Goal: Task Accomplishment & Management: Manage account settings

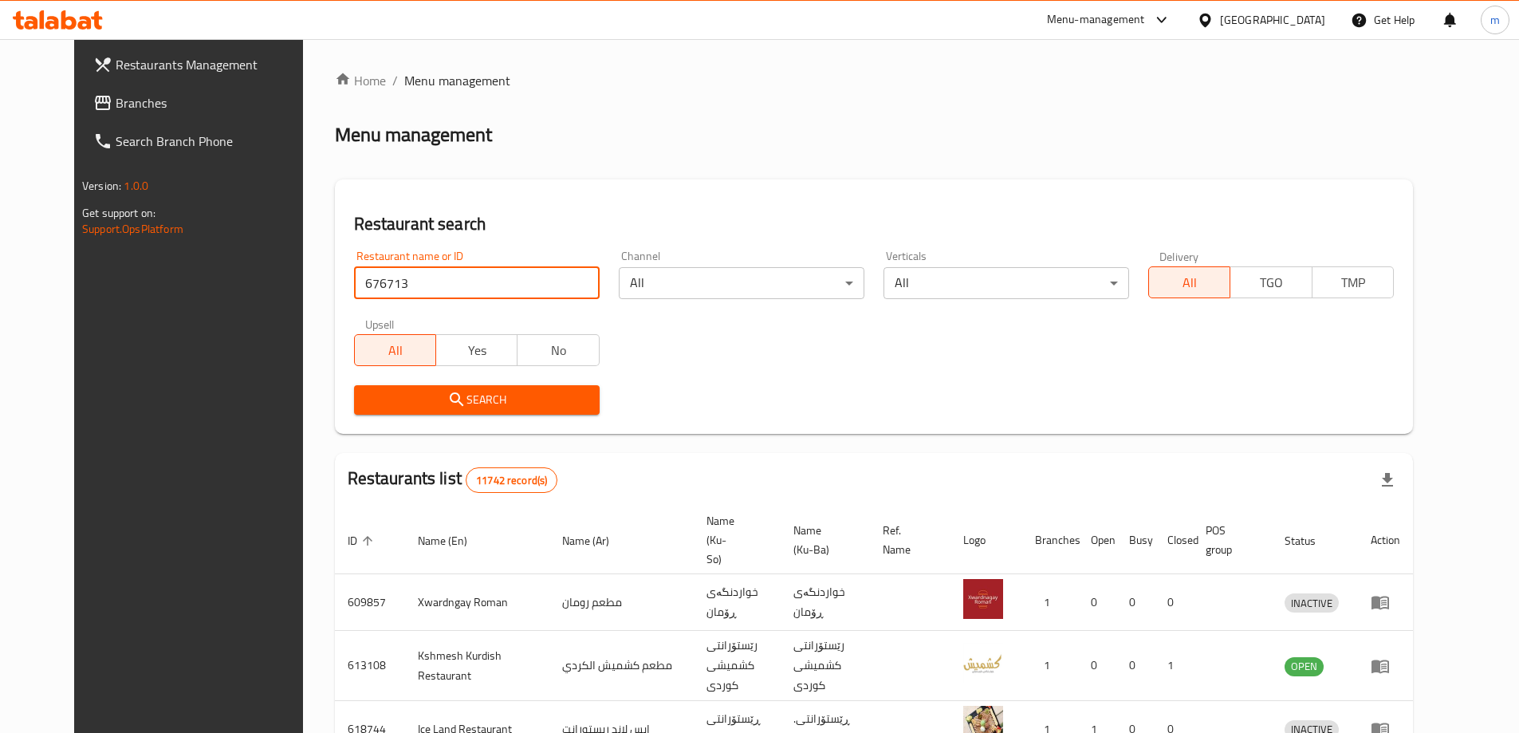
type input "676713"
click button "Search" at bounding box center [477, 400] width 246 height 30
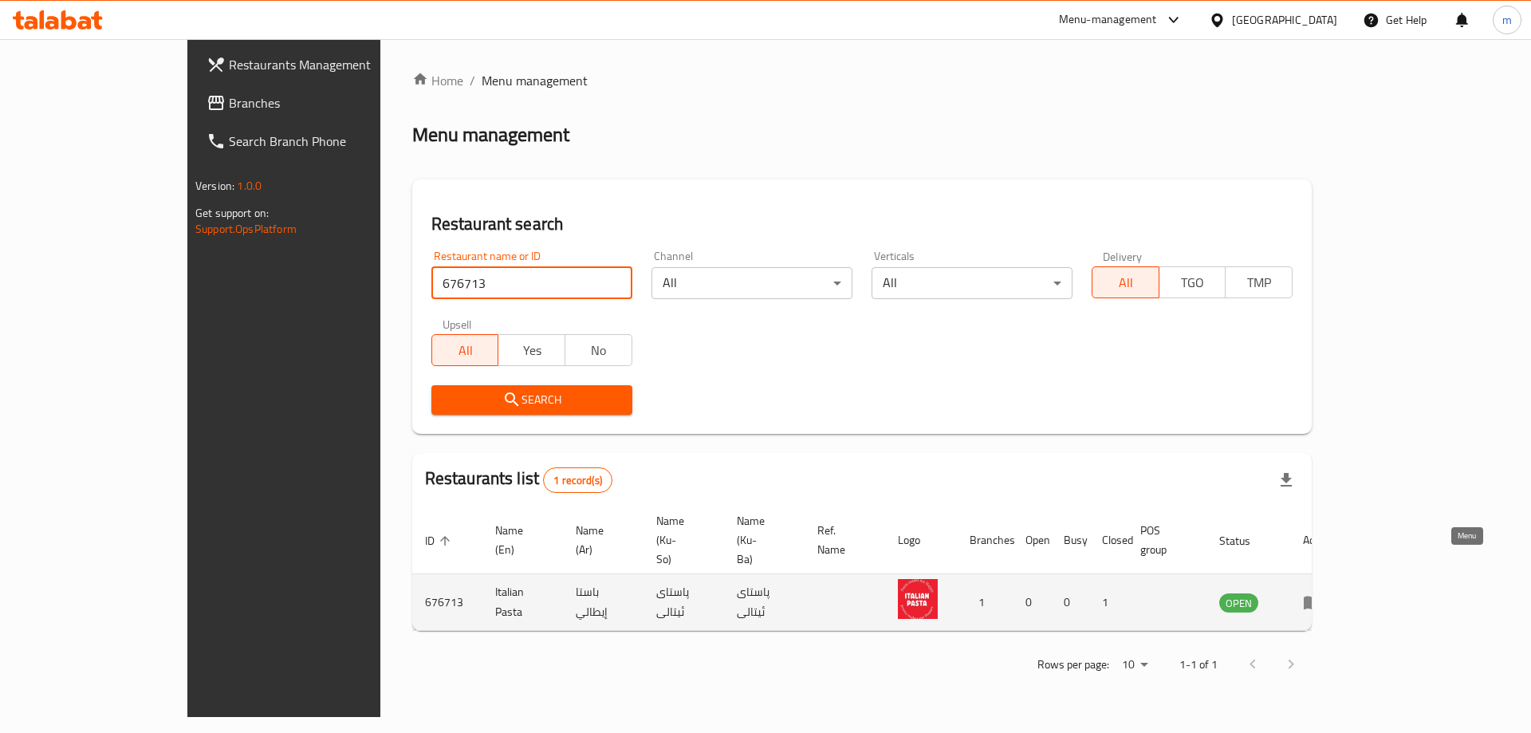
click at [1319, 600] on icon "enhanced table" at bounding box center [1316, 603] width 6 height 6
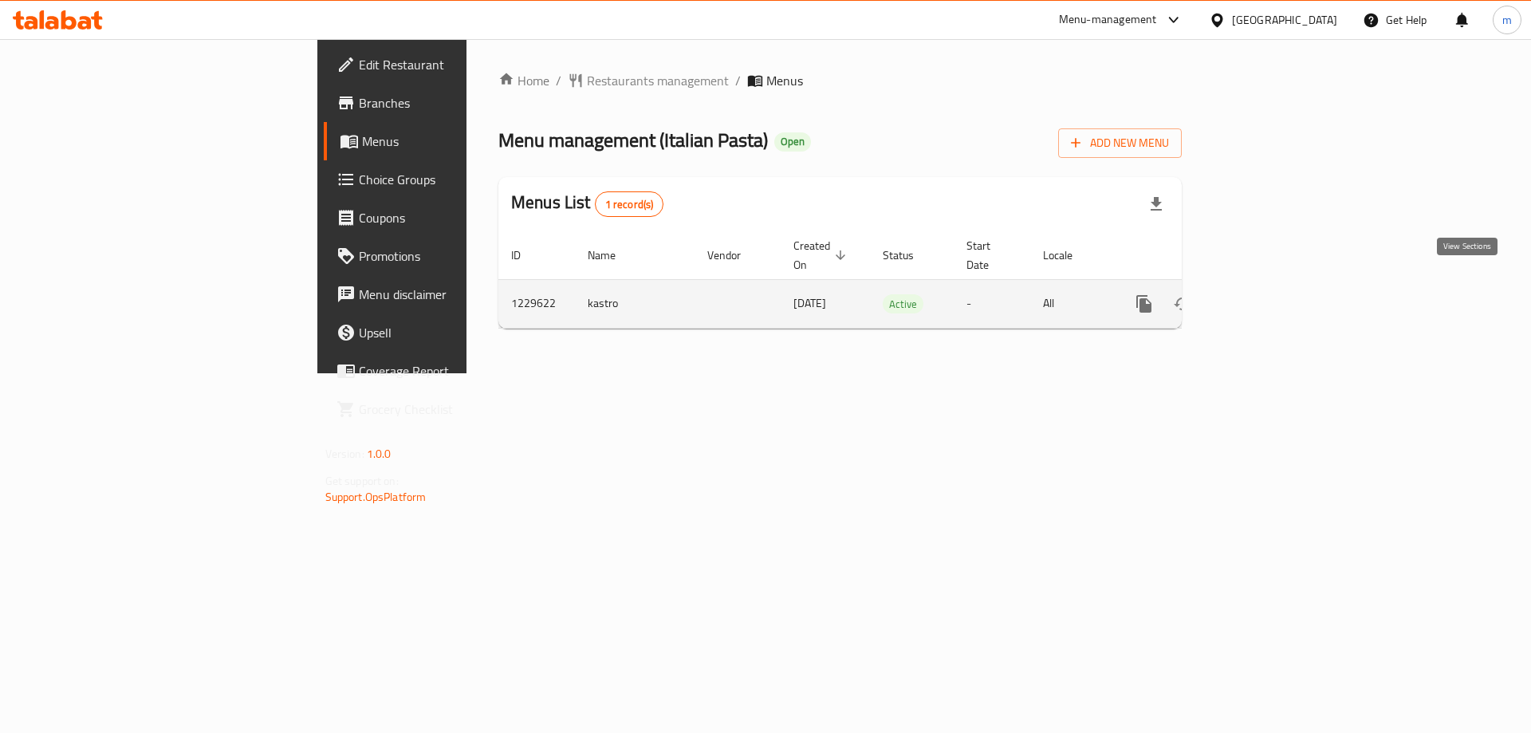
click at [1269, 294] on icon "enhanced table" at bounding box center [1259, 303] width 19 height 19
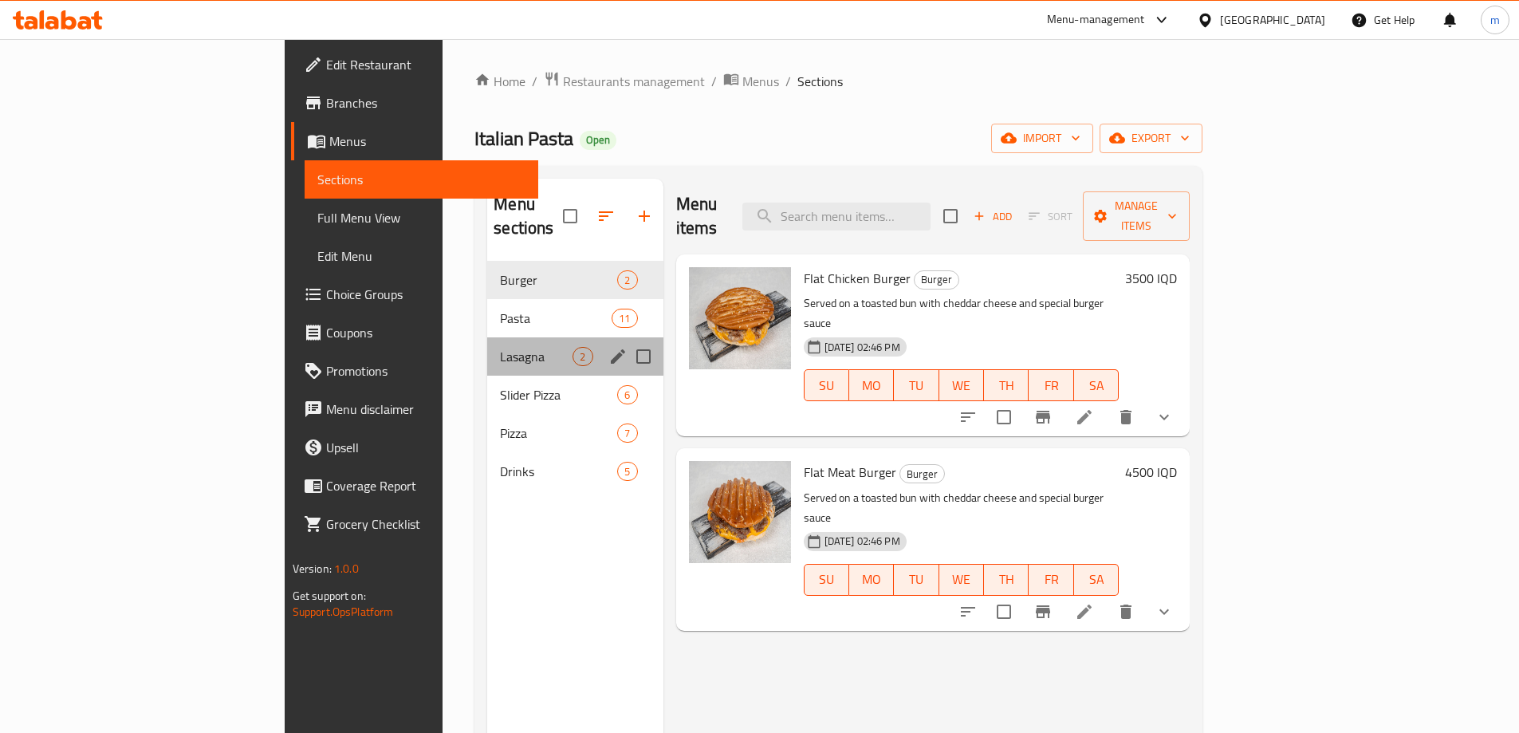
click at [487, 337] on div "Lasagna 2" at bounding box center [574, 356] width 175 height 38
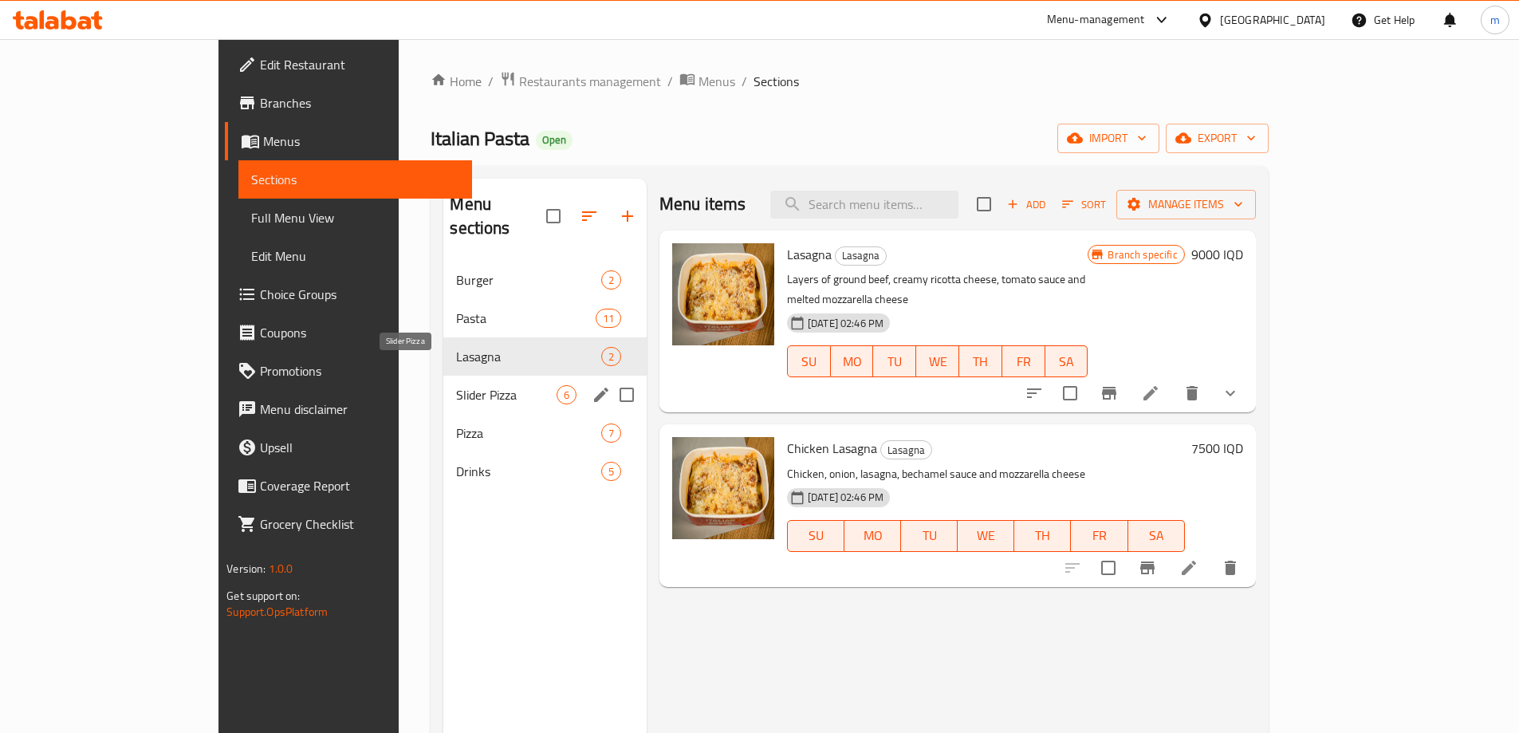
click at [456, 385] on span "Slider Pizza" at bounding box center [506, 394] width 100 height 19
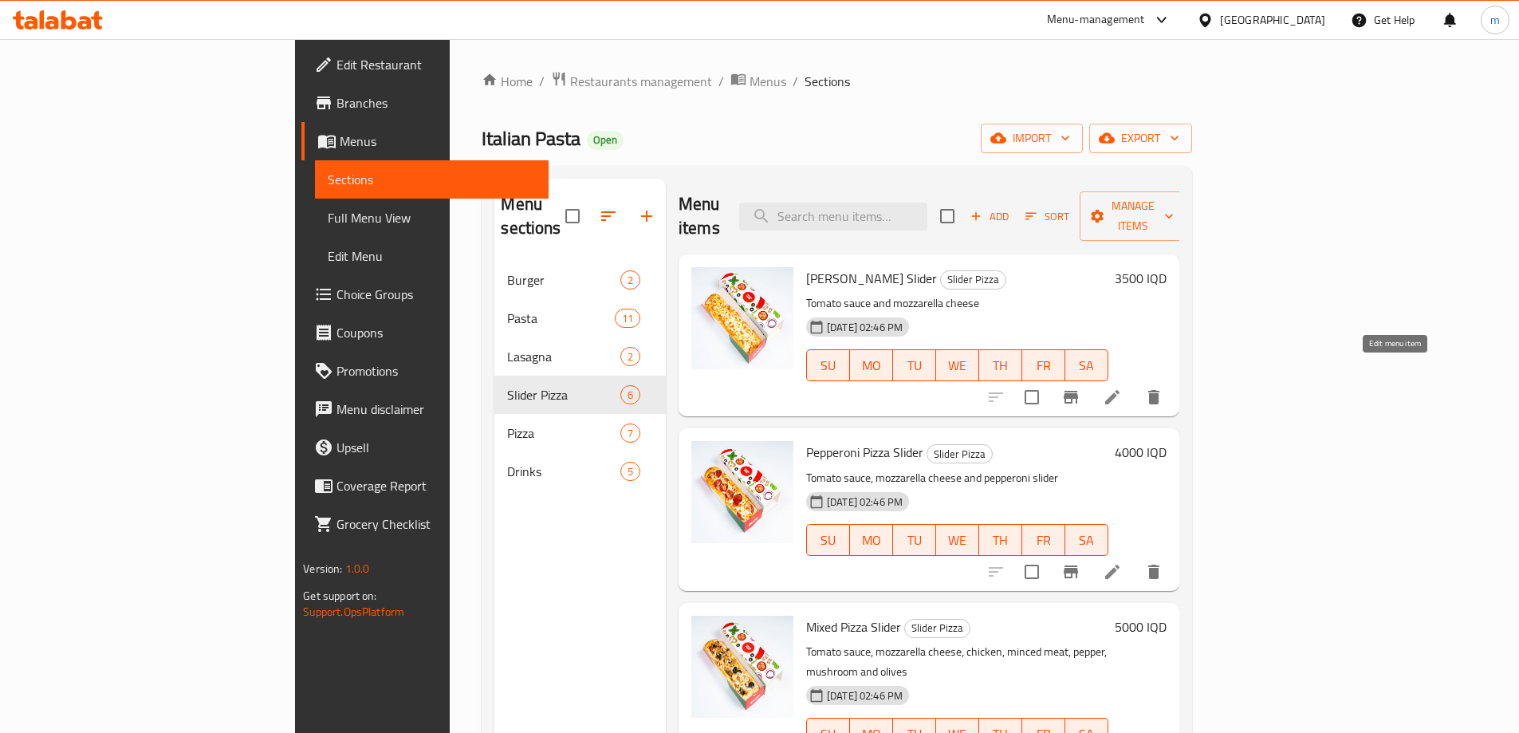
click at [1120, 390] on icon at bounding box center [1112, 397] width 14 height 14
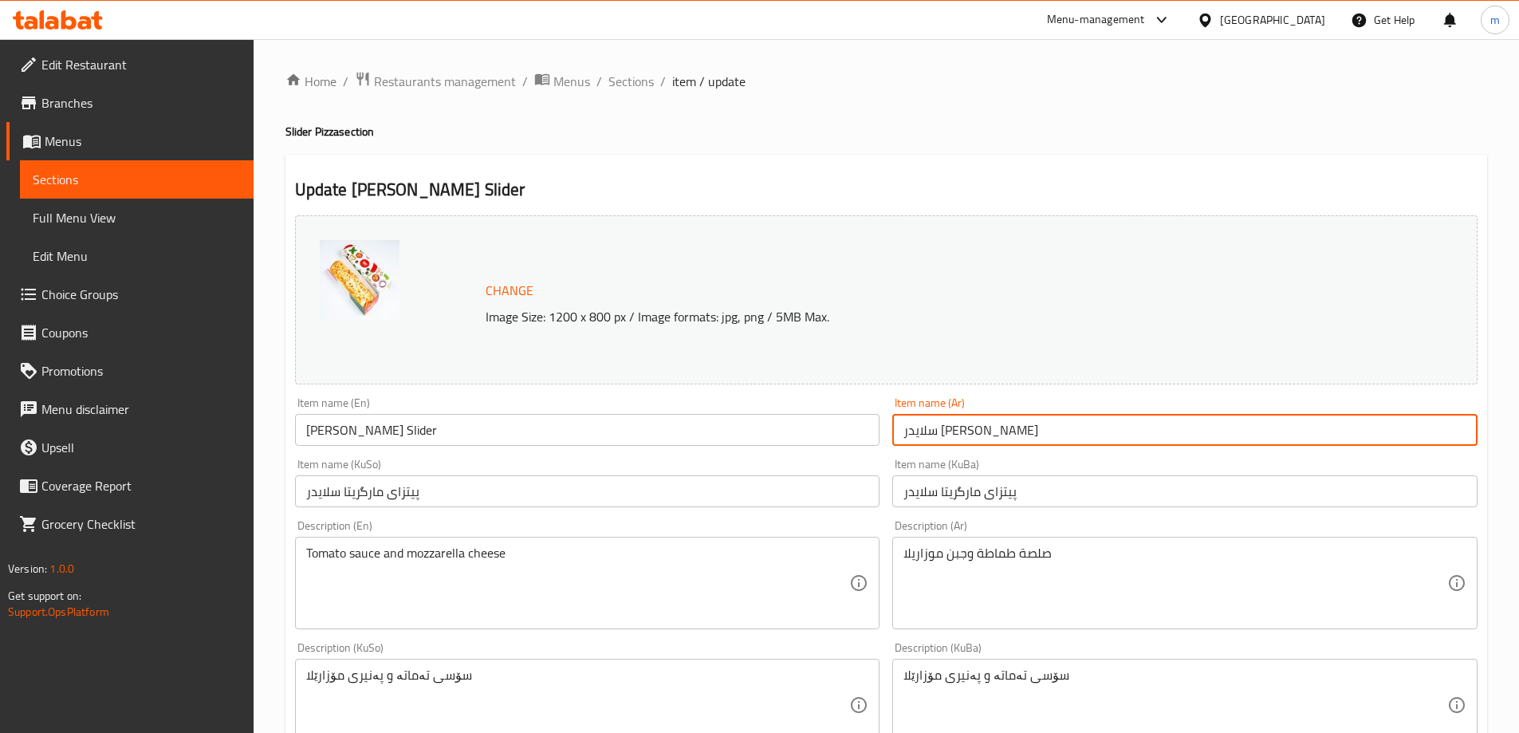
click at [1018, 419] on input "سلايدر [PERSON_NAME]" at bounding box center [1184, 430] width 585 height 32
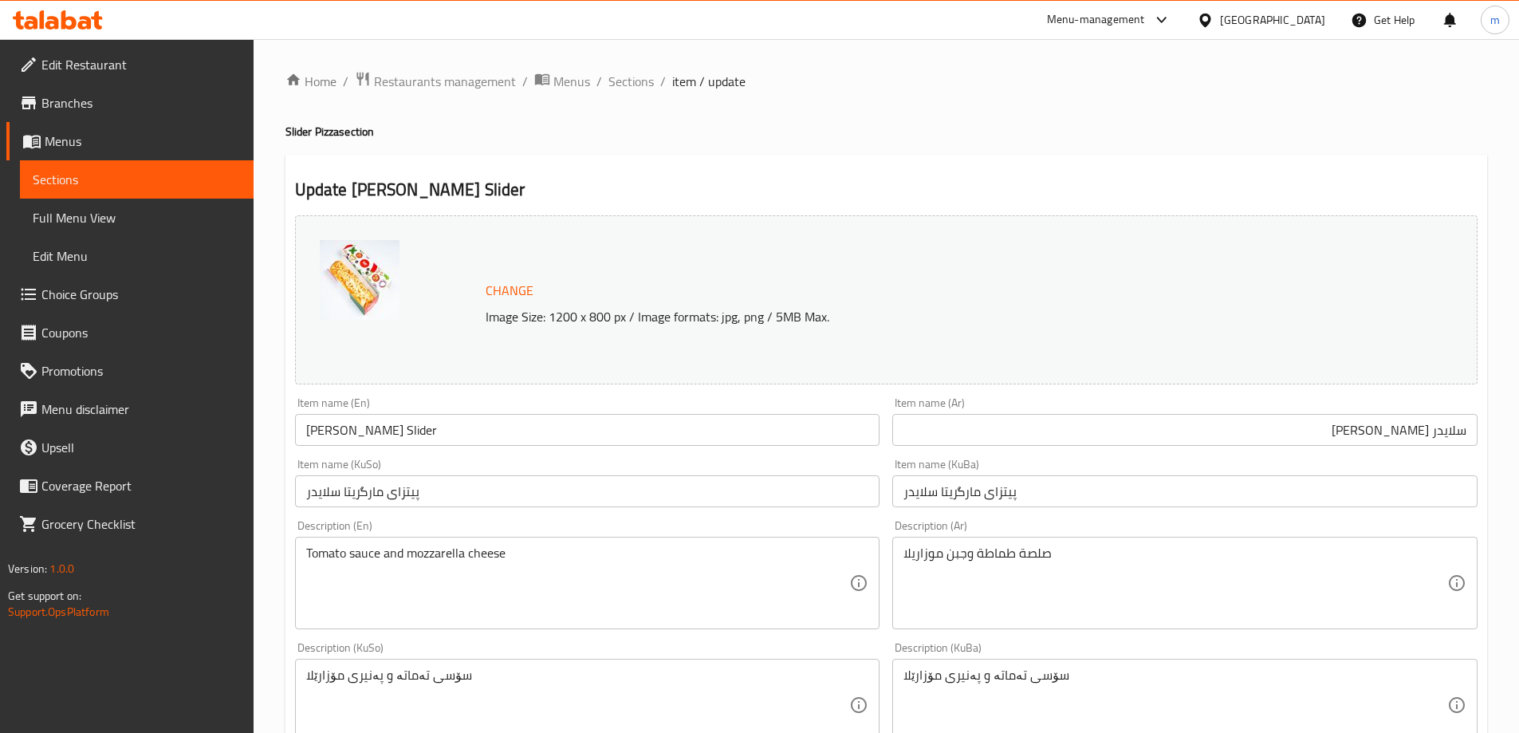
click at [1187, 516] on div "Description (Ar) صلصة طماطة وجبن موزاريلا Description (Ar)" at bounding box center [1185, 575] width 598 height 122
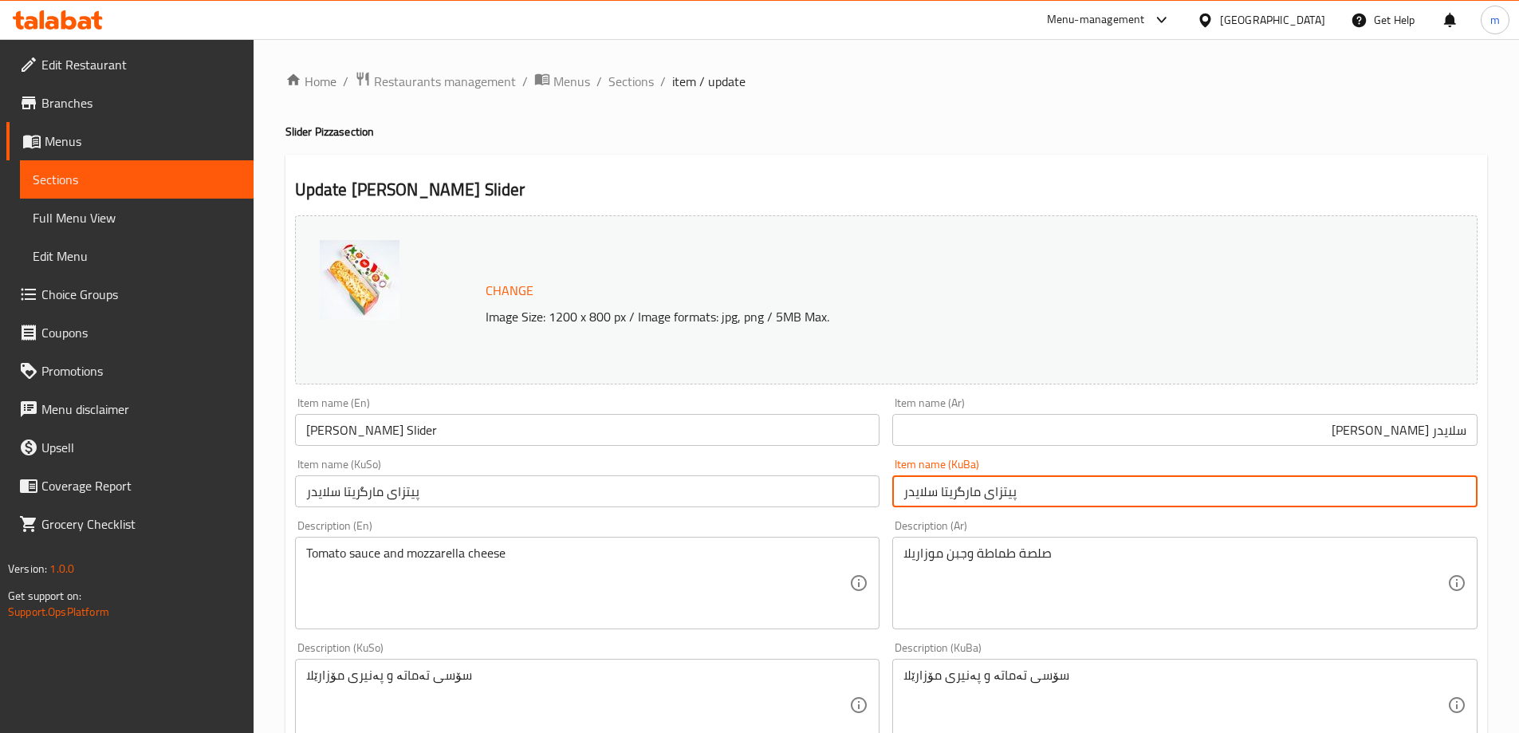
click at [1305, 506] on input "پیتزای مارگریتا سلایدر" at bounding box center [1184, 491] width 585 height 32
click at [1370, 492] on input "پیتزای مارگریتا سلایدر" at bounding box center [1184, 491] width 585 height 32
paste input "یرز"
click at [1364, 486] on input "پیتزای مارگریتا سلایدیر" at bounding box center [1184, 491] width 585 height 32
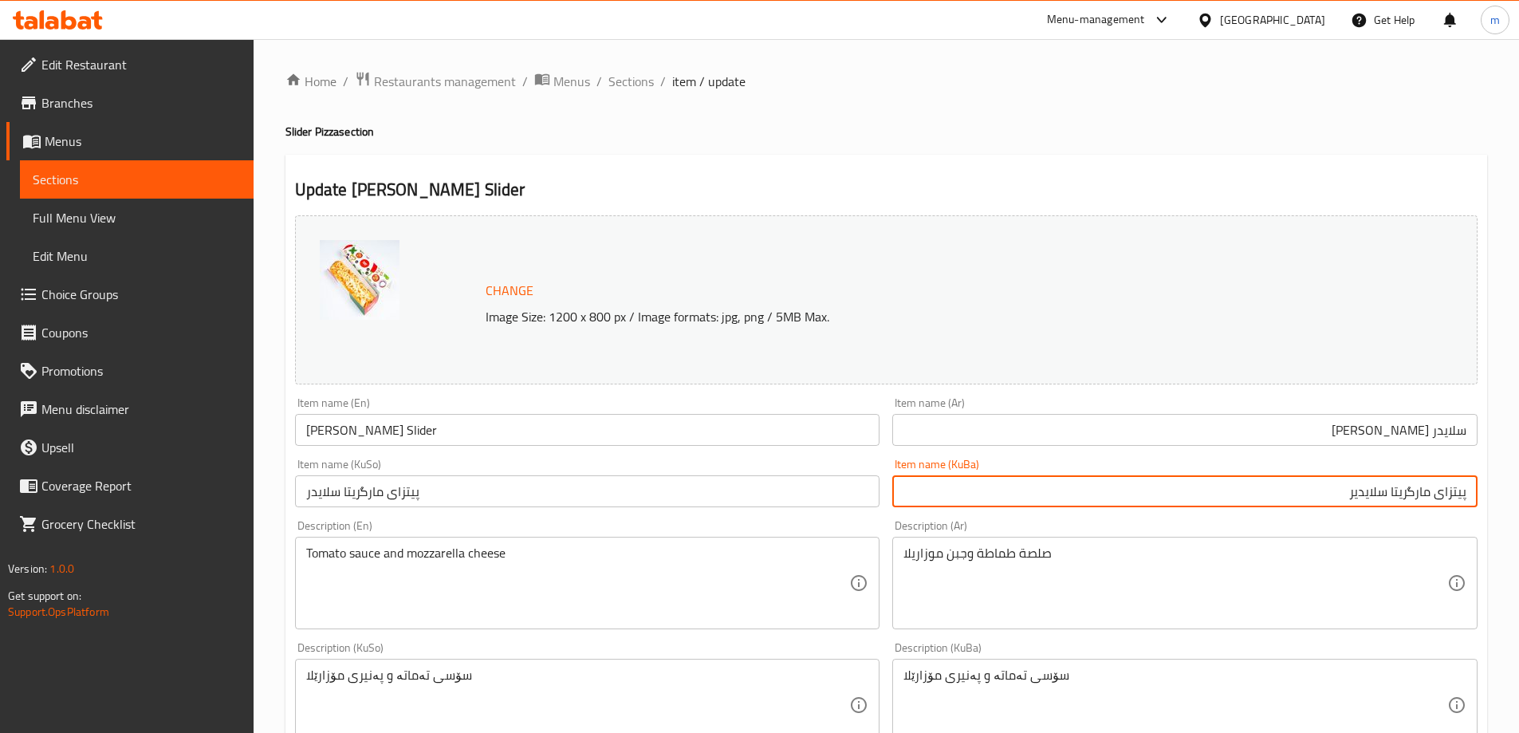
click at [1364, 486] on input "پیتزای مارگریتا سلایدیر" at bounding box center [1184, 491] width 585 height 32
click at [1470, 490] on input "پیتزای مارگریتا" at bounding box center [1184, 491] width 585 height 32
paste input "سلایدیر"
click at [1456, 490] on input "سلایدیر پیتزای مارگریتا" at bounding box center [1184, 491] width 585 height 32
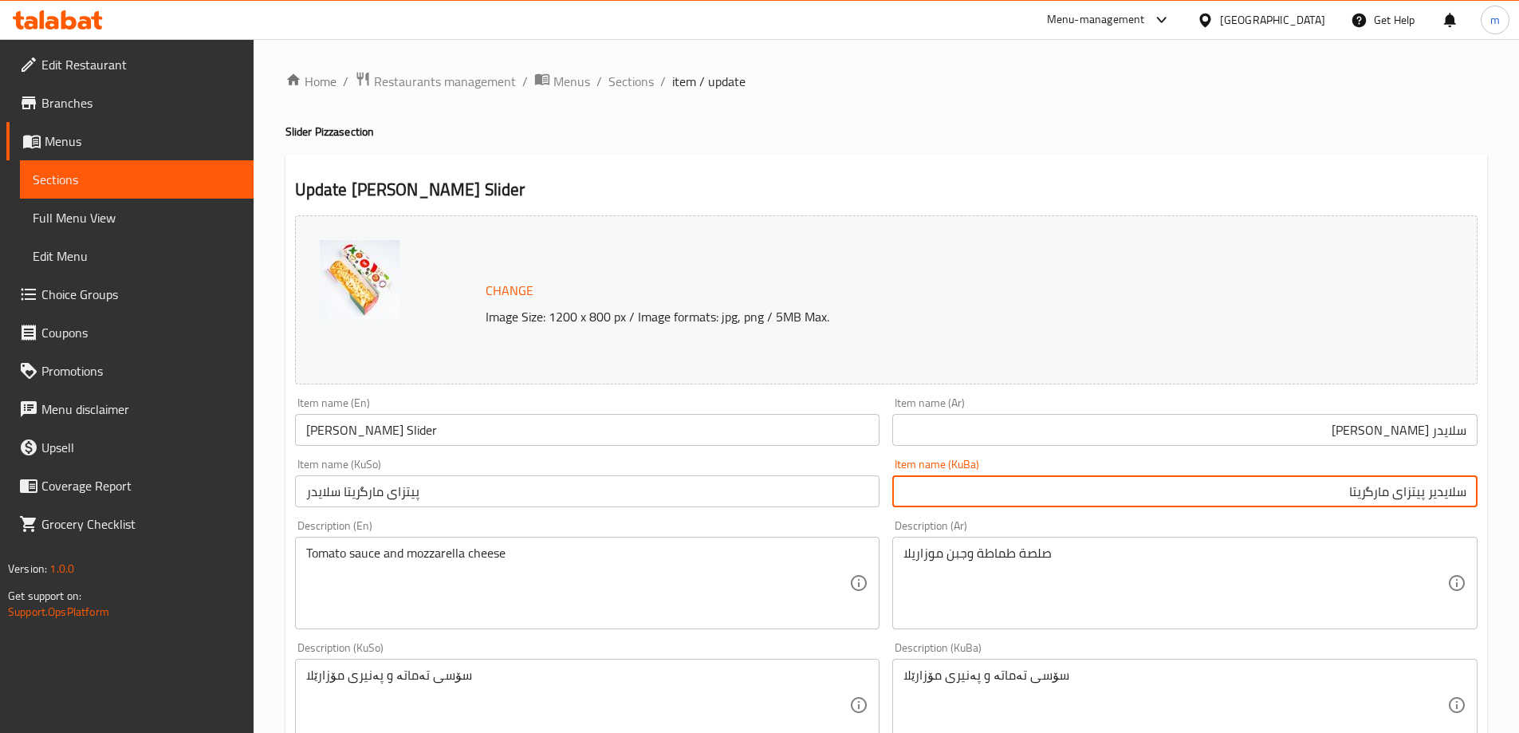
type input "سلایدیر پیتزای مارگریتا"
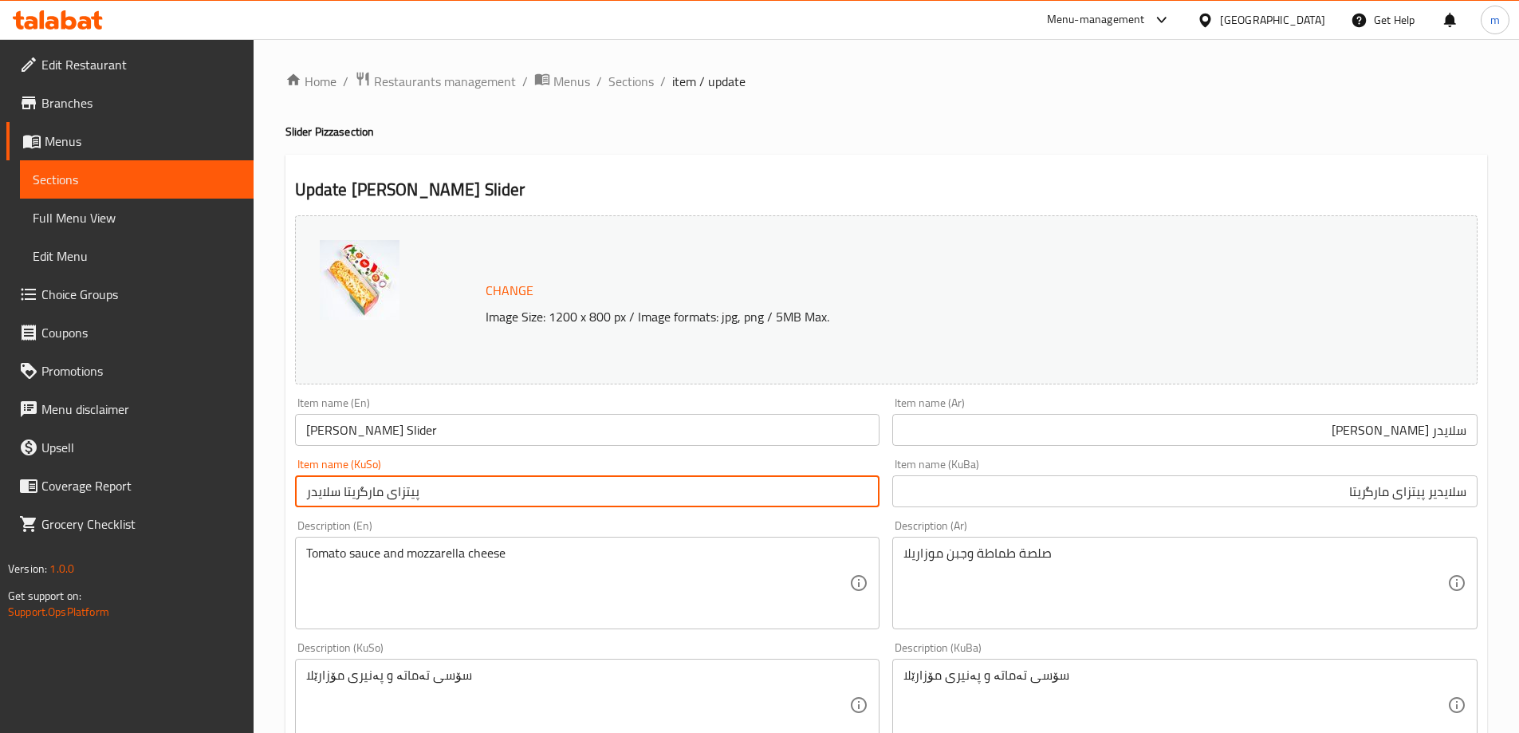
click at [789, 493] on input "پیتزای مارگریتا سلایدر" at bounding box center [587, 491] width 585 height 32
click at [776, 492] on input "پیتزای مارگریتا سلایدر" at bounding box center [587, 491] width 585 height 32
click at [871, 490] on input "پیتزای مارگریتا" at bounding box center [587, 491] width 585 height 32
paste input "سلایدیر"
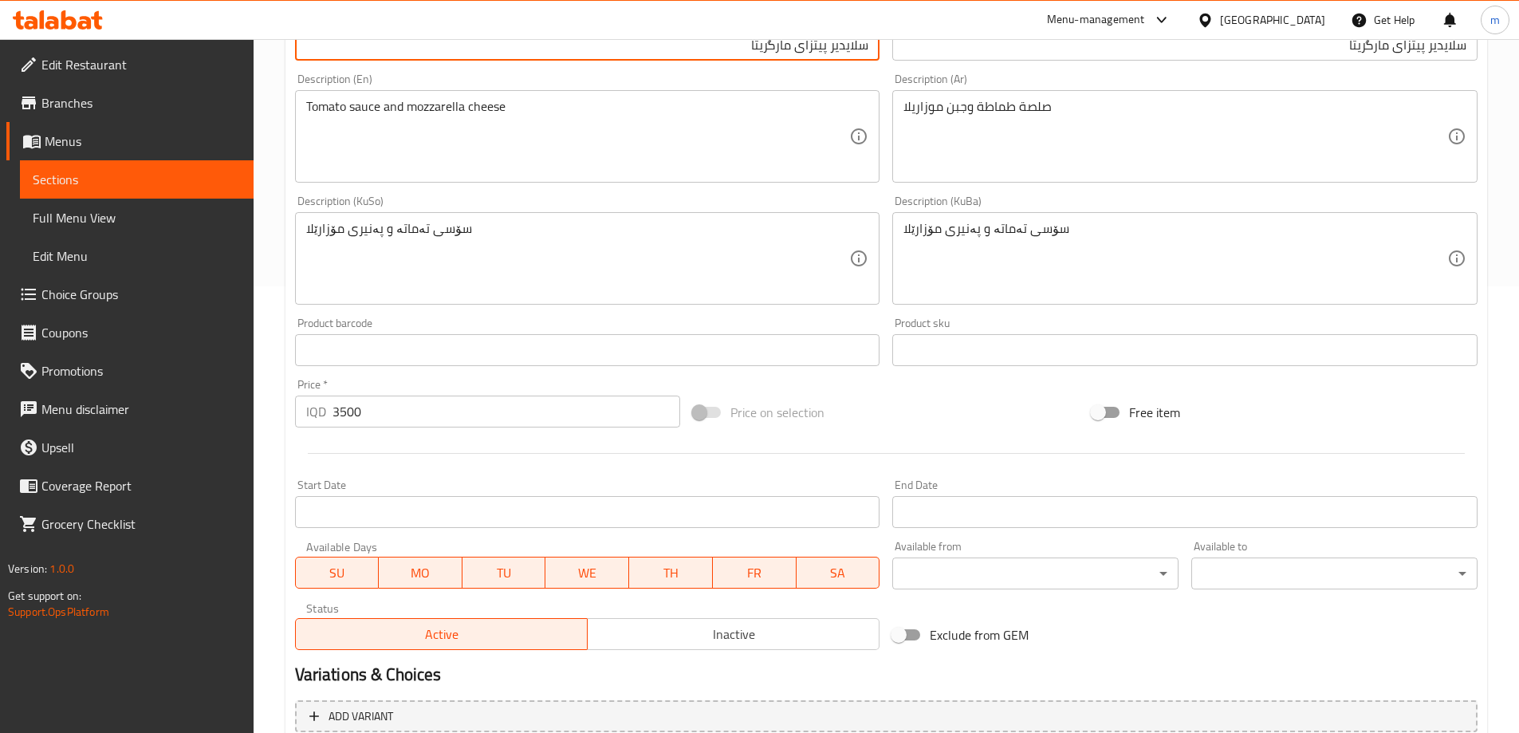
scroll to position [600, 0]
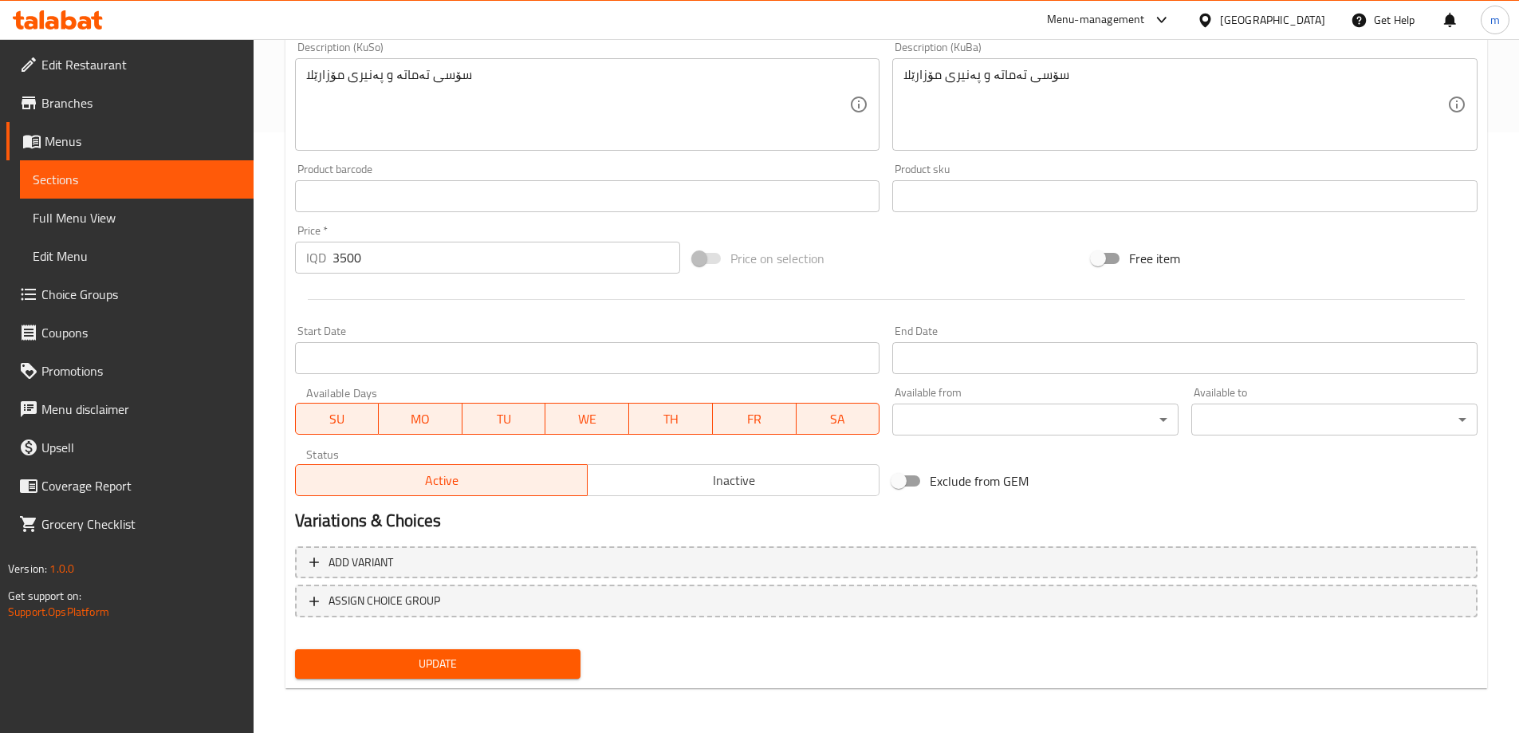
type input "سلایدیر پیتزای مارگریتا"
drag, startPoint x: 352, startPoint y: 668, endPoint x: 469, endPoint y: 596, distance: 137.4
click at [352, 668] on span "Update" at bounding box center [438, 664] width 261 height 20
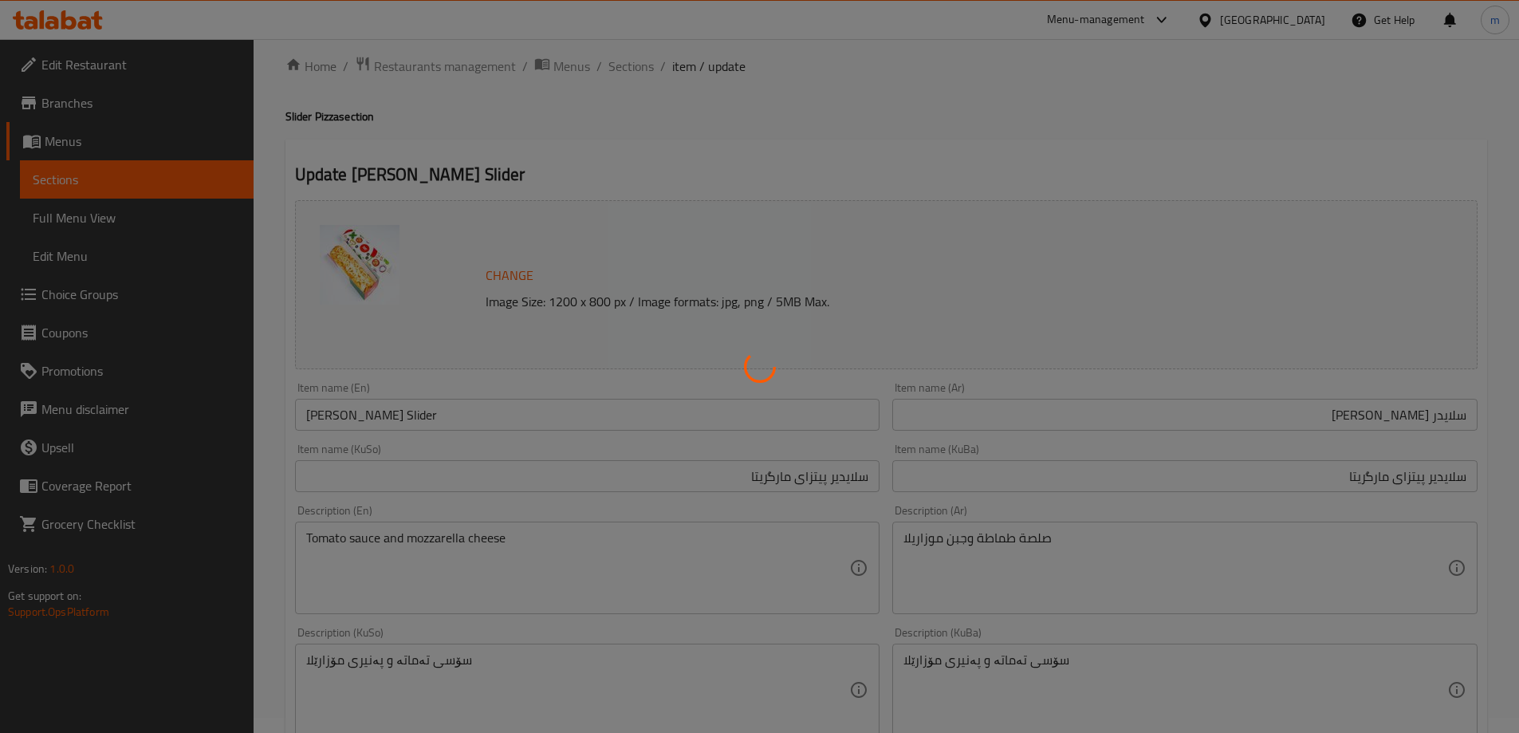
scroll to position [0, 0]
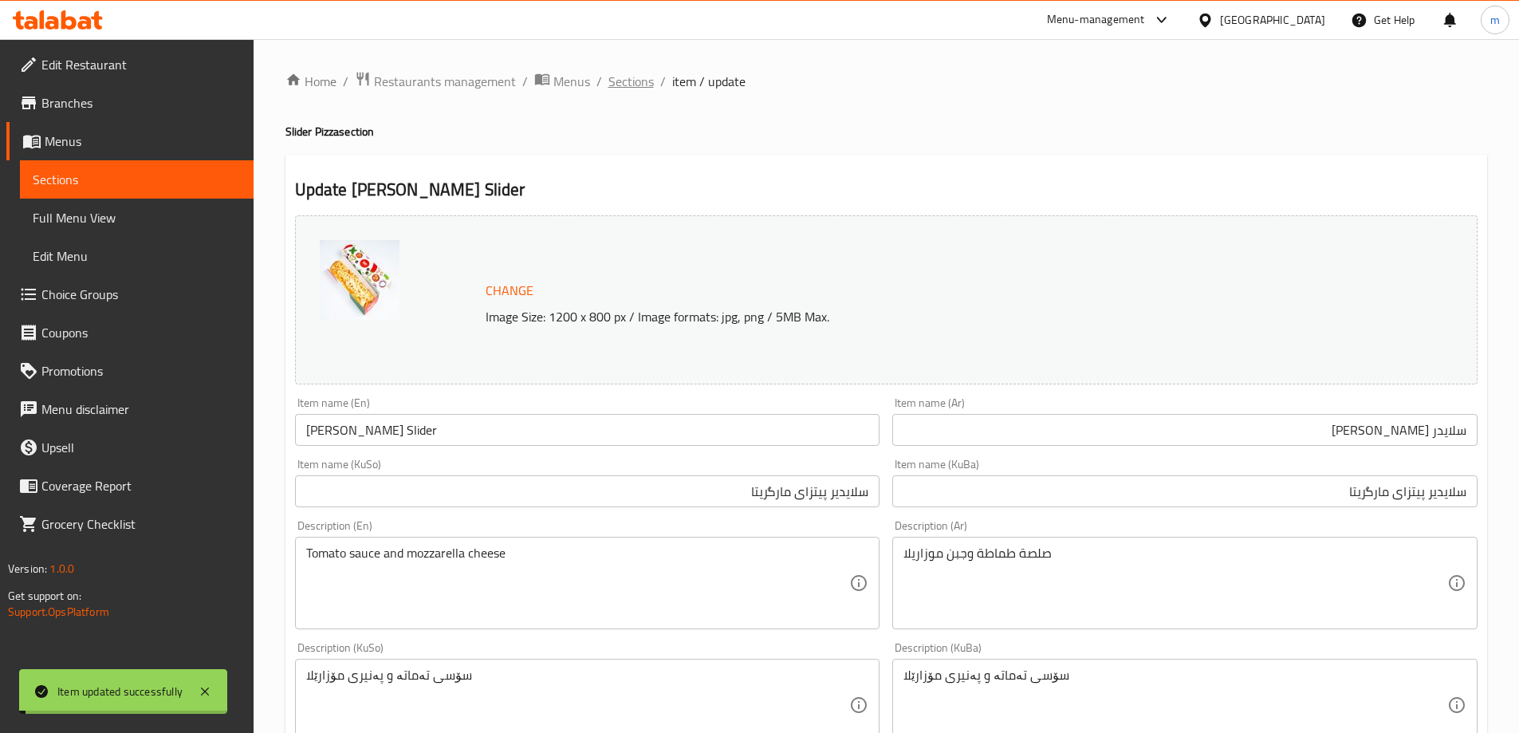
click at [644, 85] on span "Sections" at bounding box center [630, 81] width 45 height 19
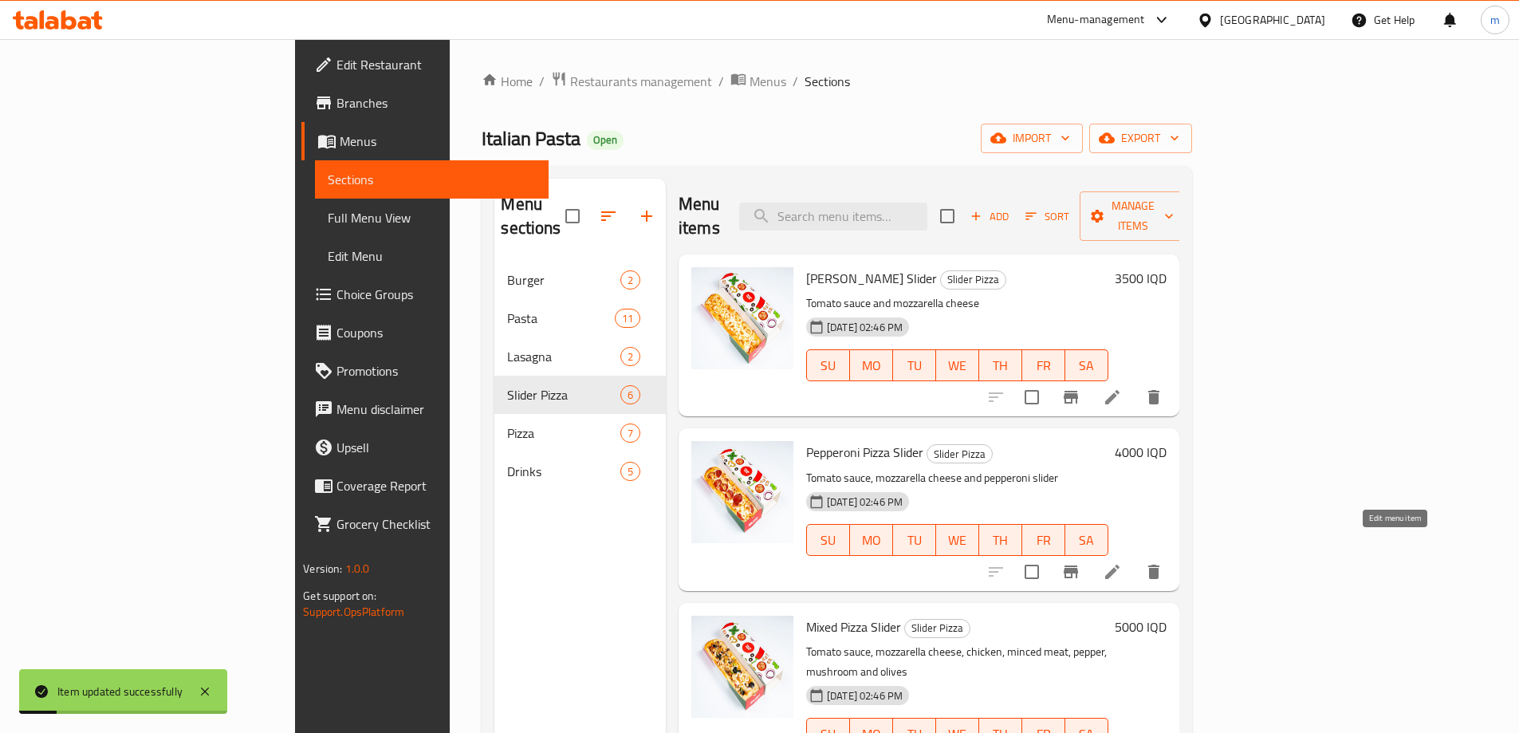
click at [1122, 562] on icon at bounding box center [1112, 571] width 19 height 19
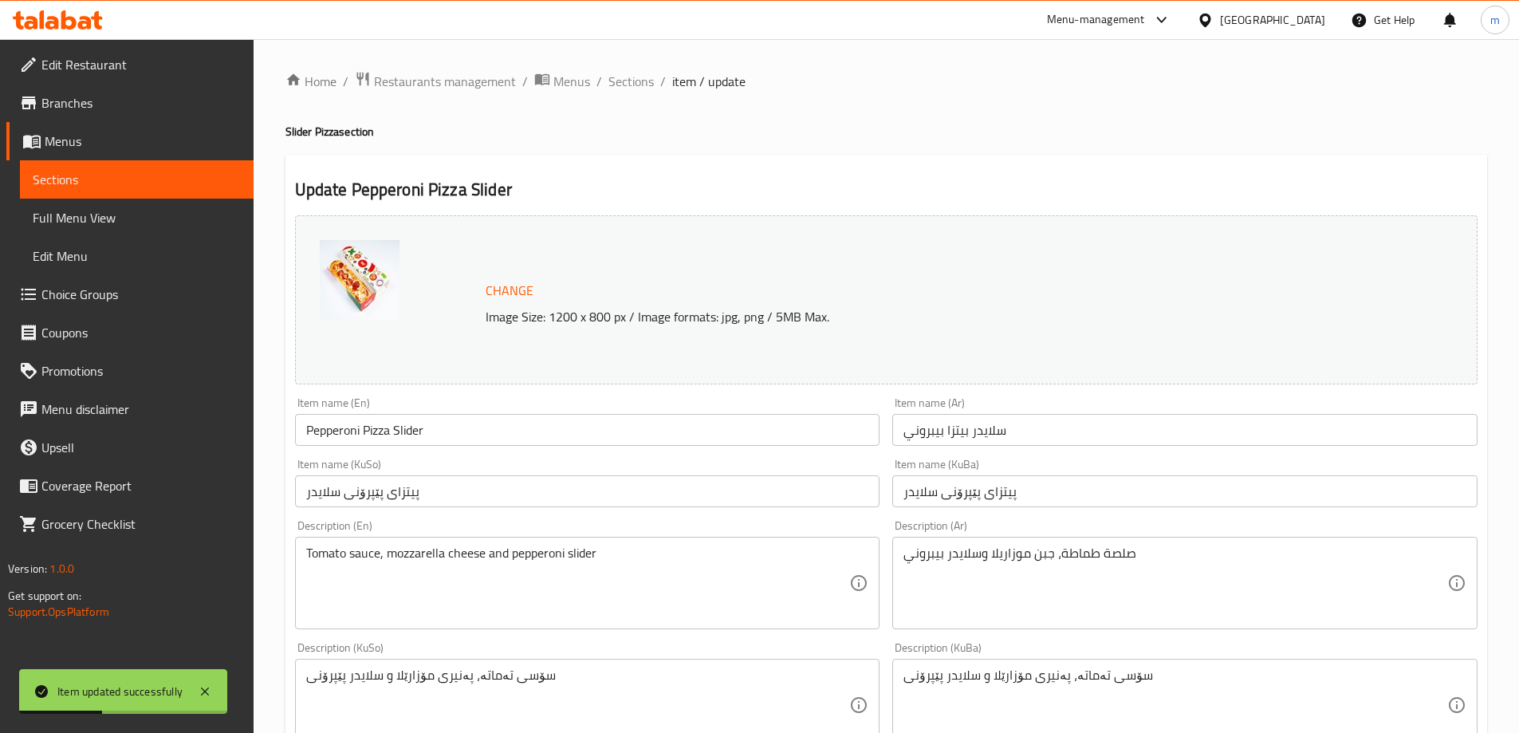
click at [1041, 499] on input "پیتزای پێپرۆنی سلایدر" at bounding box center [1184, 491] width 585 height 32
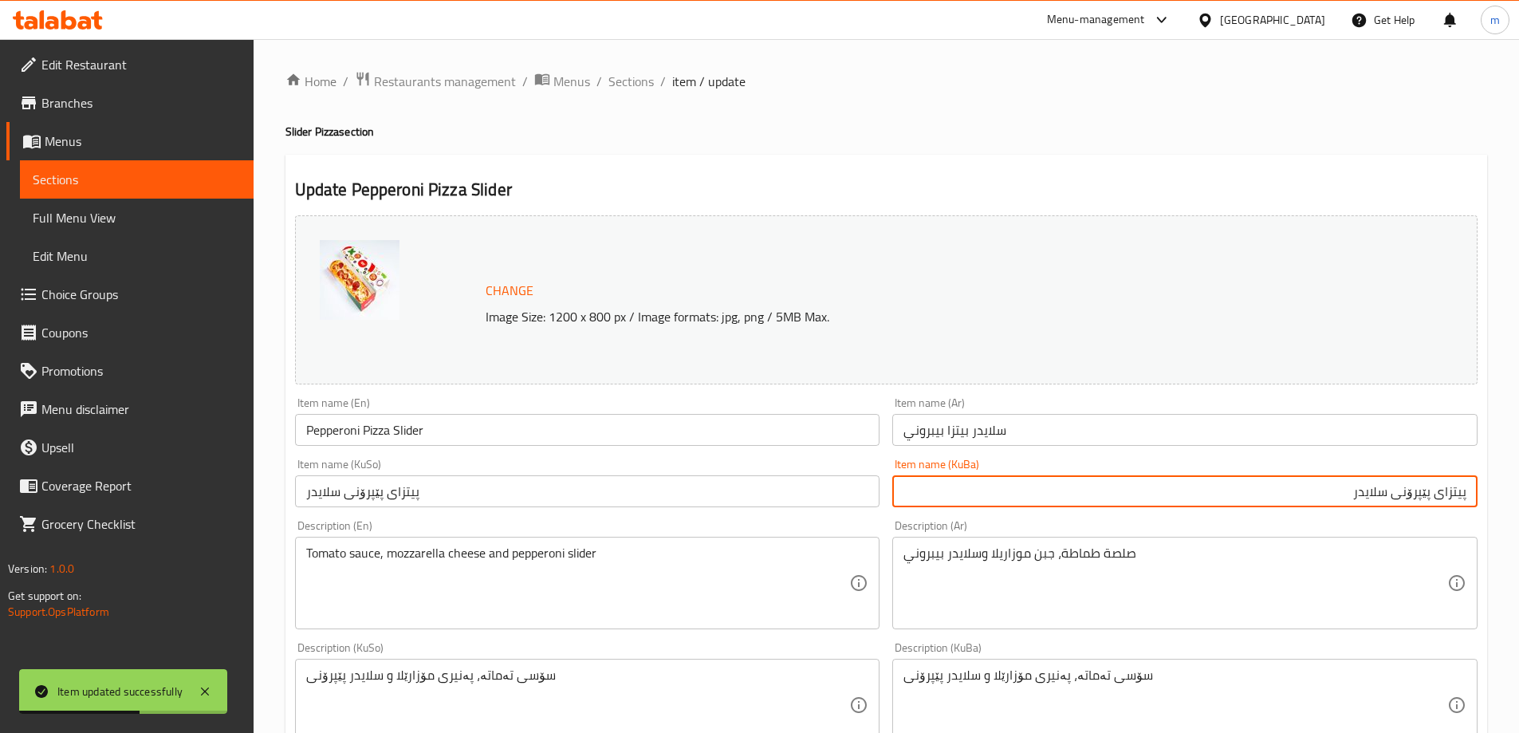
click at [1373, 500] on input "پیتزای پێپرۆنی سلایدر" at bounding box center [1184, 491] width 585 height 32
click at [1469, 488] on input "پیتزای پێپرۆنی" at bounding box center [1184, 491] width 585 height 32
paste input "سلایدیر"
click at [1388, 490] on input "سلایدیر پیتزای پێپرۆنی" at bounding box center [1184, 491] width 585 height 32
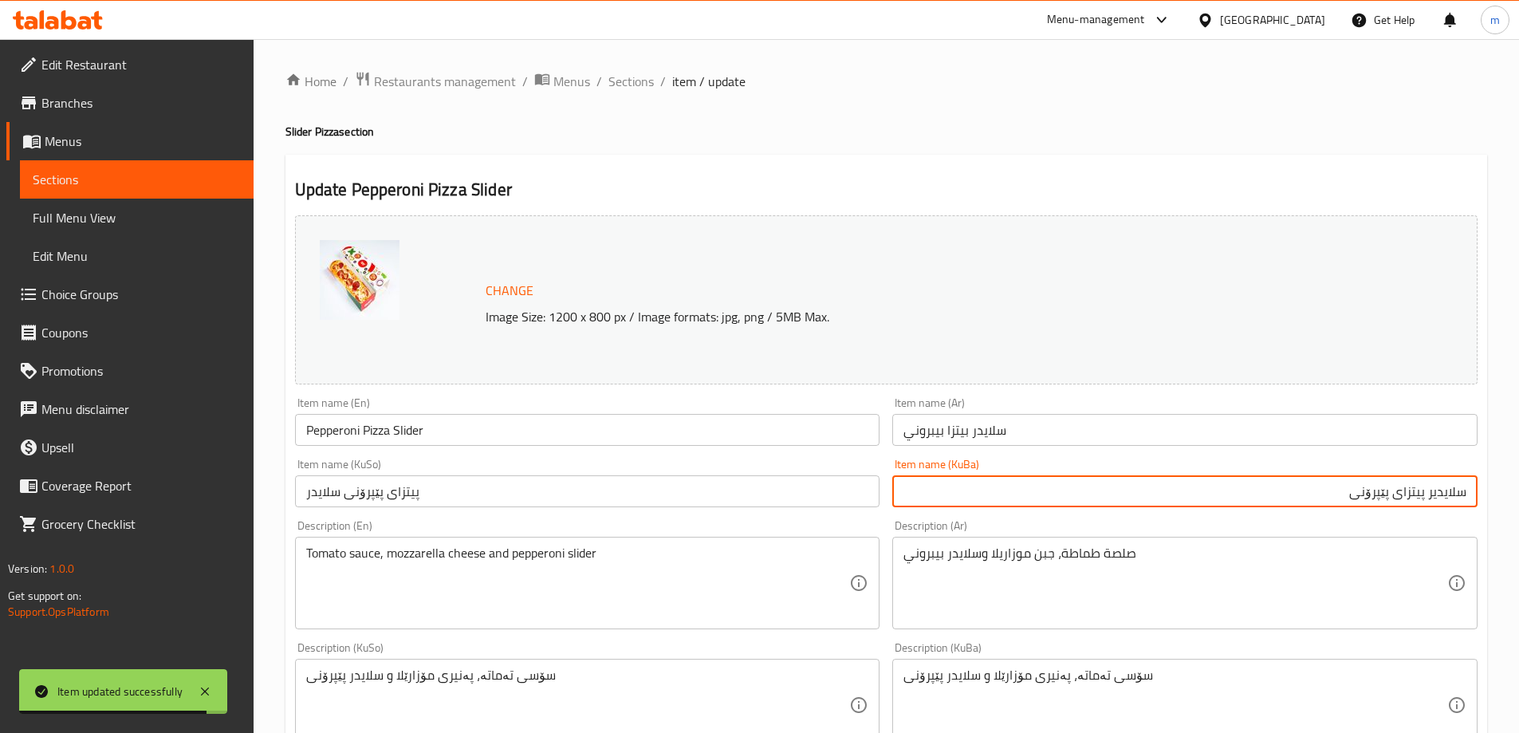
type input "سلایدیر پیتزای پێپرۆنی"
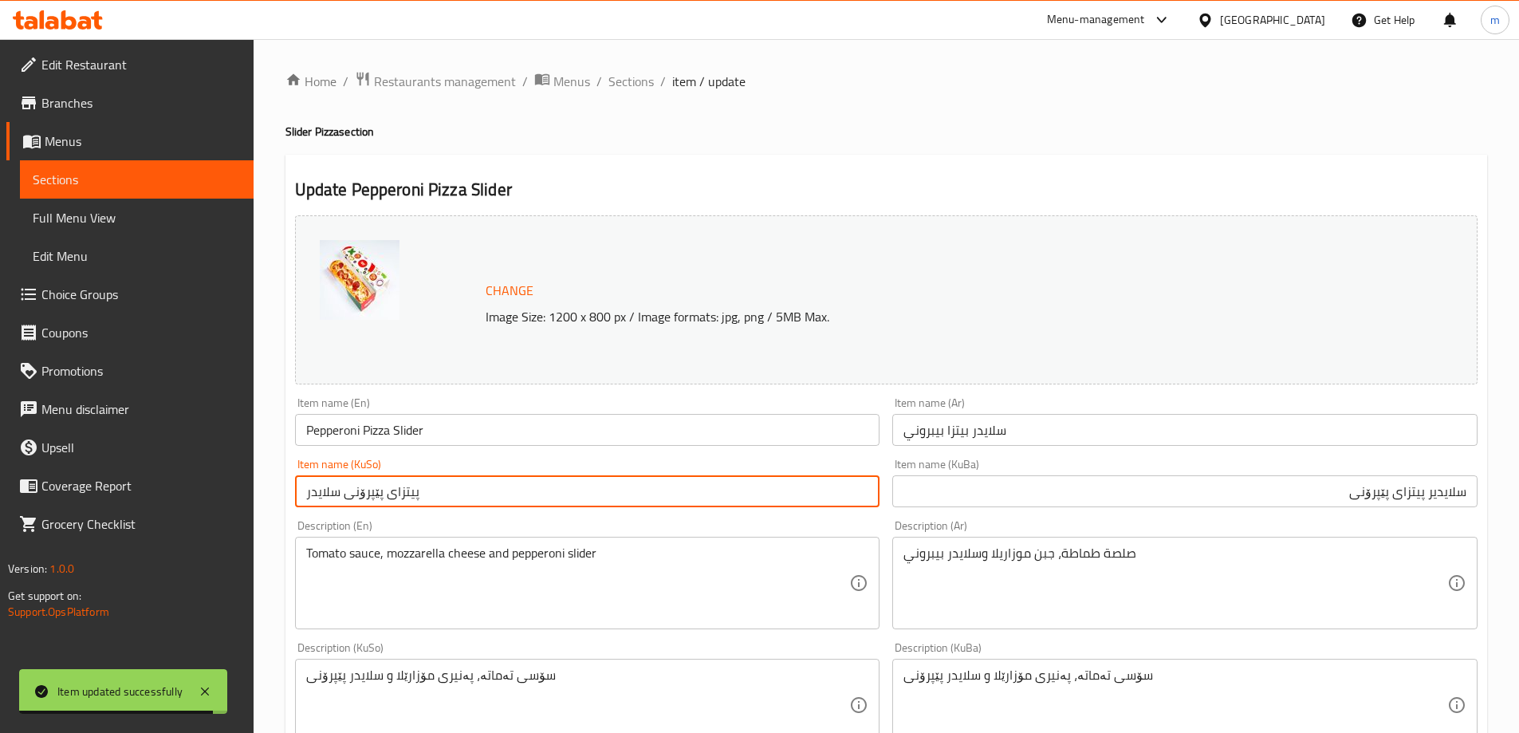
click at [787, 487] on input "پیتزای پێپرۆنی سلایدر" at bounding box center [587, 491] width 585 height 32
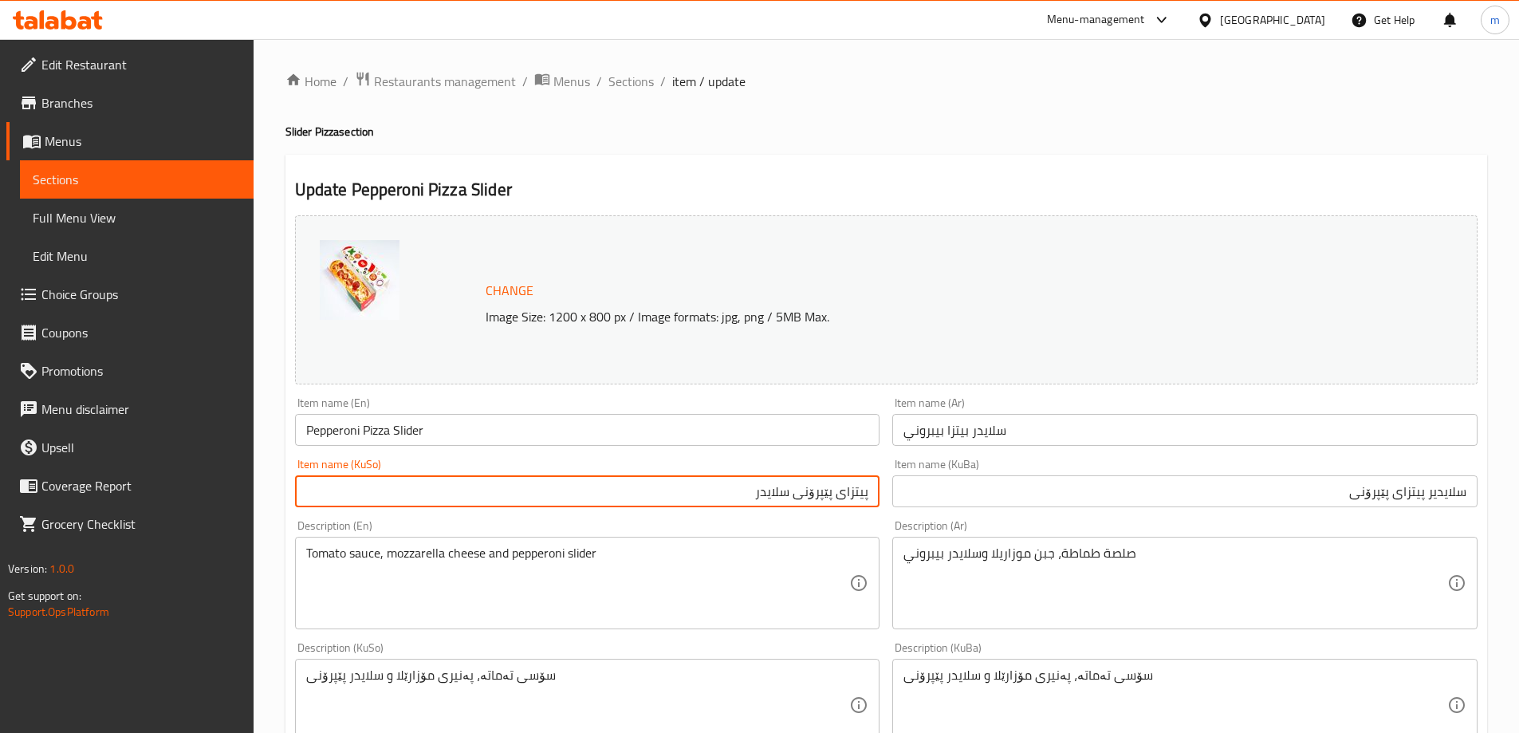
click at [770, 498] on input "پیتزای پێپرۆنی سلایدر" at bounding box center [587, 491] width 585 height 32
click at [872, 500] on input "پیتزای پێپرۆنی" at bounding box center [587, 491] width 585 height 32
paste input "سلایدیر"
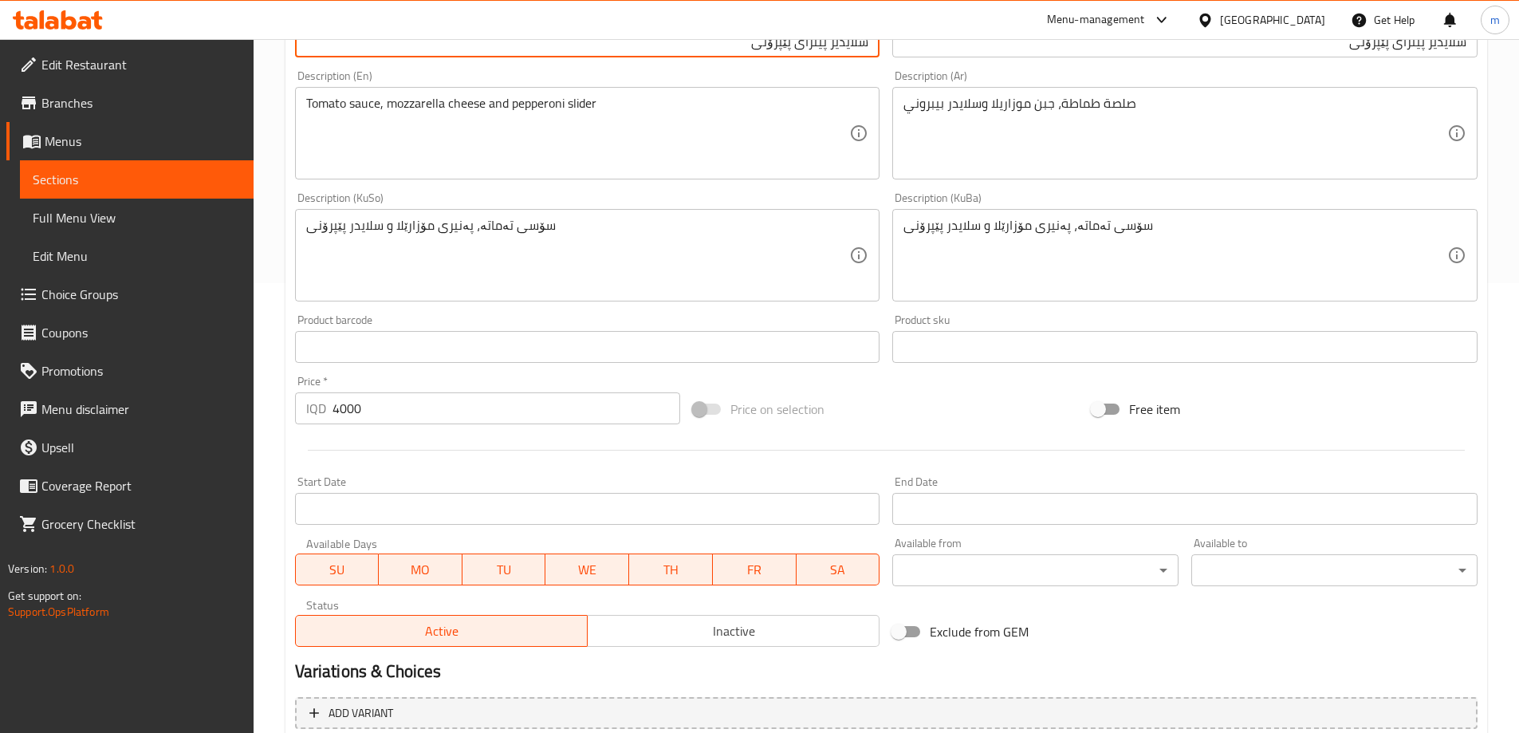
scroll to position [415, 0]
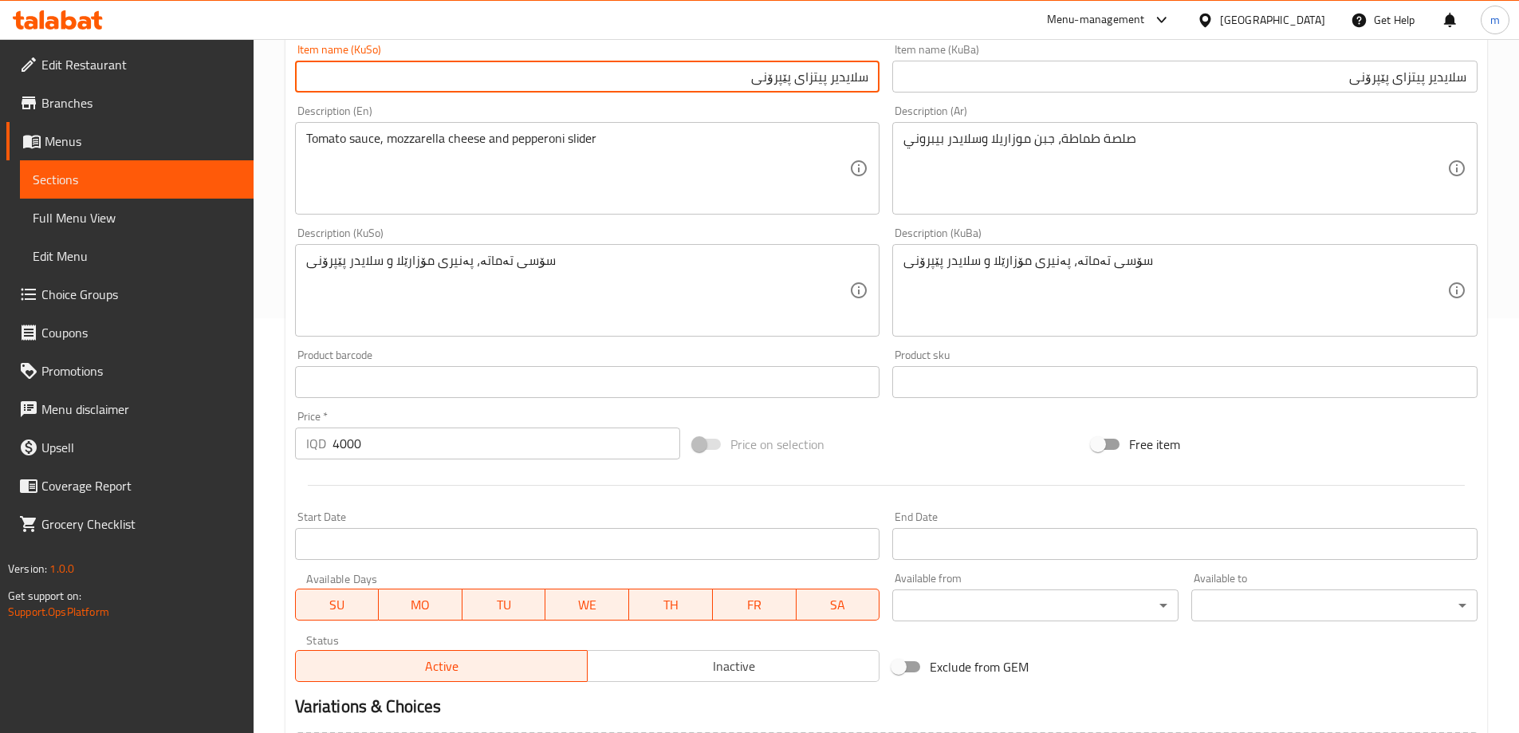
type input "سلایدیر پیتزای پێپرۆنی"
click at [956, 263] on textarea "سۆسی تەماتە، پەنیری مۆزارێلا و سلایدر پێپرۆنی" at bounding box center [1176, 291] width 544 height 76
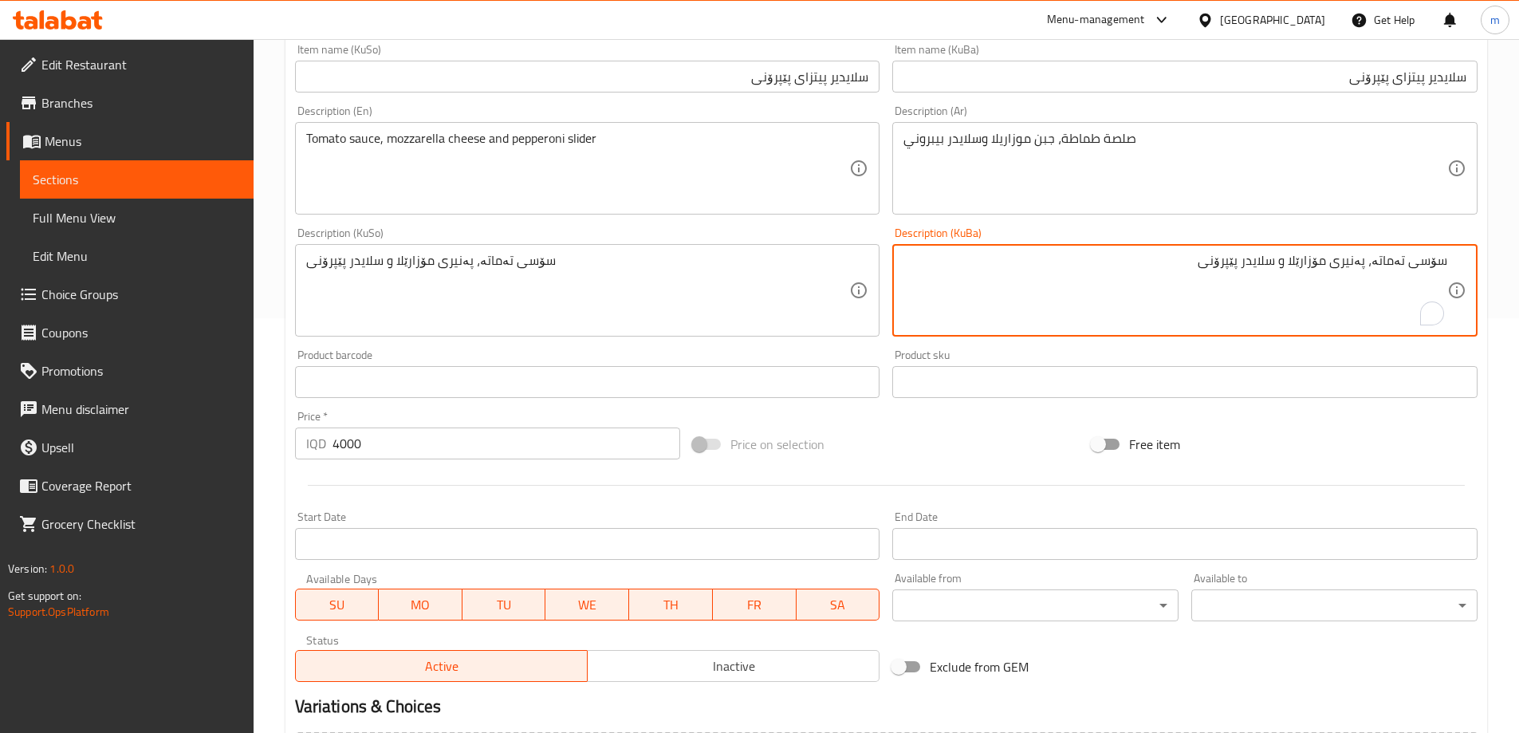
click at [1278, 261] on textarea "سۆسی تەماتە، پەنیری مۆزارێلا و سلایدر پێپرۆنی" at bounding box center [1176, 291] width 544 height 76
paste textarea "ی"
type textarea "سۆسی تەماتە، پەنیری مۆزارێلا و سلایدیر پێپرۆنی"
click at [547, 257] on textarea "سۆسی تەماتە، پەنیری مۆزارێلا و سلایدر پێپرۆنی" at bounding box center [578, 291] width 544 height 76
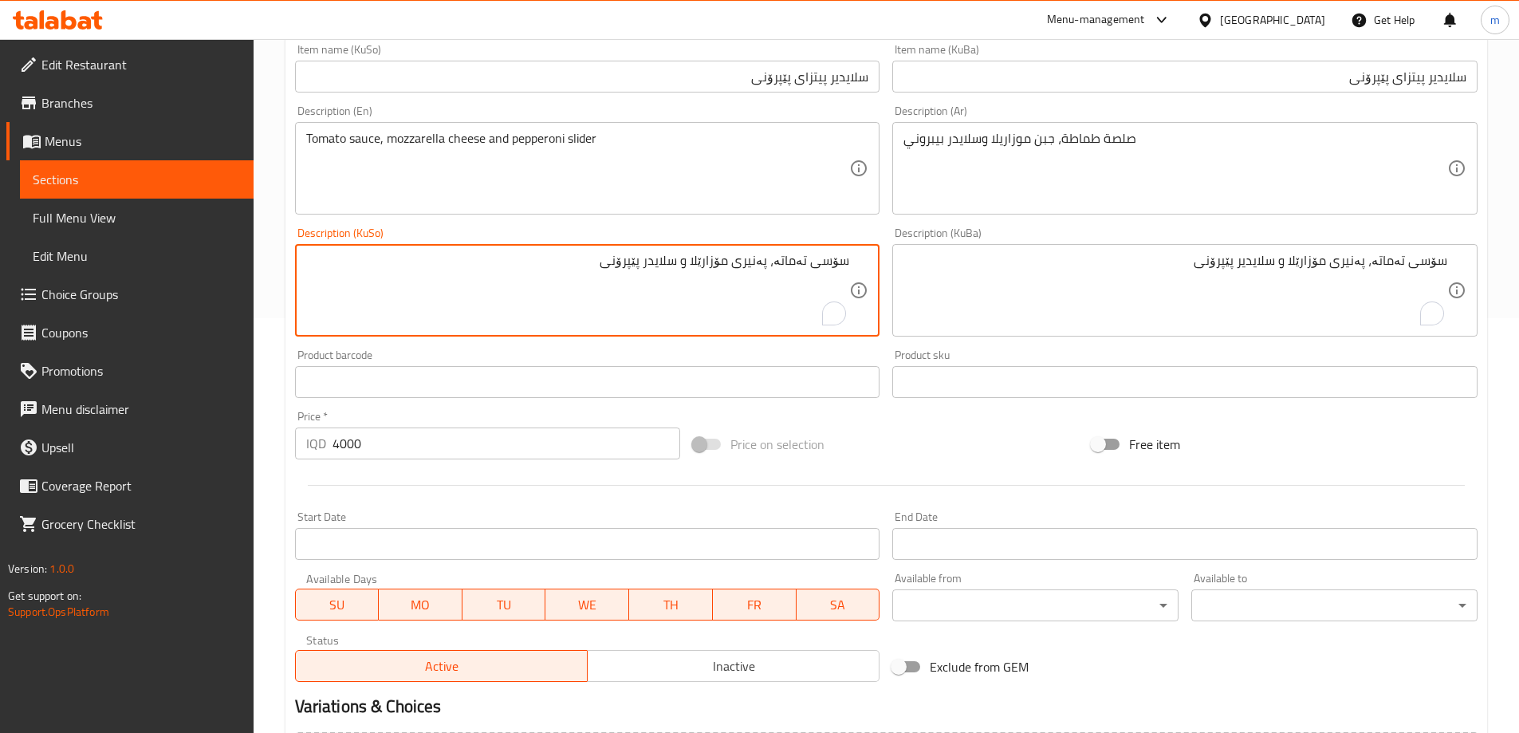
click at [672, 267] on textarea "سۆسی تەماتە، پەنیری مۆزارێلا و سلایدر پێپرۆنی" at bounding box center [578, 291] width 544 height 76
paste textarea "ی"
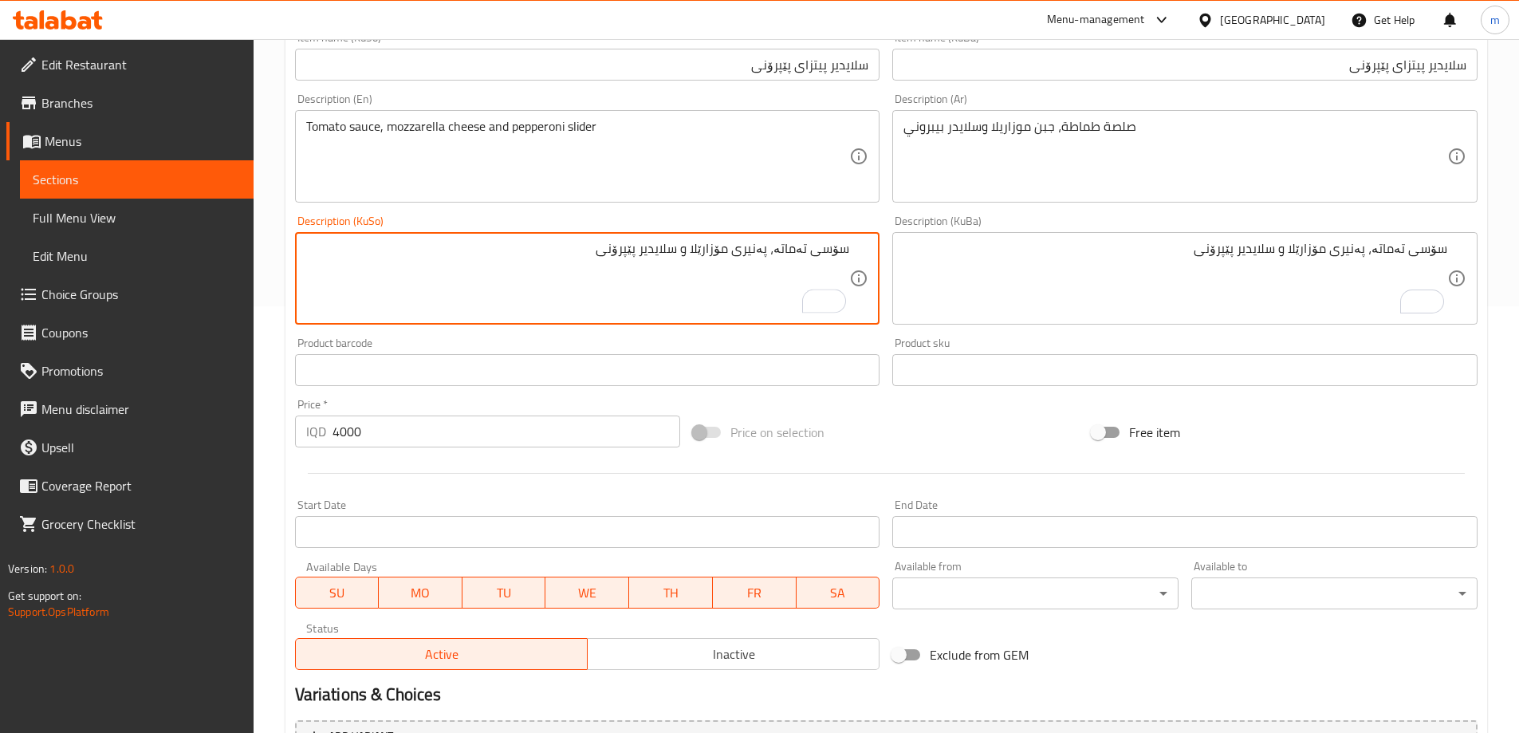
scroll to position [600, 0]
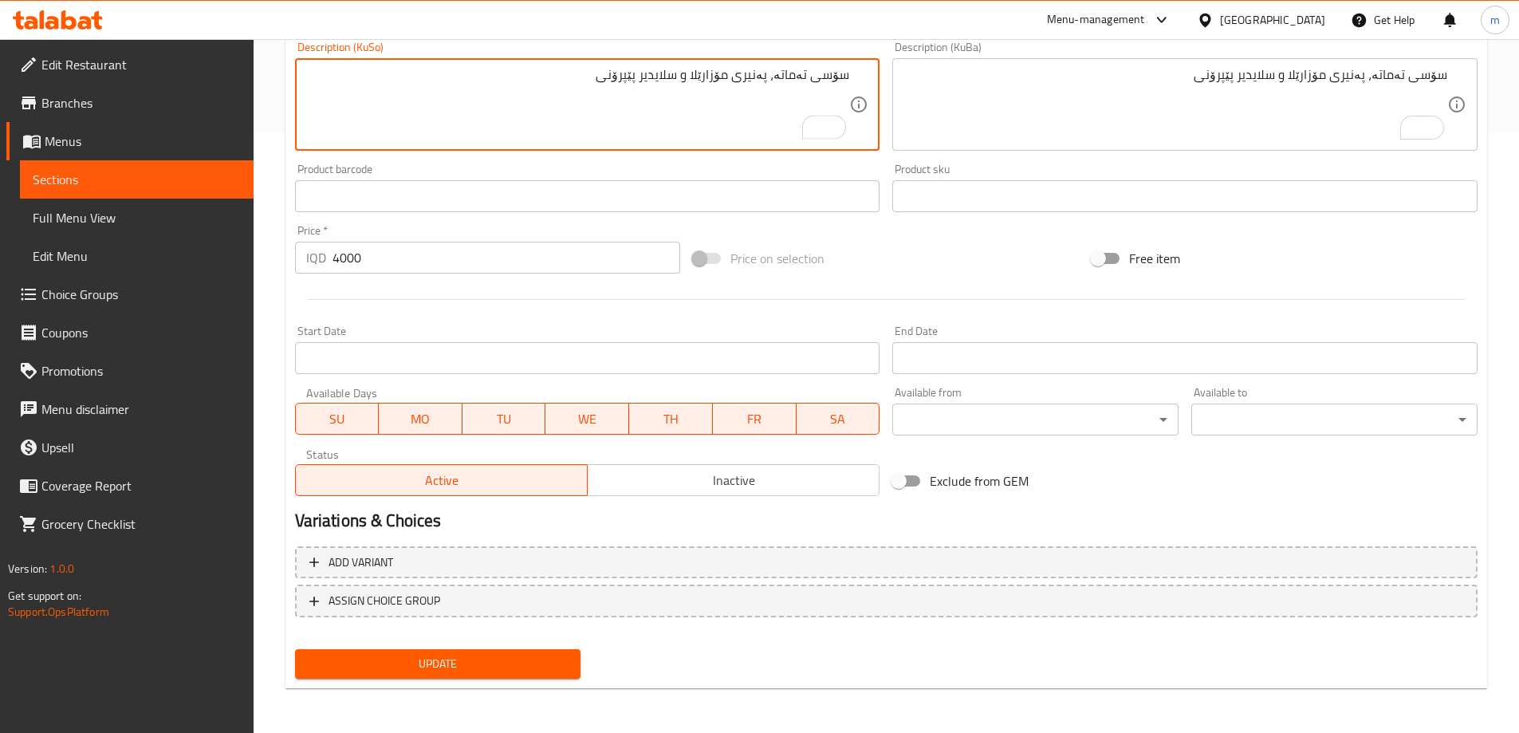
type textarea "سۆسی تەماتە، پەنیری مۆزارێلا و سلایدیر پێپرۆنی"
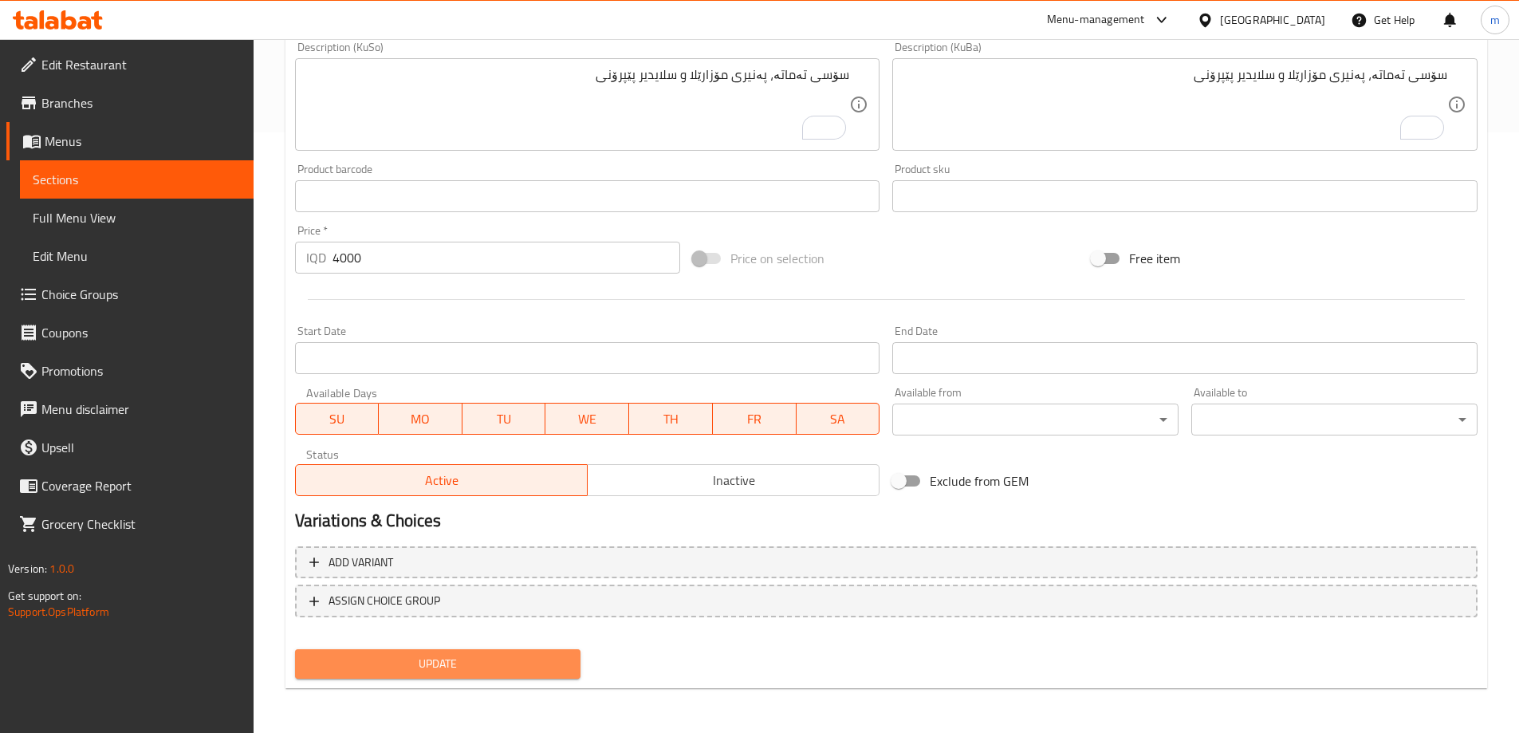
click at [459, 667] on span "Update" at bounding box center [438, 664] width 261 height 20
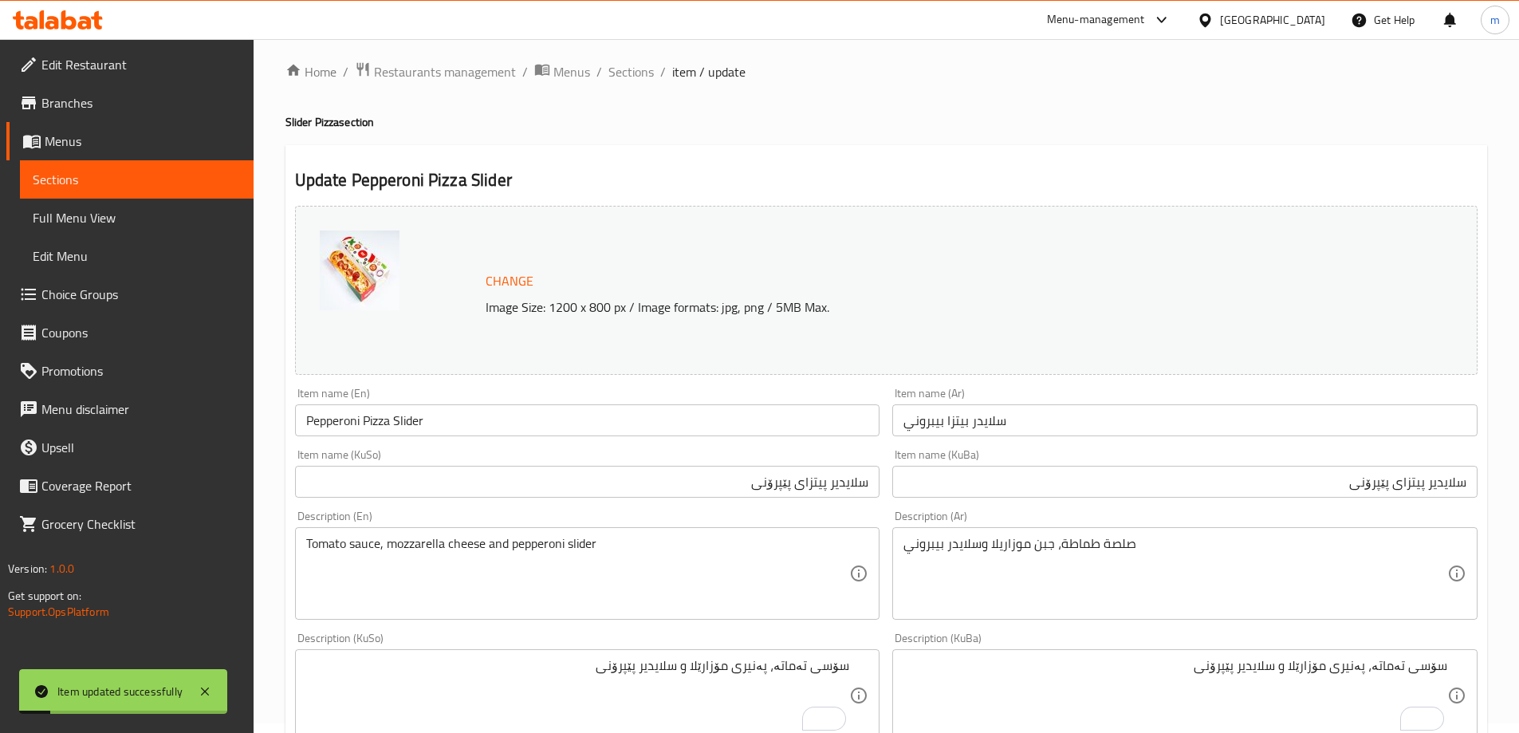
scroll to position [0, 0]
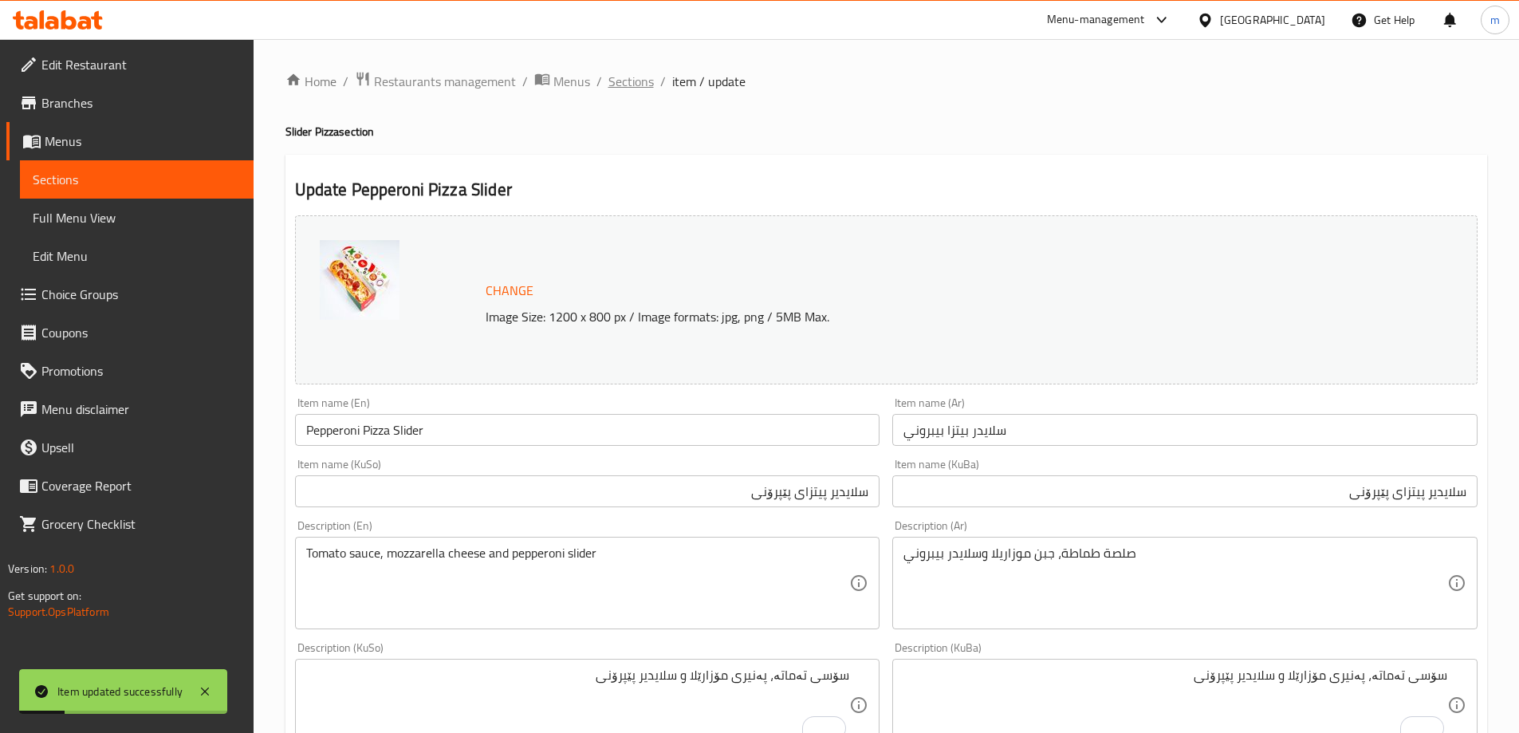
click at [623, 79] on span "Sections" at bounding box center [630, 81] width 45 height 19
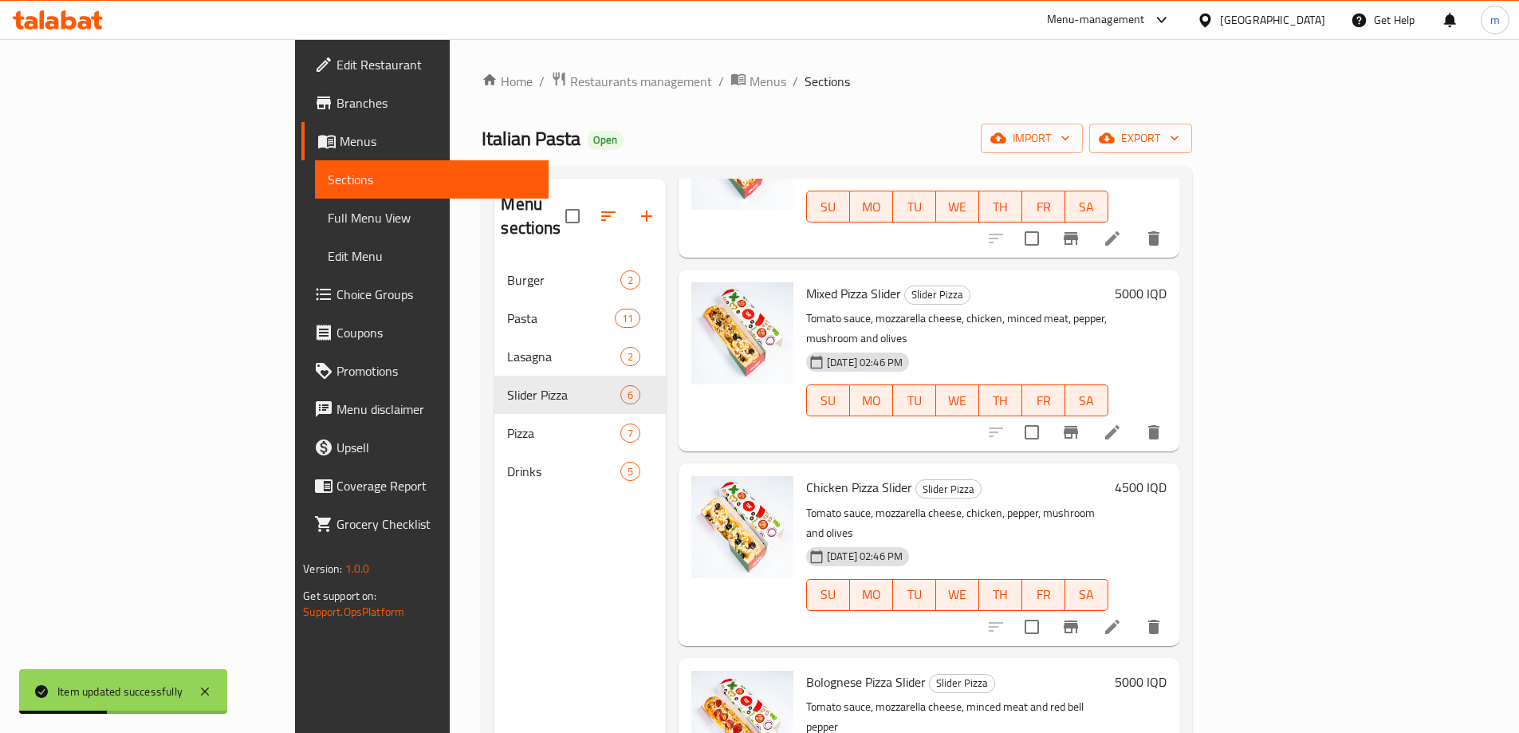
scroll to position [352, 0]
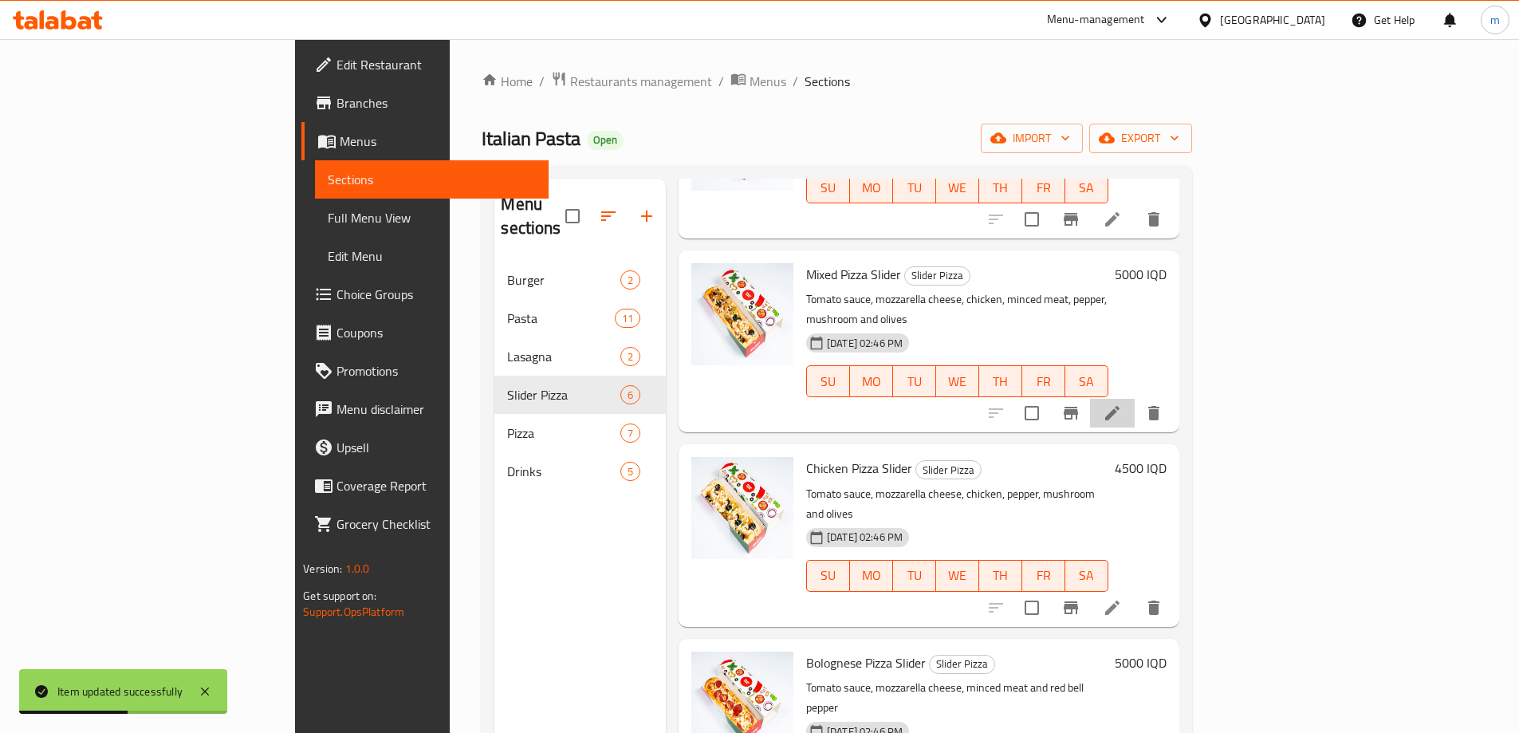
click at [1120, 406] on icon at bounding box center [1112, 413] width 14 height 14
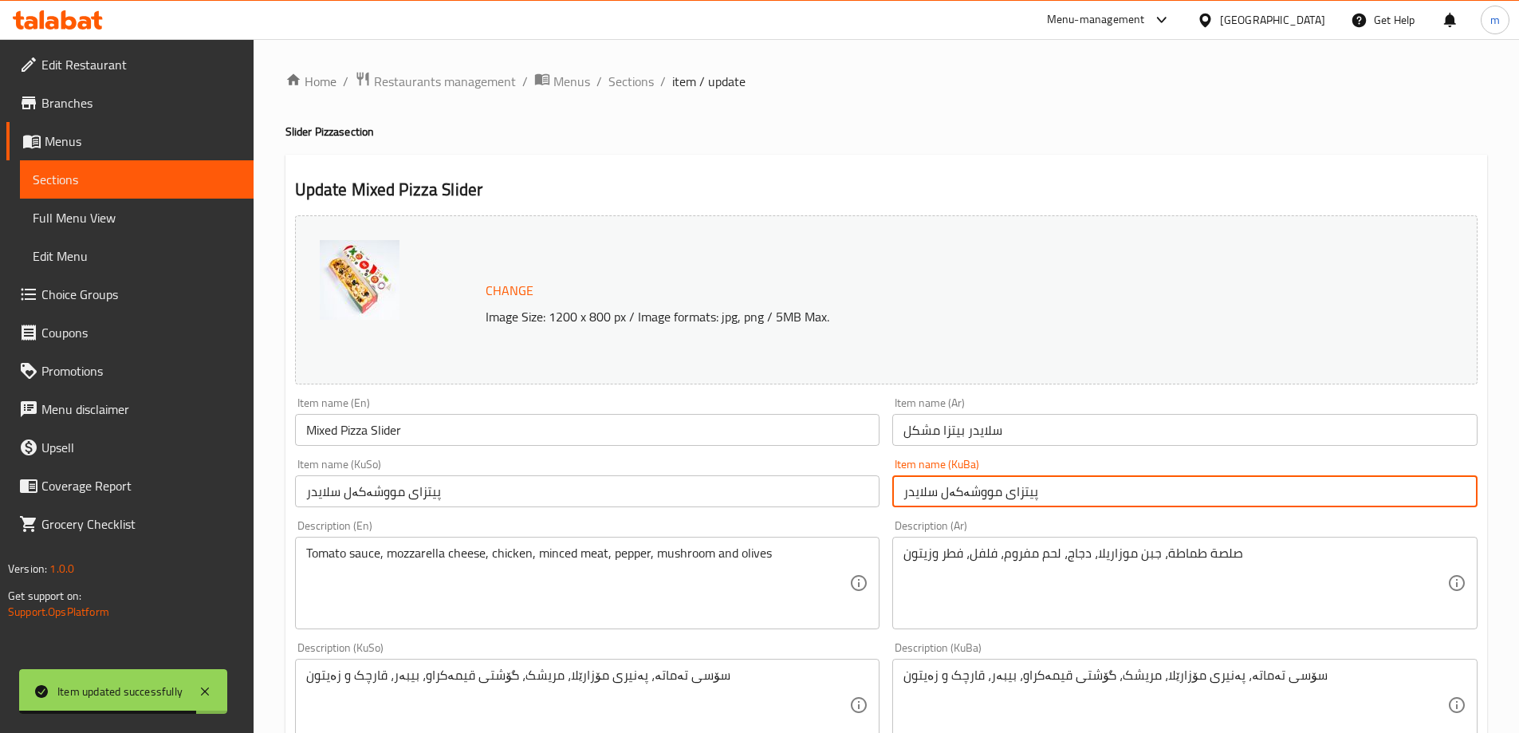
click at [1066, 496] on input "پیتزای مووشەکەل سلایدر" at bounding box center [1184, 491] width 585 height 32
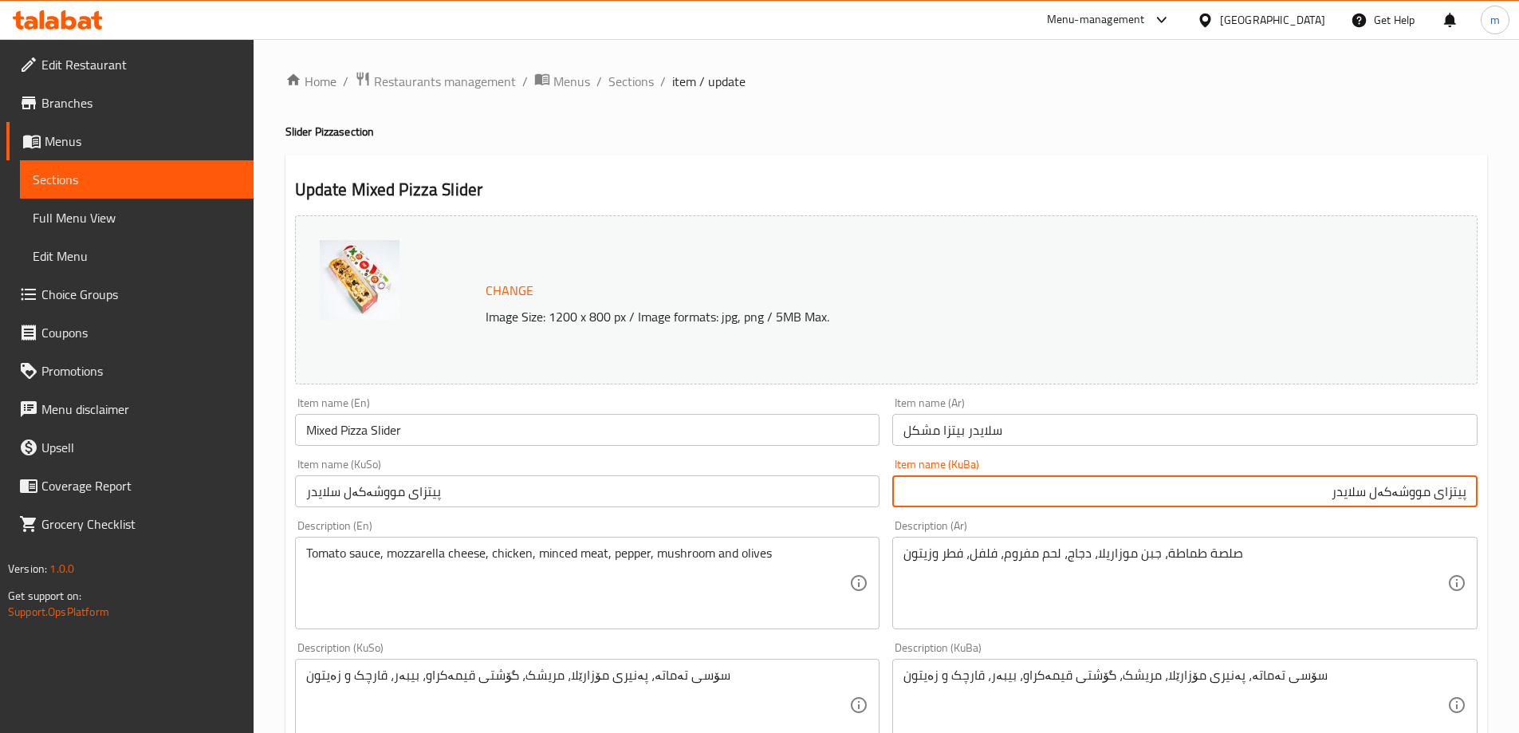
click at [1470, 494] on input "پیتزای مووشەکەل سلایدر" at bounding box center [1184, 491] width 585 height 32
paste input "سلایدیر"
click at [1308, 499] on input "سلایدیر پیتزای مووشەکەل سلایدر" at bounding box center [1184, 491] width 585 height 32
type input "سلایدیر پیتزای مووشەکەل"
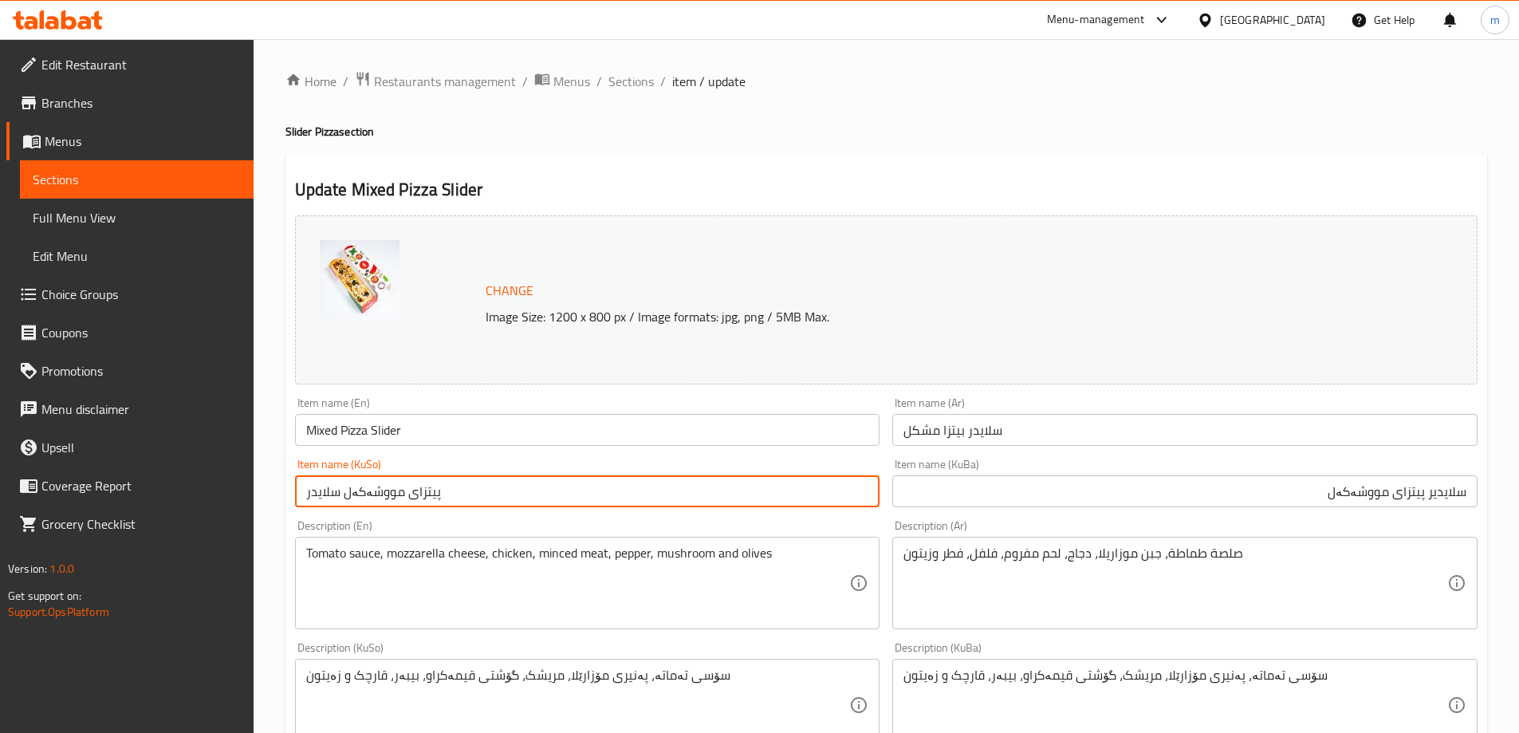
click at [802, 487] on input "پیتزای مووشەکەل سلایدر" at bounding box center [587, 491] width 585 height 32
click at [756, 492] on input "پیتزای مووشەکەل سلایدر" at bounding box center [587, 491] width 585 height 32
click at [871, 498] on input "پیتزای مووشەکەل" at bounding box center [587, 491] width 585 height 32
paste input "سلایدیر"
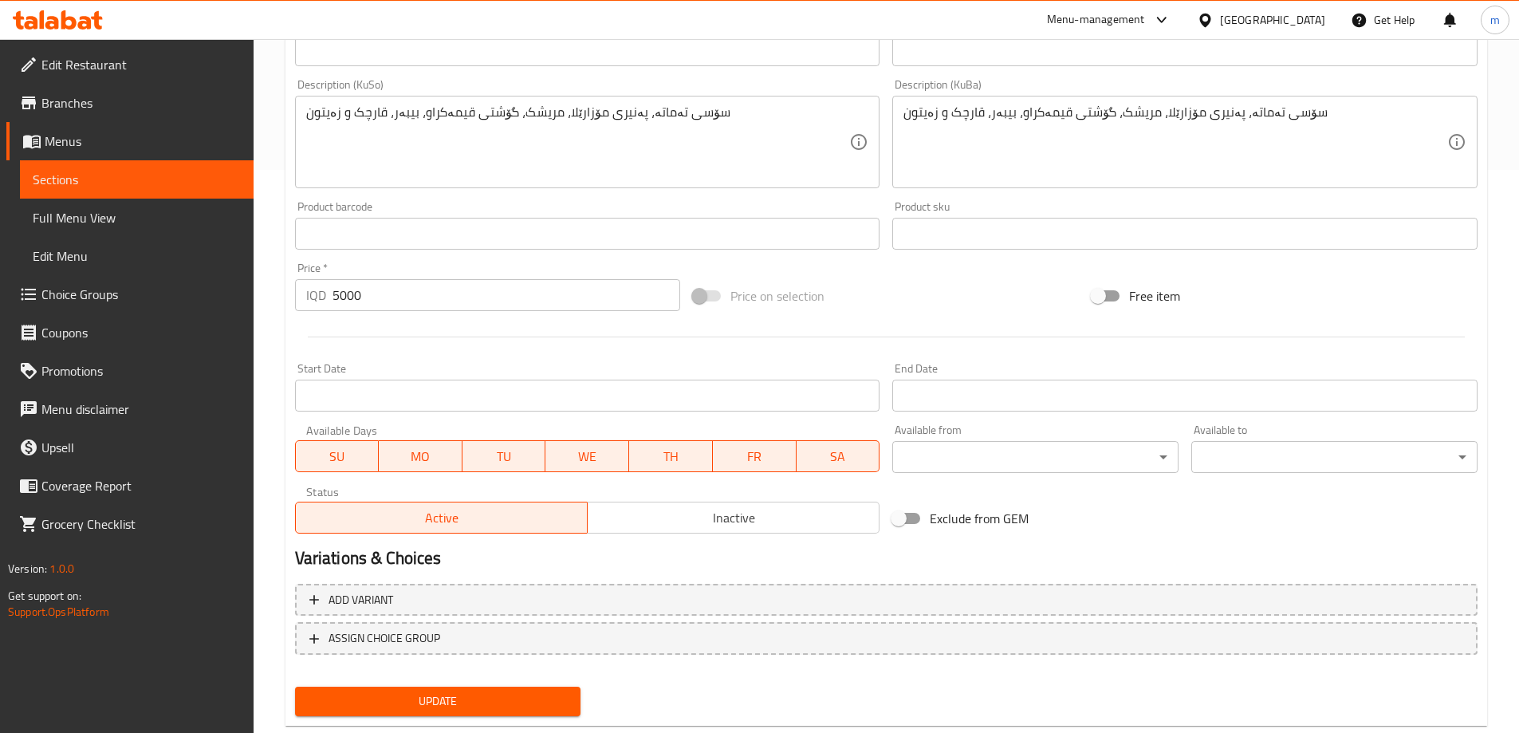
scroll to position [600, 0]
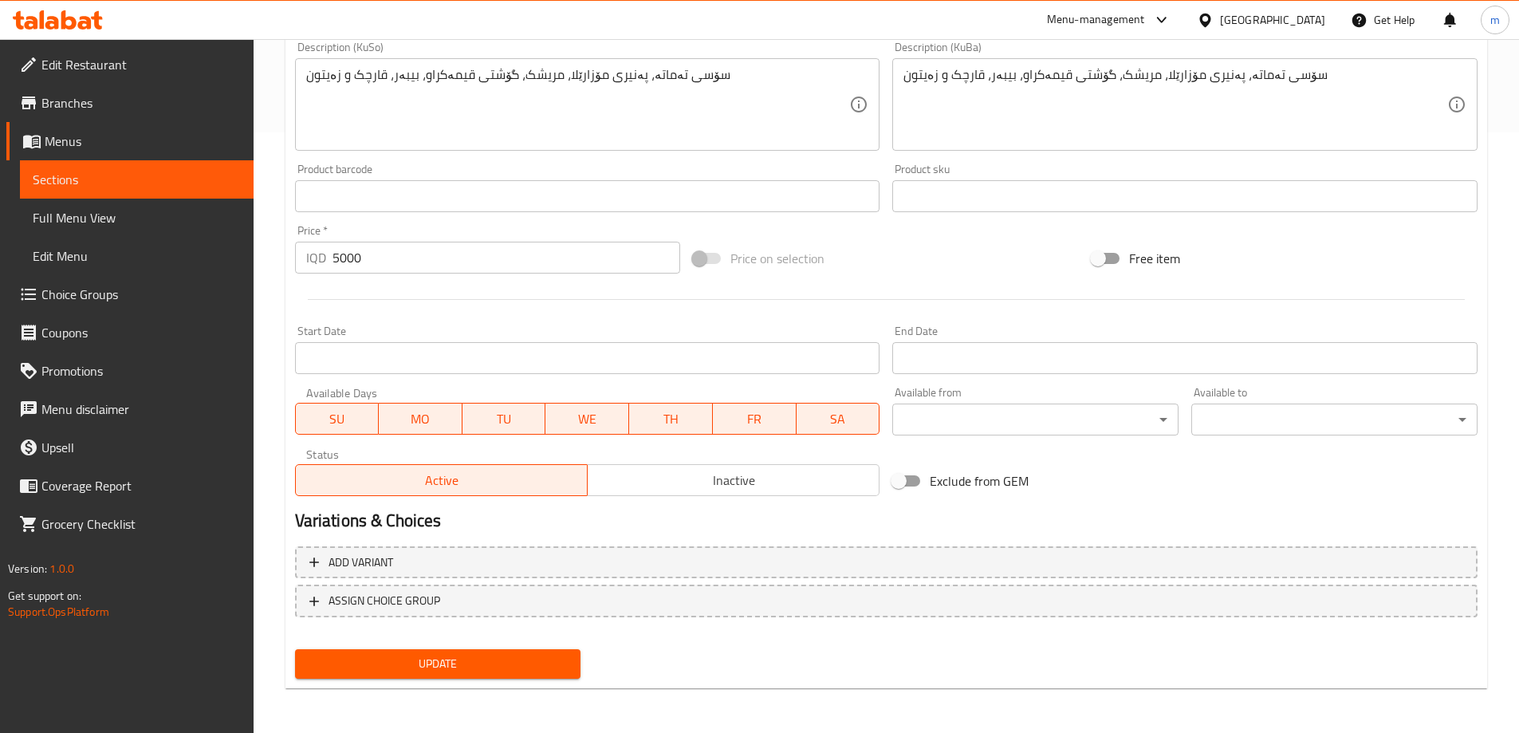
type input "سلایدیر پیتزای مووشەکەل"
click at [411, 644] on div "Update" at bounding box center [438, 664] width 299 height 42
click at [425, 658] on span "Update" at bounding box center [438, 664] width 261 height 20
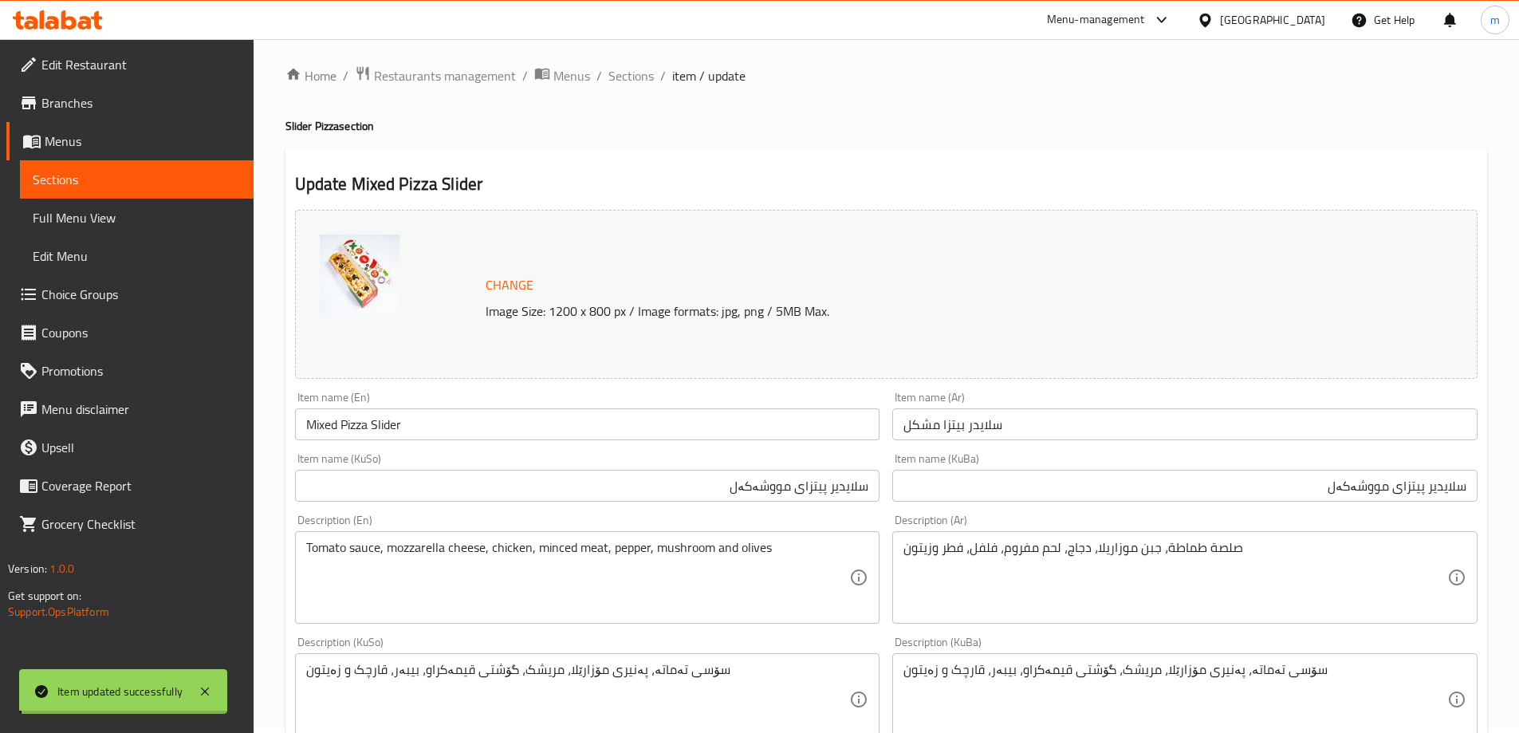
scroll to position [0, 0]
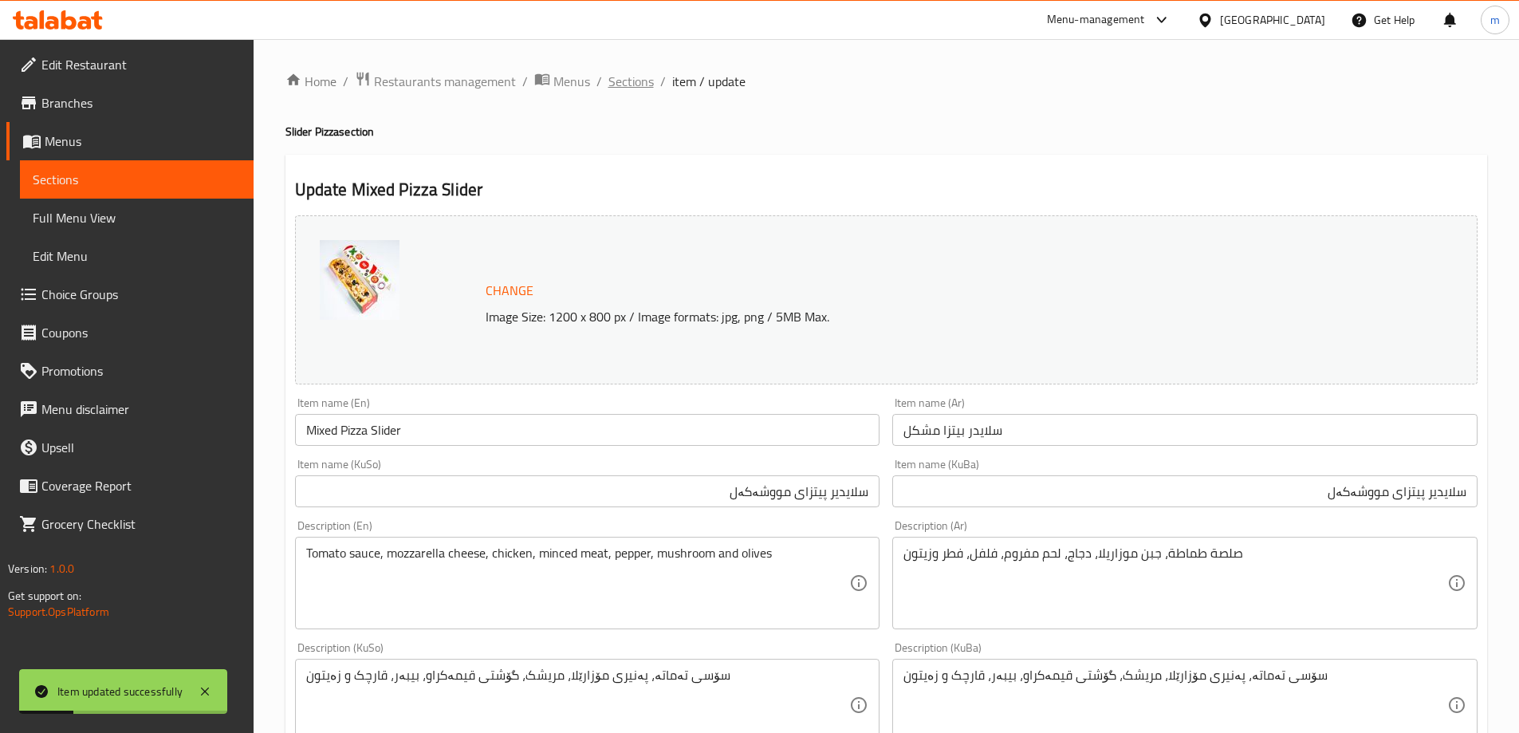
click at [628, 75] on span "Sections" at bounding box center [630, 81] width 45 height 19
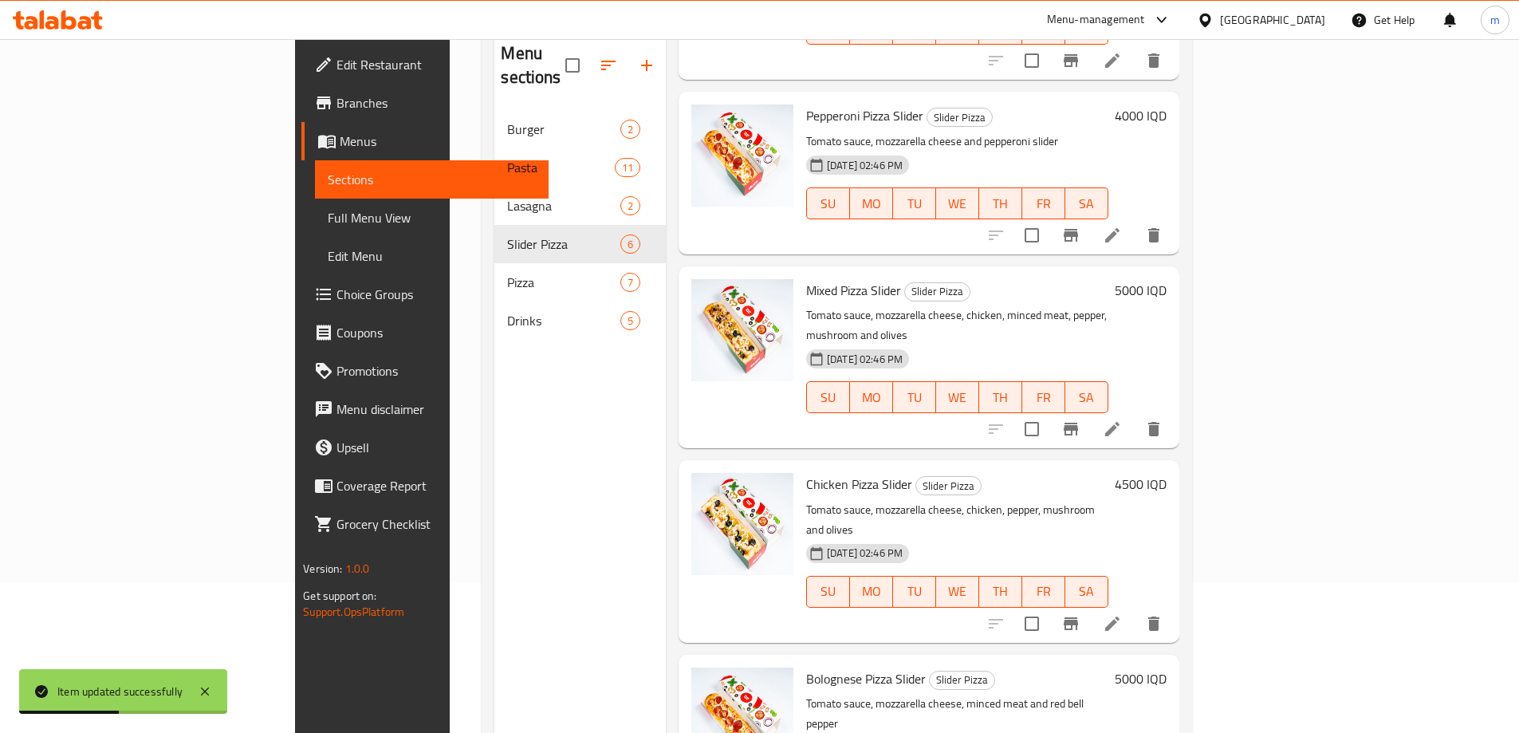
scroll to position [223, 0]
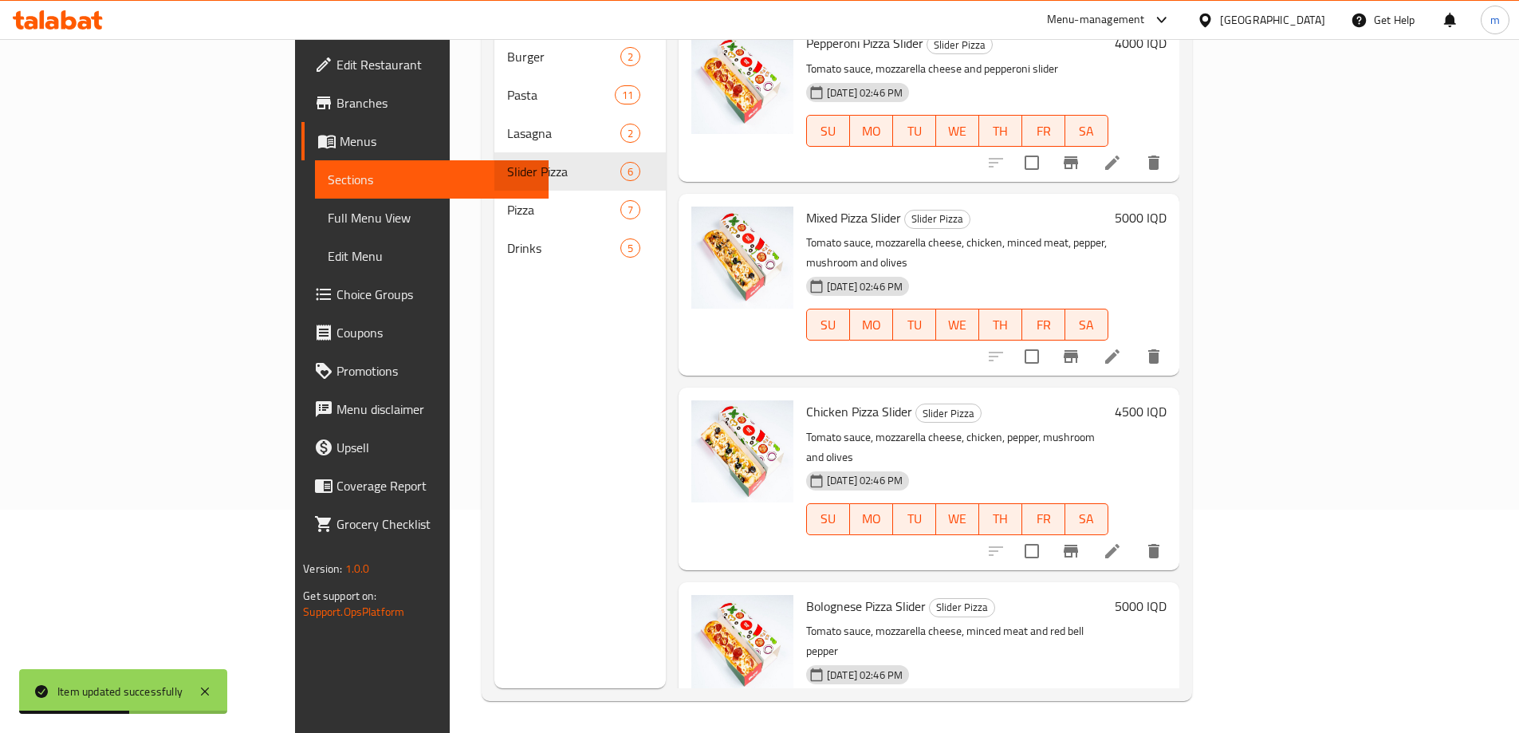
click at [1122, 541] on icon at bounding box center [1112, 550] width 19 height 19
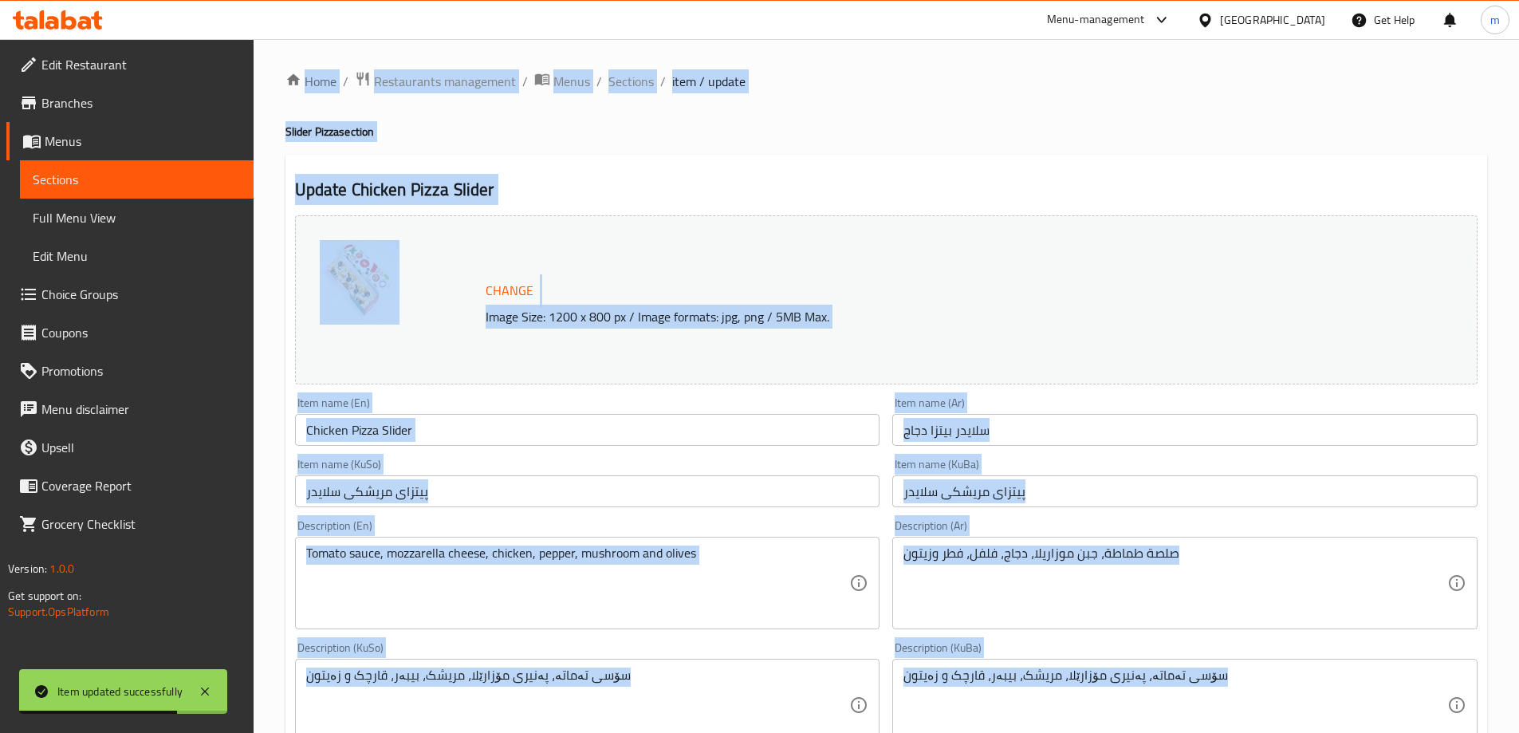
drag, startPoint x: 1530, startPoint y: 302, endPoint x: 1530, endPoint y: 350, distance: 47.8
click at [1518, 350] on html "Item updated successfully ​ Menu-management [GEOGRAPHIC_DATA] Get Help m Edit R…" at bounding box center [759, 366] width 1519 height 733
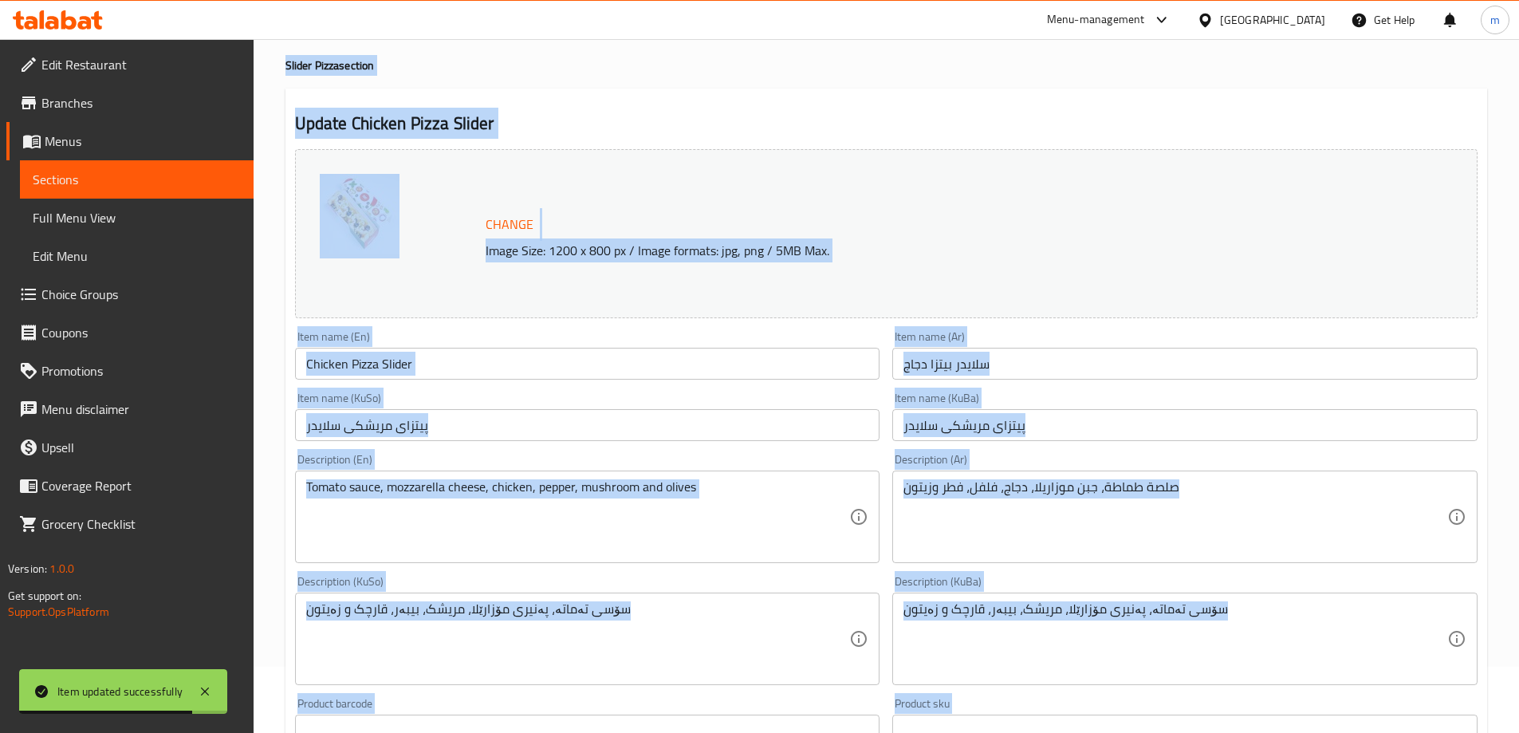
click at [1299, 400] on div "Item name (KuBa) پیتزای مریشکی سلایدر Item name (KuBa)" at bounding box center [1184, 416] width 585 height 49
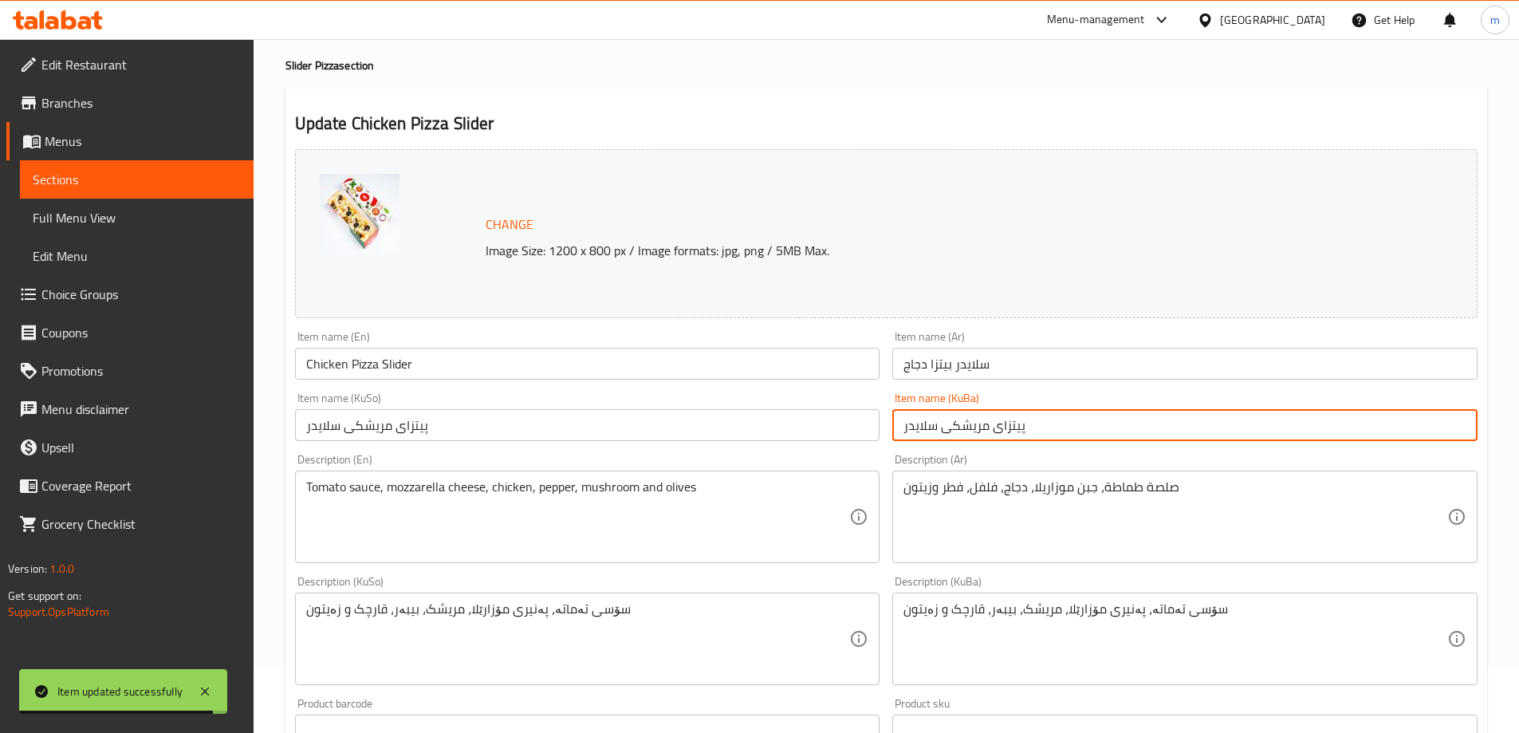
click at [1158, 432] on input "پیتزای مریشکی سلایدر" at bounding box center [1184, 425] width 585 height 32
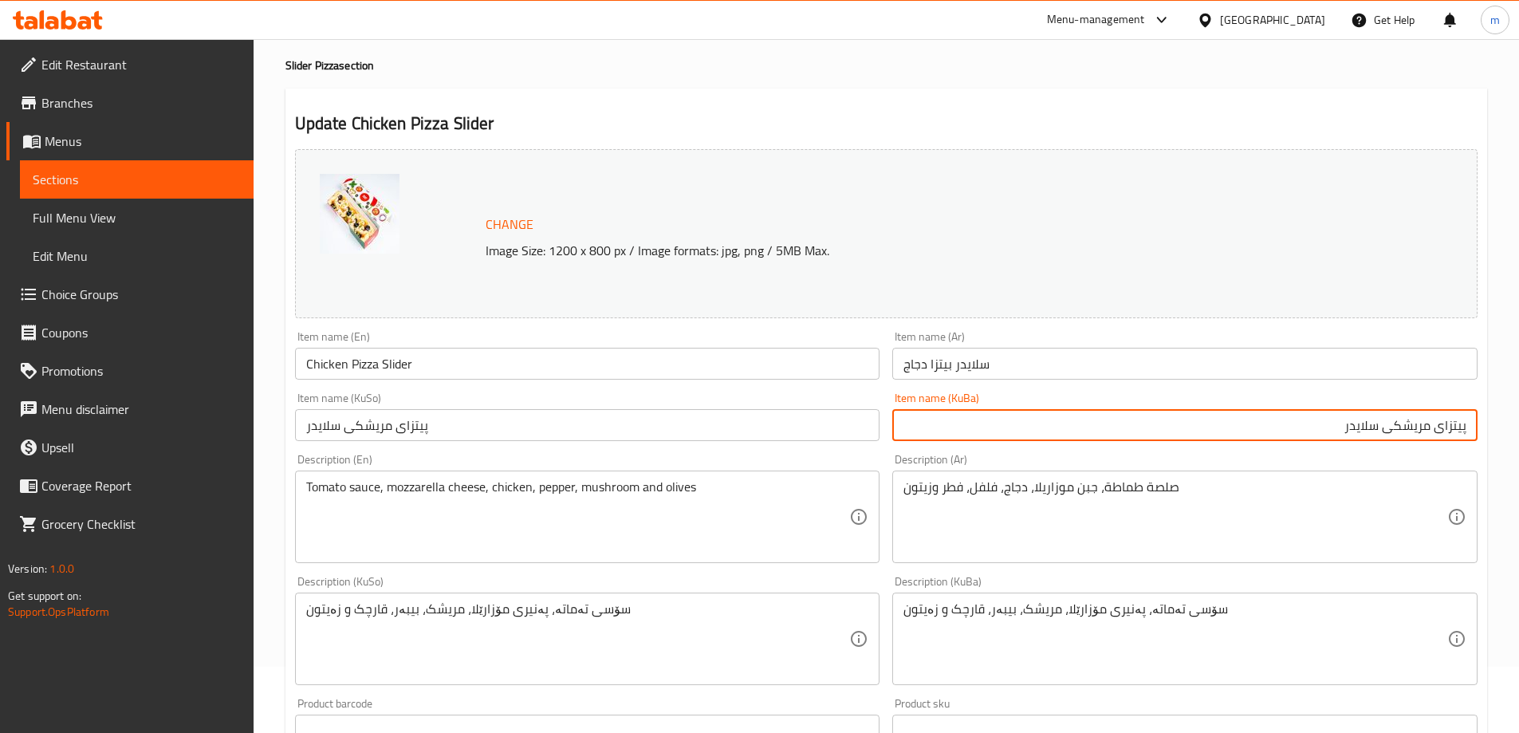
drag, startPoint x: 1393, startPoint y: 431, endPoint x: 1137, endPoint y: 406, distance: 257.2
click at [1137, 406] on div "Item name (KuBa) پیتزای مریشکی سلایدر Item name (KuBa)" at bounding box center [1184, 416] width 585 height 49
click at [1468, 427] on input "پیتزای مریشک" at bounding box center [1184, 425] width 585 height 32
paste input "سلایدیر"
type input "سلایدیر پیتزای مریشک"
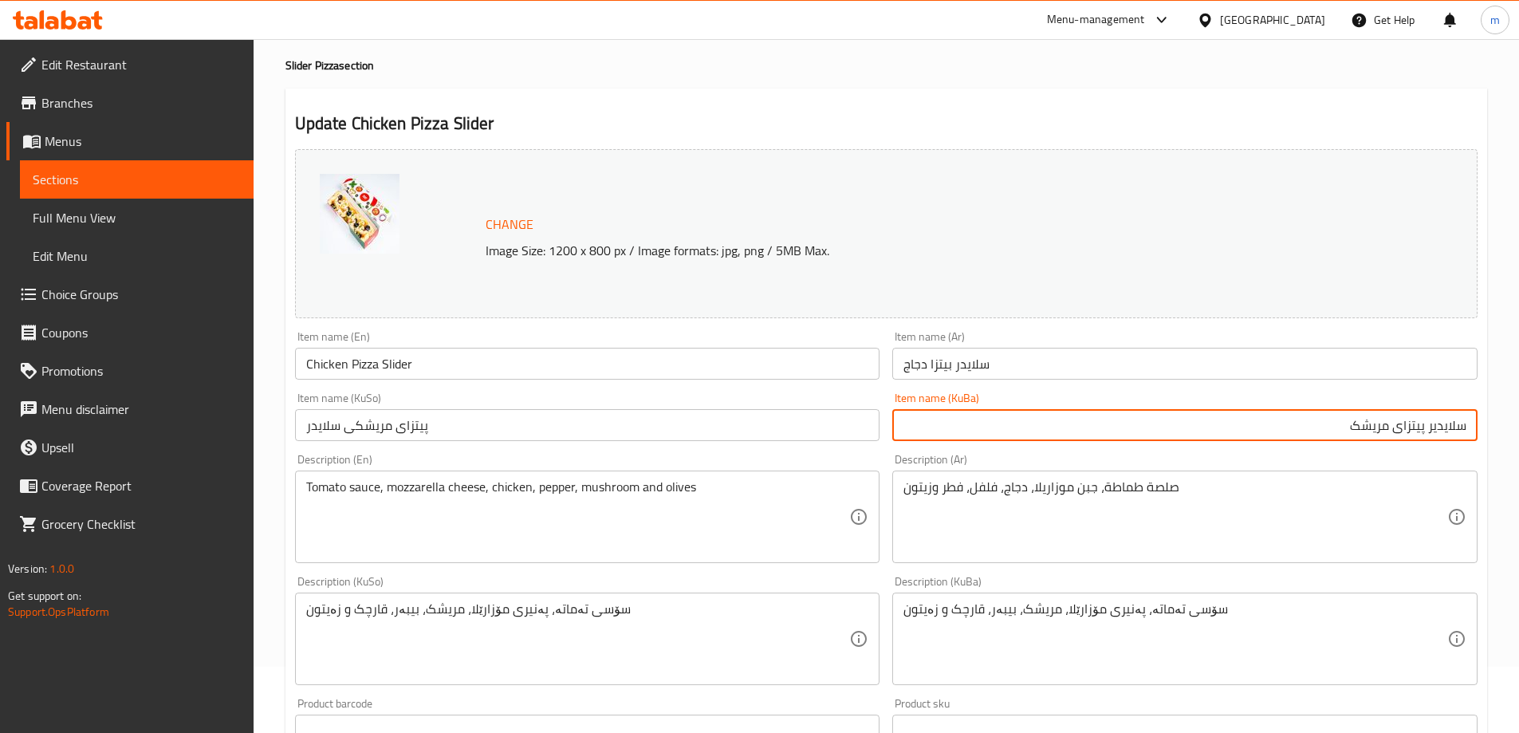
click at [463, 406] on div "Item name (KuSo) پیتزای مریشکی سلایدر Item name (KuSo)" at bounding box center [587, 416] width 585 height 49
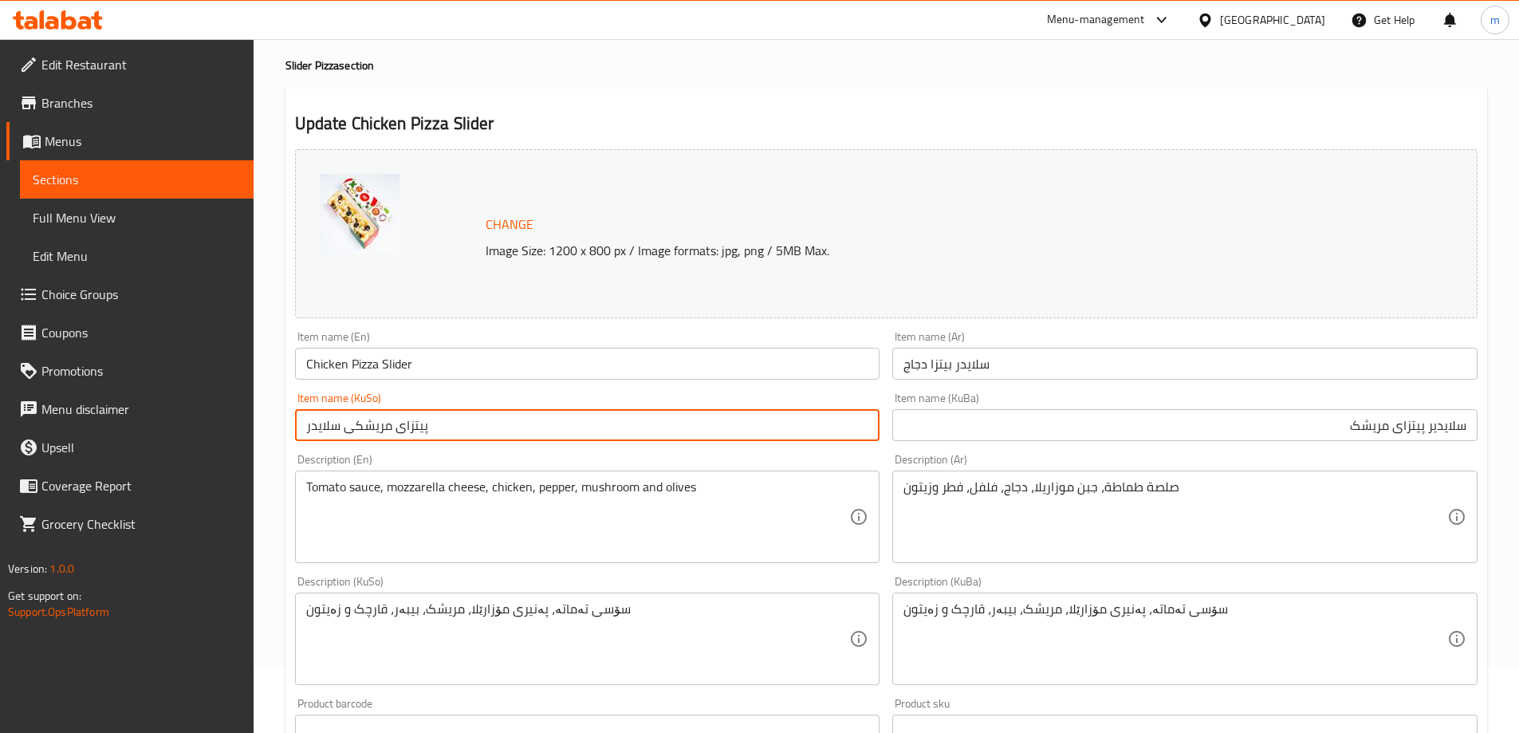
click at [474, 420] on input "پیتزای مریشکی سلایدر" at bounding box center [587, 425] width 585 height 32
drag, startPoint x: 796, startPoint y: 429, endPoint x: 594, endPoint y: 423, distance: 201.8
click at [594, 423] on input "پیتزای مریشکی سلایدر" at bounding box center [587, 425] width 585 height 32
click at [871, 427] on input "پیتزای مریشک" at bounding box center [587, 425] width 585 height 32
paste input "سلایدیر"
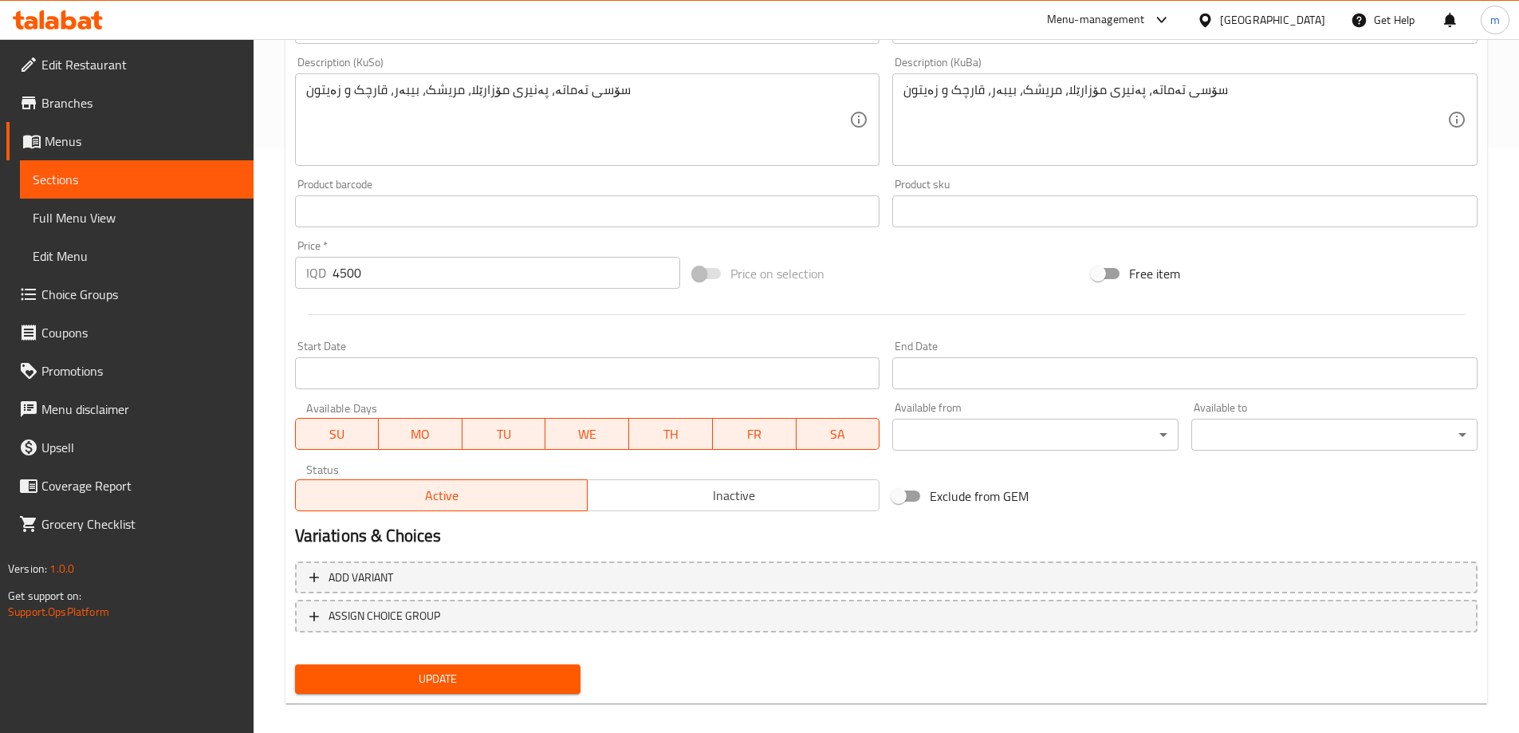
scroll to position [600, 0]
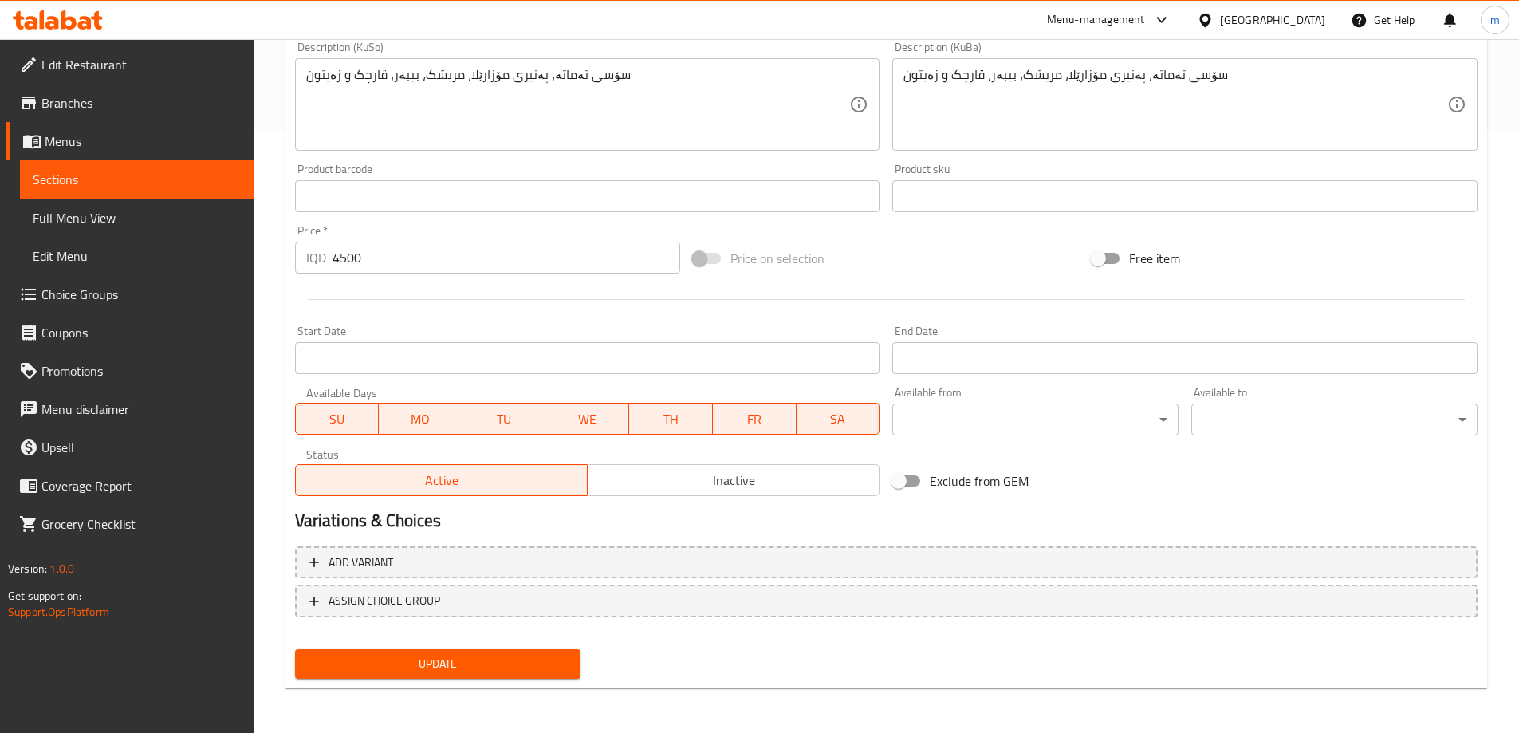
type input "سلایدیر پیتزای مریشک"
click at [447, 656] on span "Update" at bounding box center [438, 664] width 261 height 20
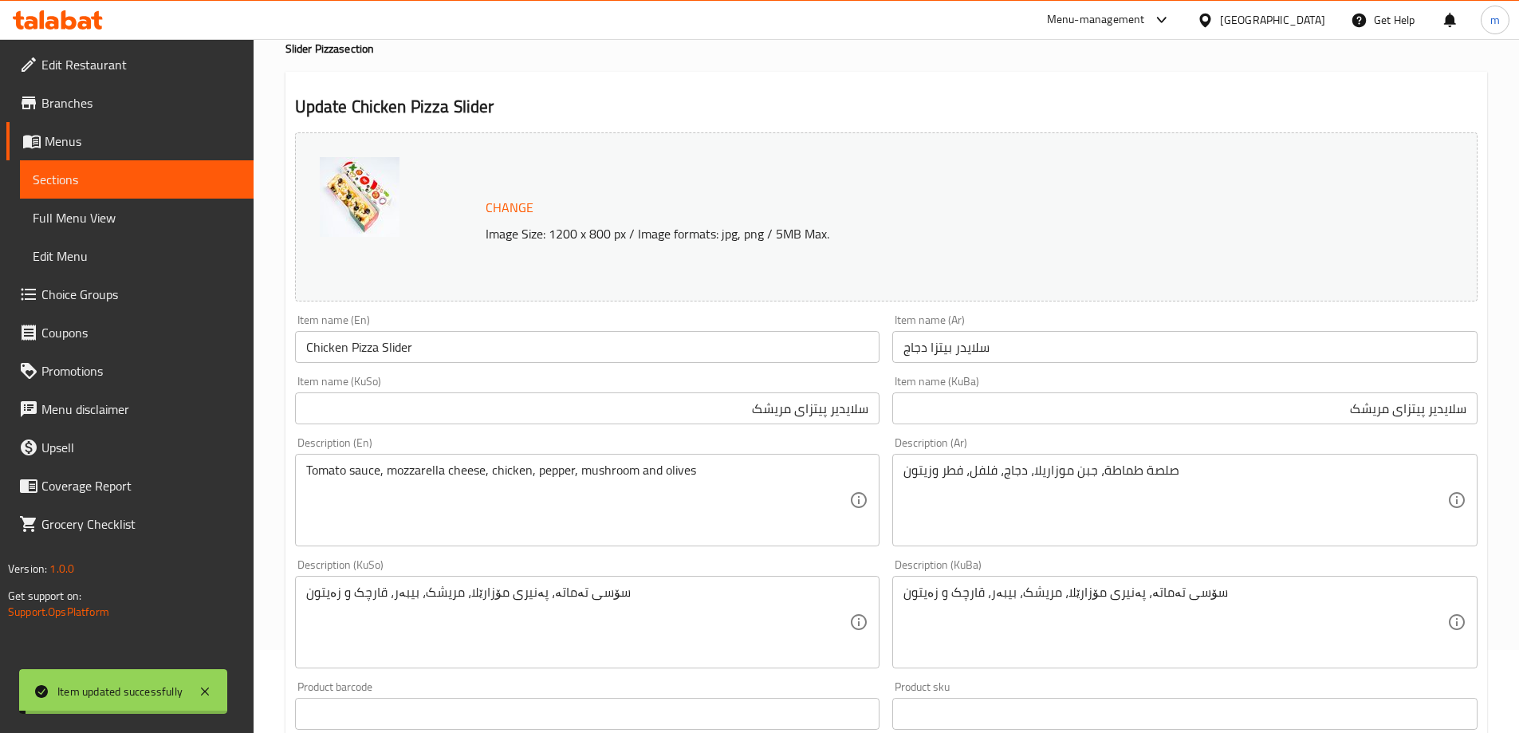
scroll to position [0, 0]
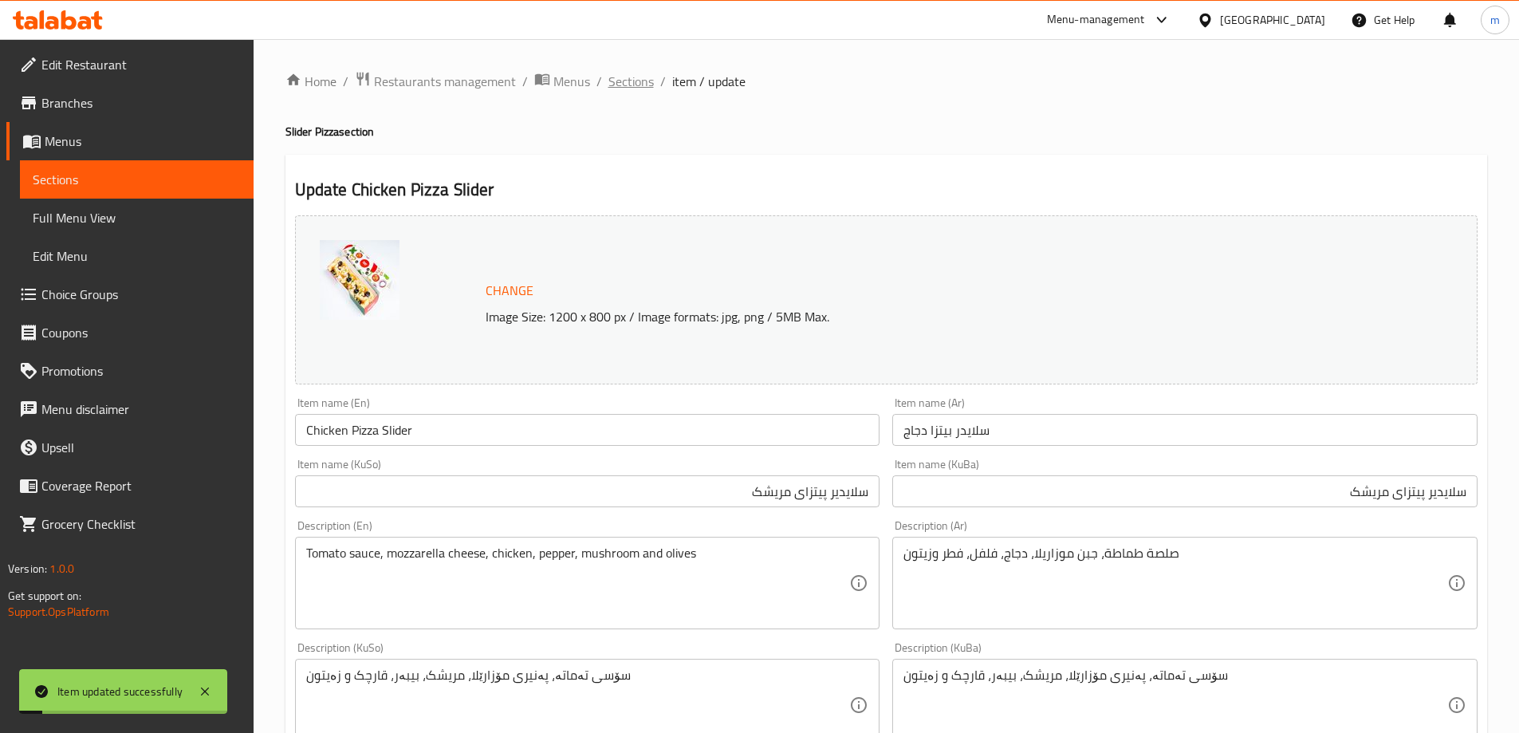
click at [636, 81] on span "Sections" at bounding box center [630, 81] width 45 height 19
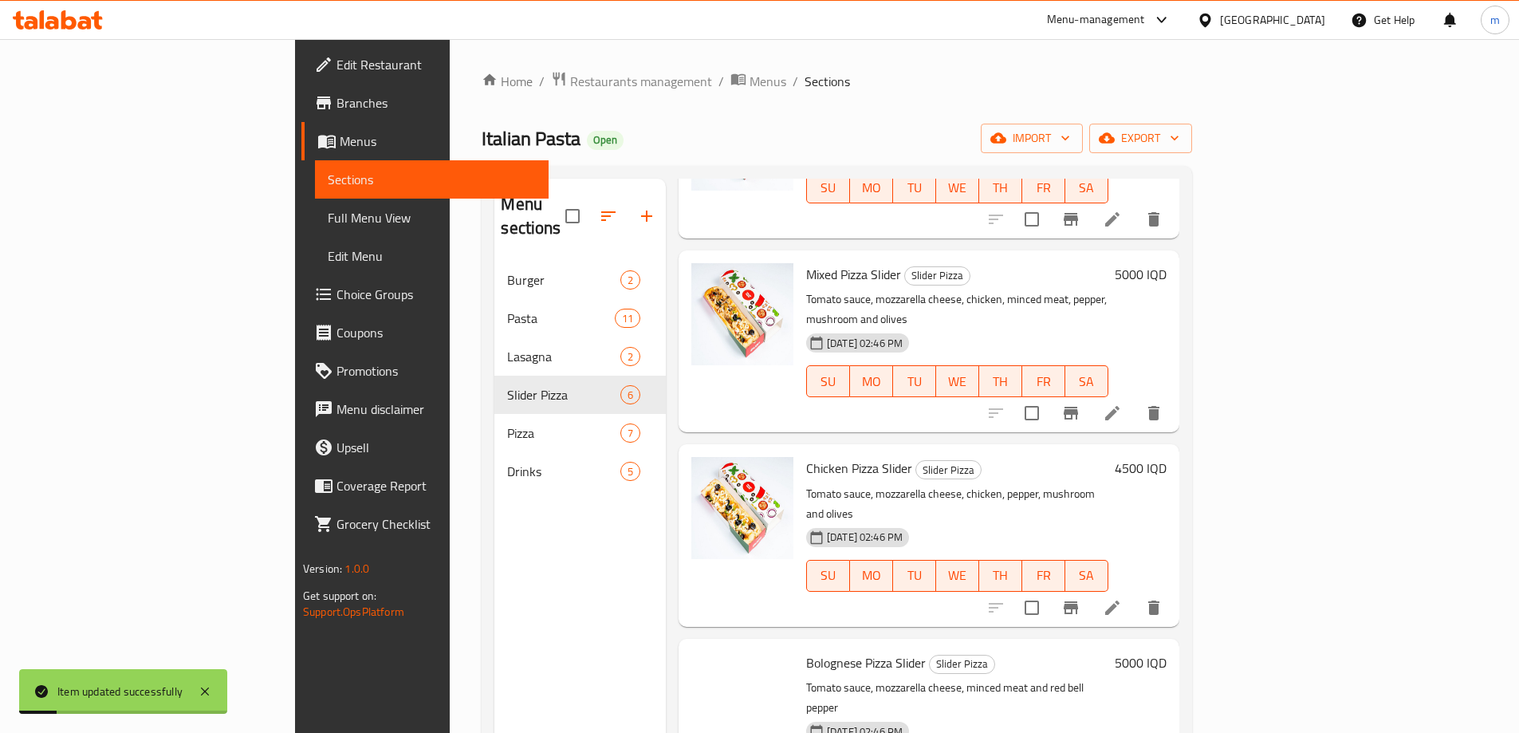
scroll to position [223, 0]
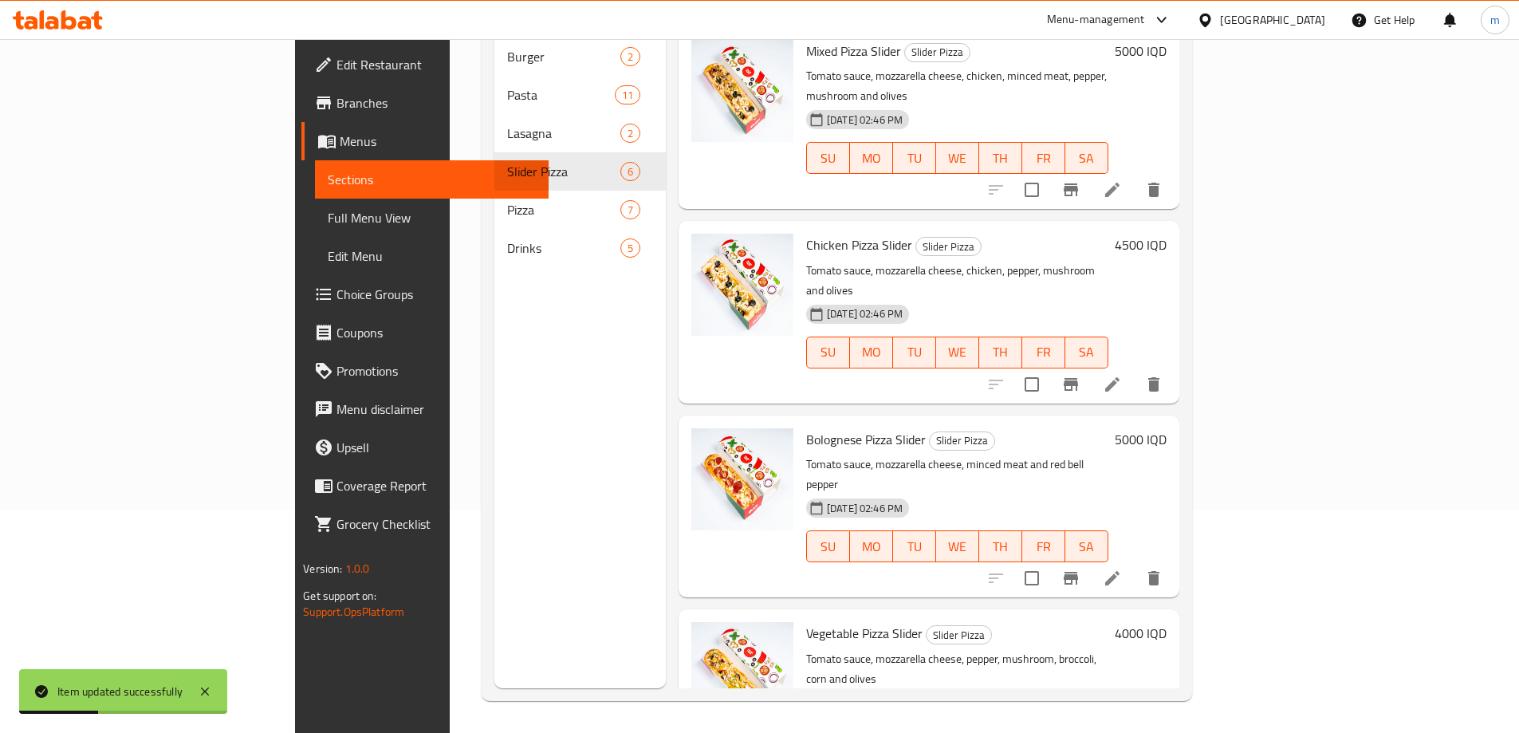
click at [1122, 569] on icon at bounding box center [1112, 578] width 19 height 19
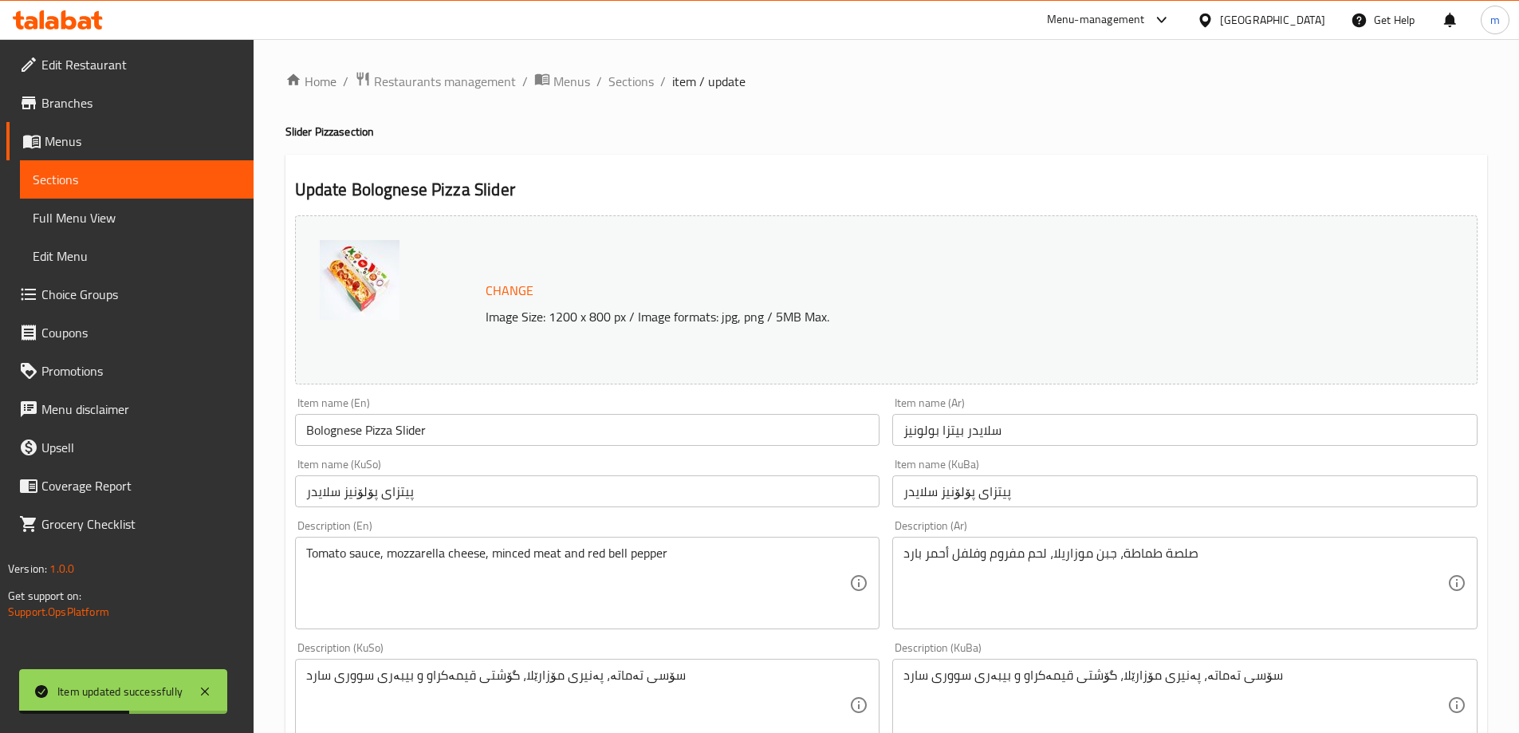
click at [1081, 476] on input "پیتزای پۆلۆنیز سلایدر" at bounding box center [1184, 491] width 585 height 32
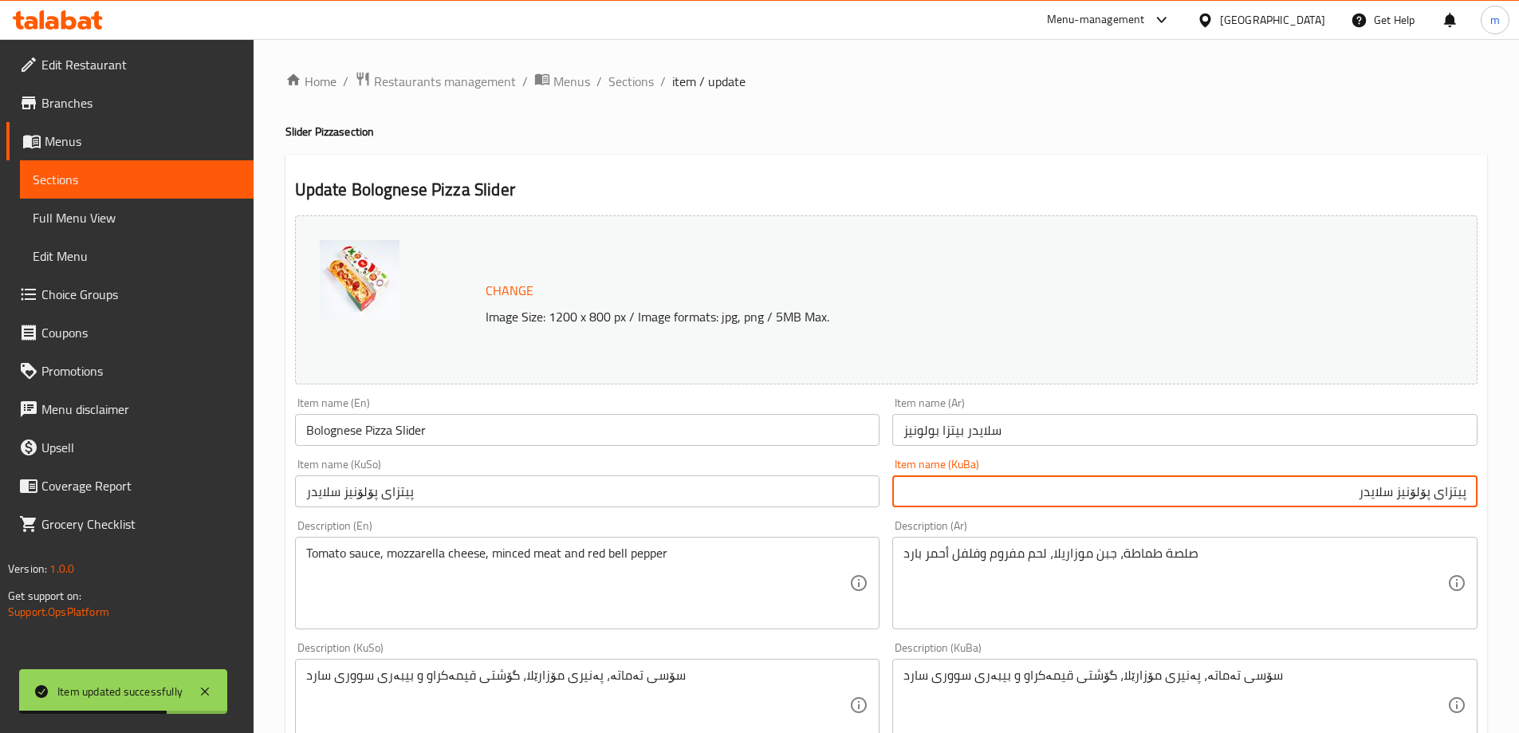
click at [1376, 489] on input "پیتزای پۆلۆنیز سلایدر" at bounding box center [1184, 491] width 585 height 32
click at [1466, 493] on input "پیتزای پۆلۆنیز" at bounding box center [1184, 491] width 585 height 32
paste input "سلایدیر"
type input "سلایدیر پیتزای پۆلۆنیز"
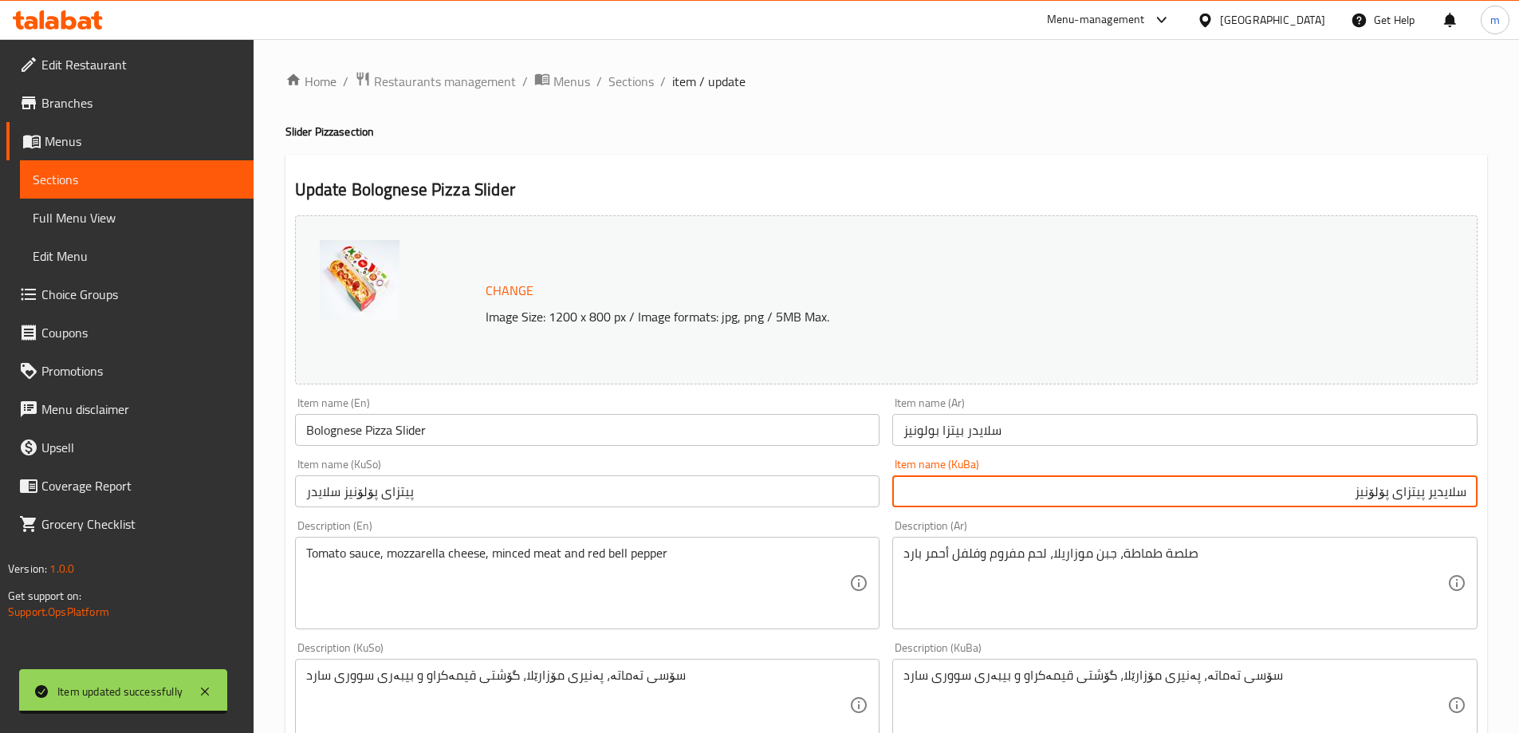
click at [818, 492] on input "پیتزای پۆلۆنیز سلایدر" at bounding box center [587, 491] width 585 height 32
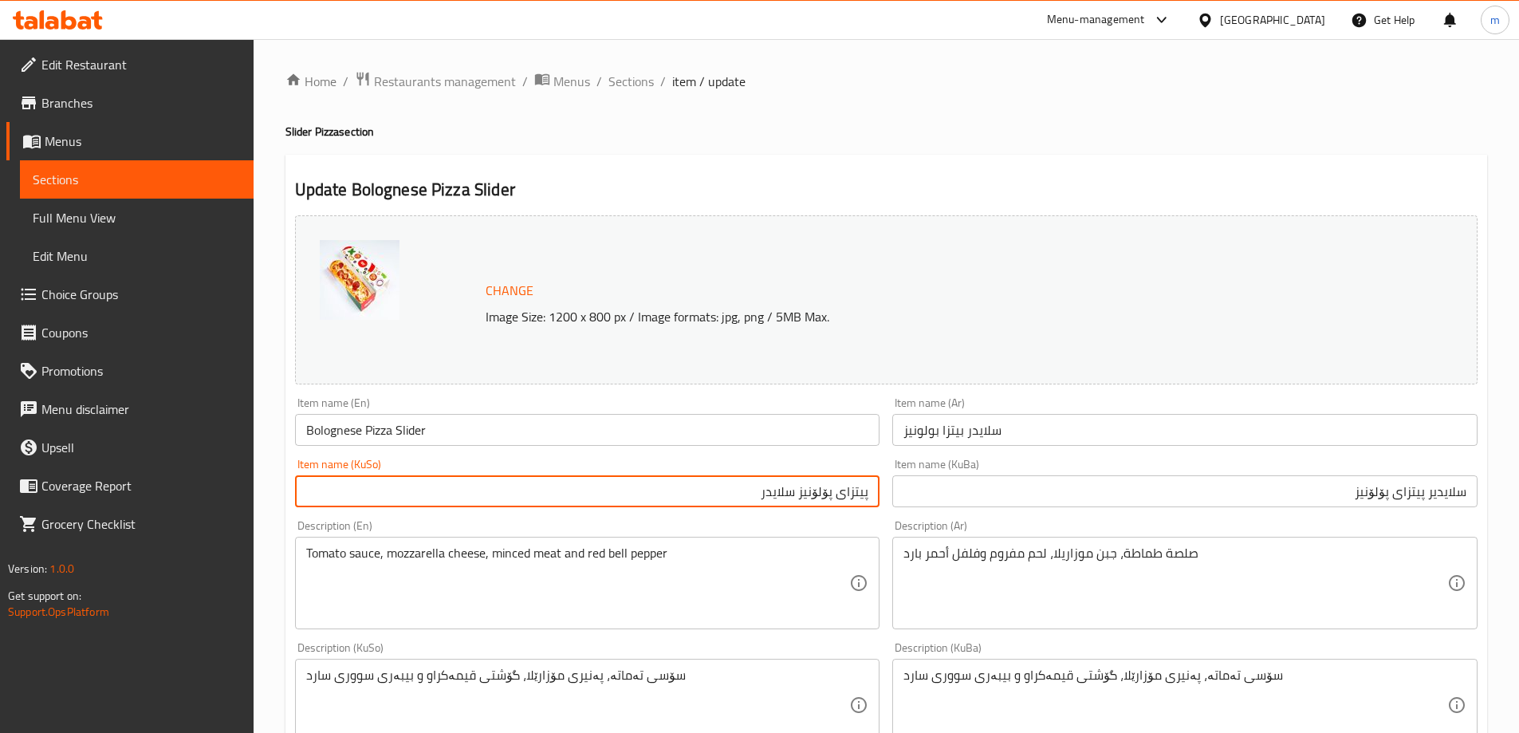
click at [761, 490] on input "پیتزای پۆلۆنیز سلایدر" at bounding box center [587, 491] width 585 height 32
click at [782, 490] on input "پیتزای پۆلۆنیز سلایدر" at bounding box center [587, 491] width 585 height 32
click at [789, 500] on input "پیتزای پۆلۆنیز سلایدر" at bounding box center [587, 491] width 585 height 32
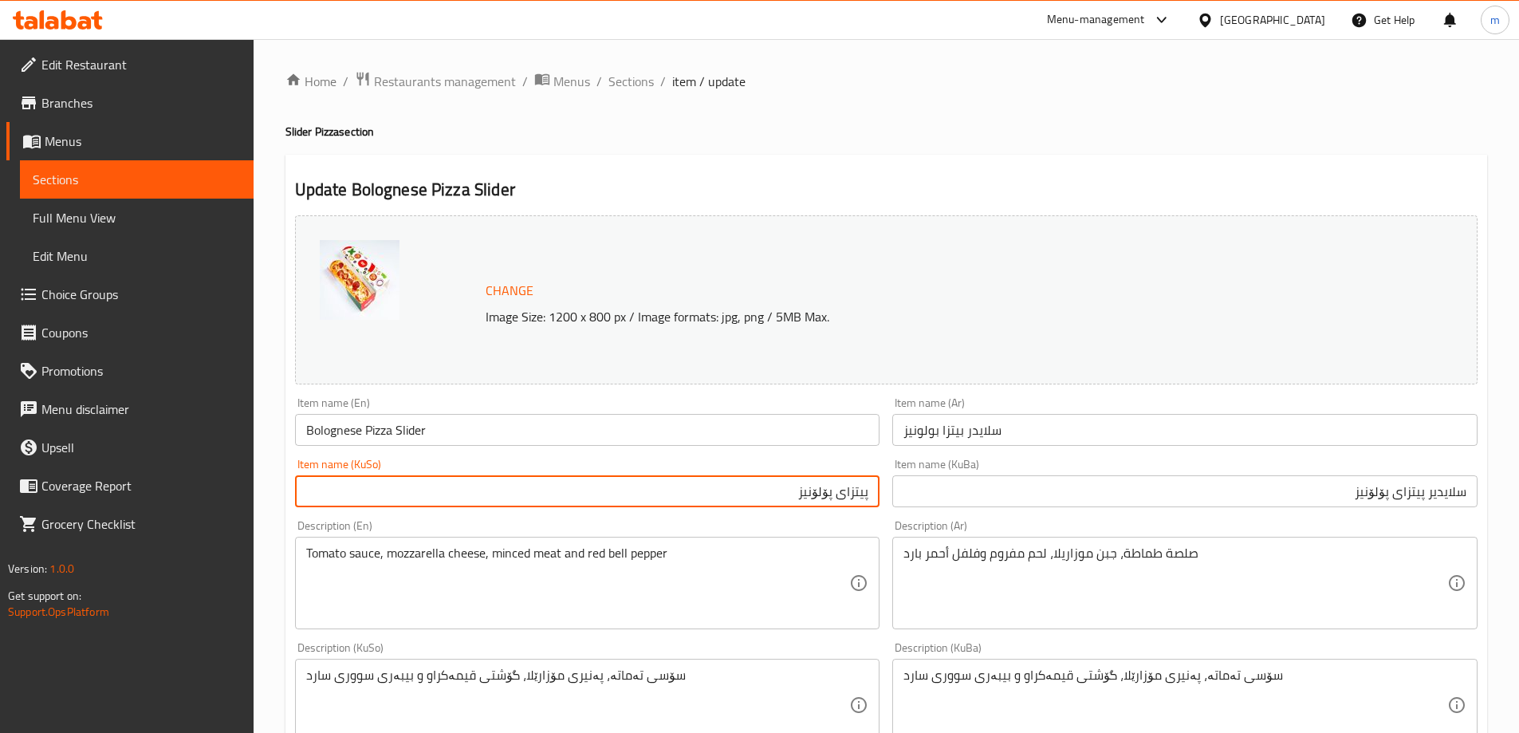
click at [872, 491] on input "پیتزای پۆلۆنیز" at bounding box center [587, 491] width 585 height 32
paste input "سلایدیر"
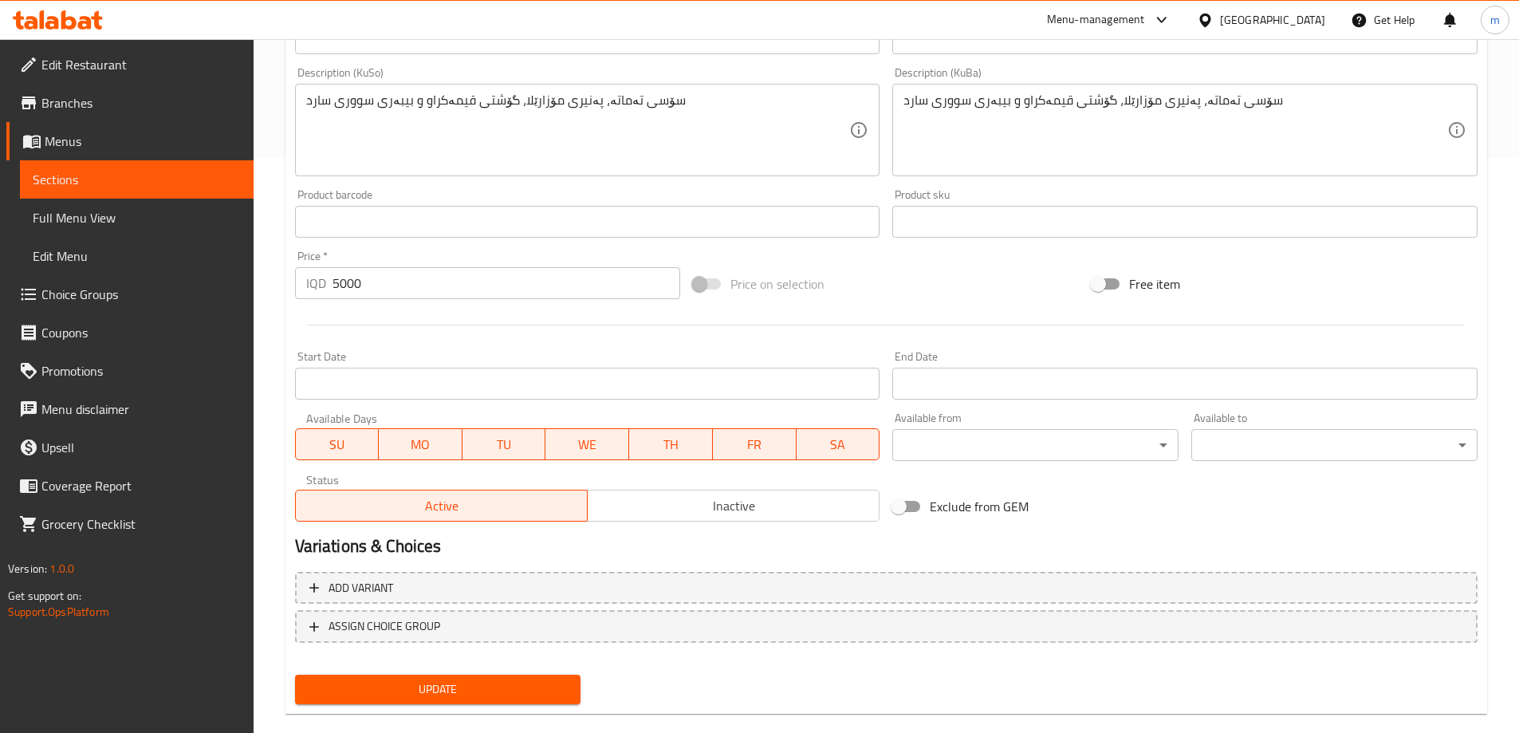
scroll to position [600, 0]
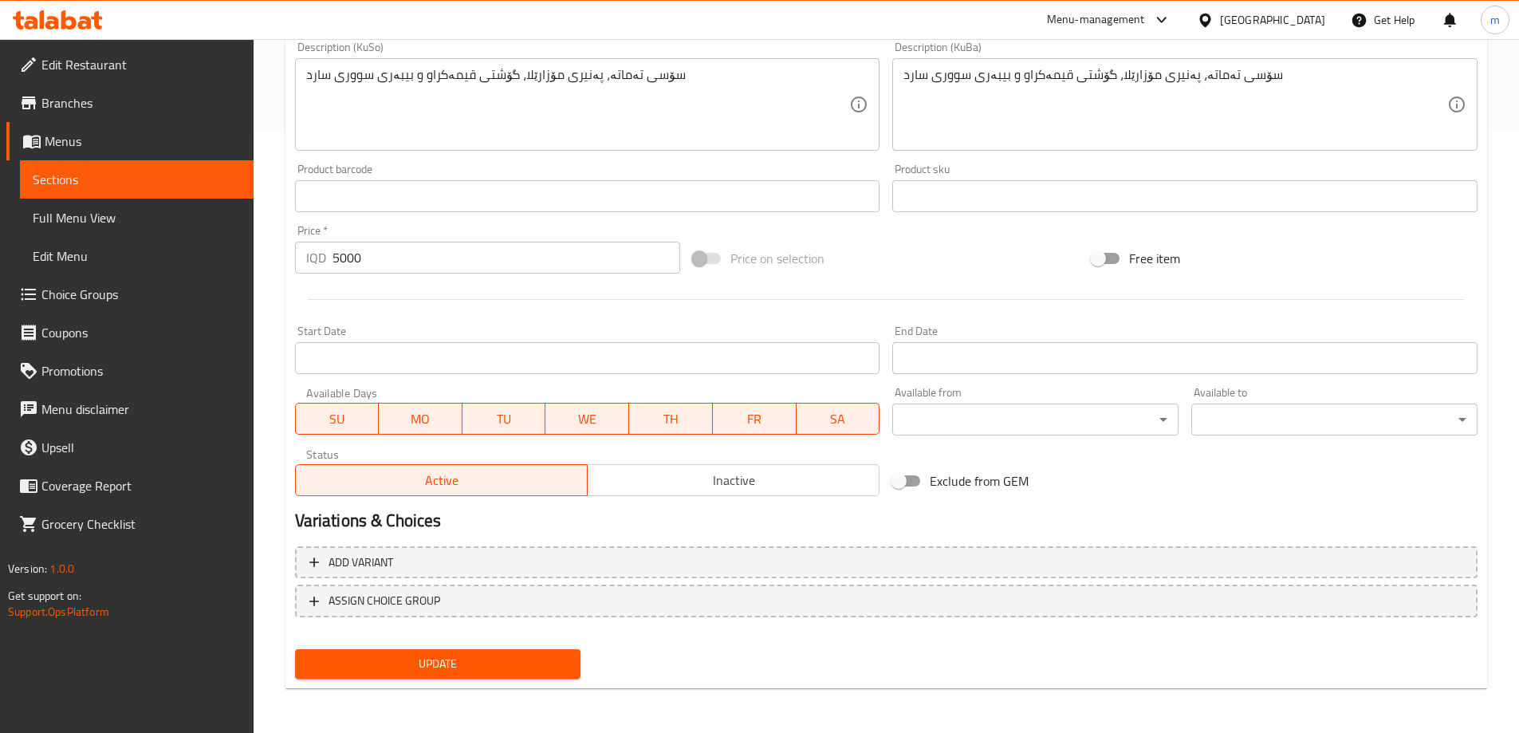
type input "سلایدیر پیتزای پۆلۆنیز"
click at [473, 663] on span "Update" at bounding box center [438, 664] width 261 height 20
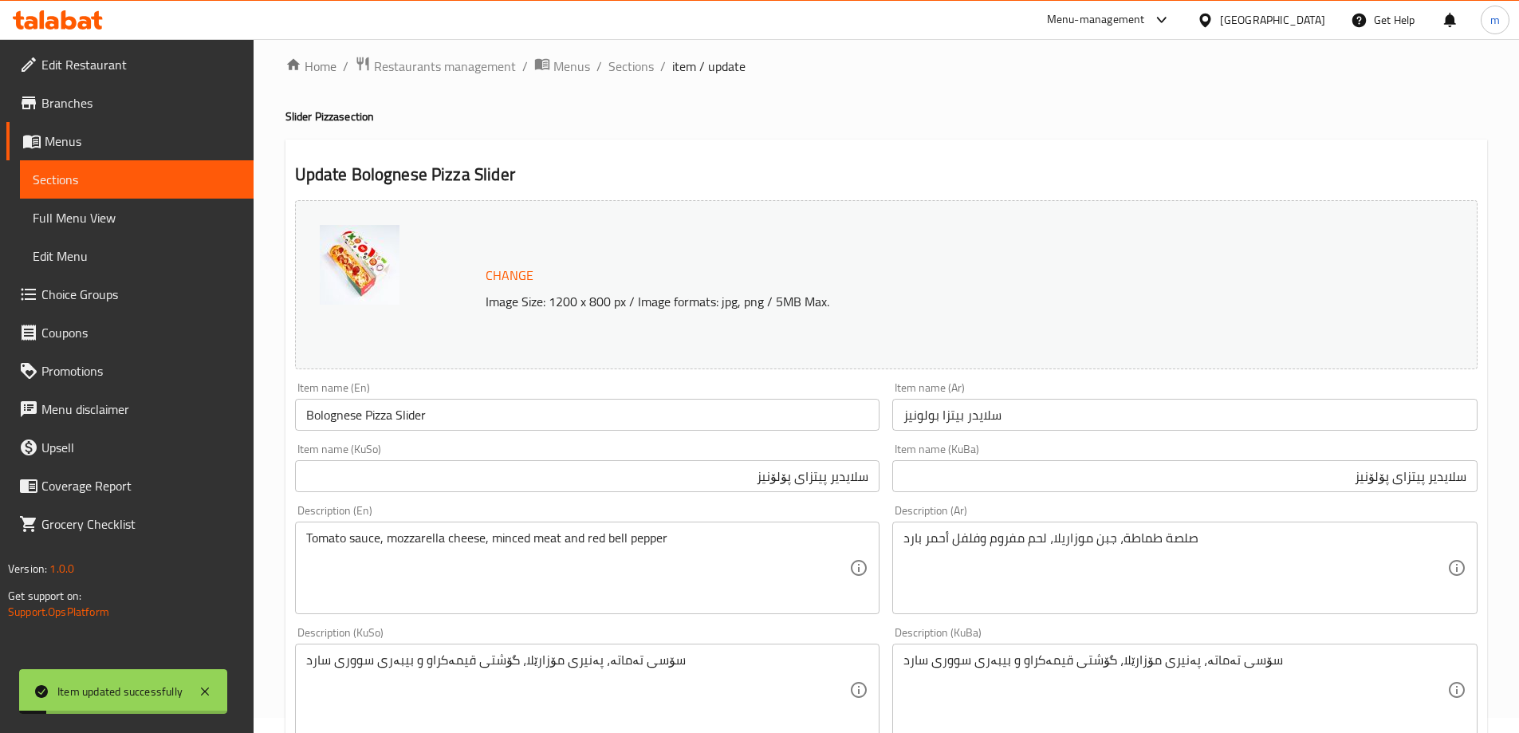
scroll to position [0, 0]
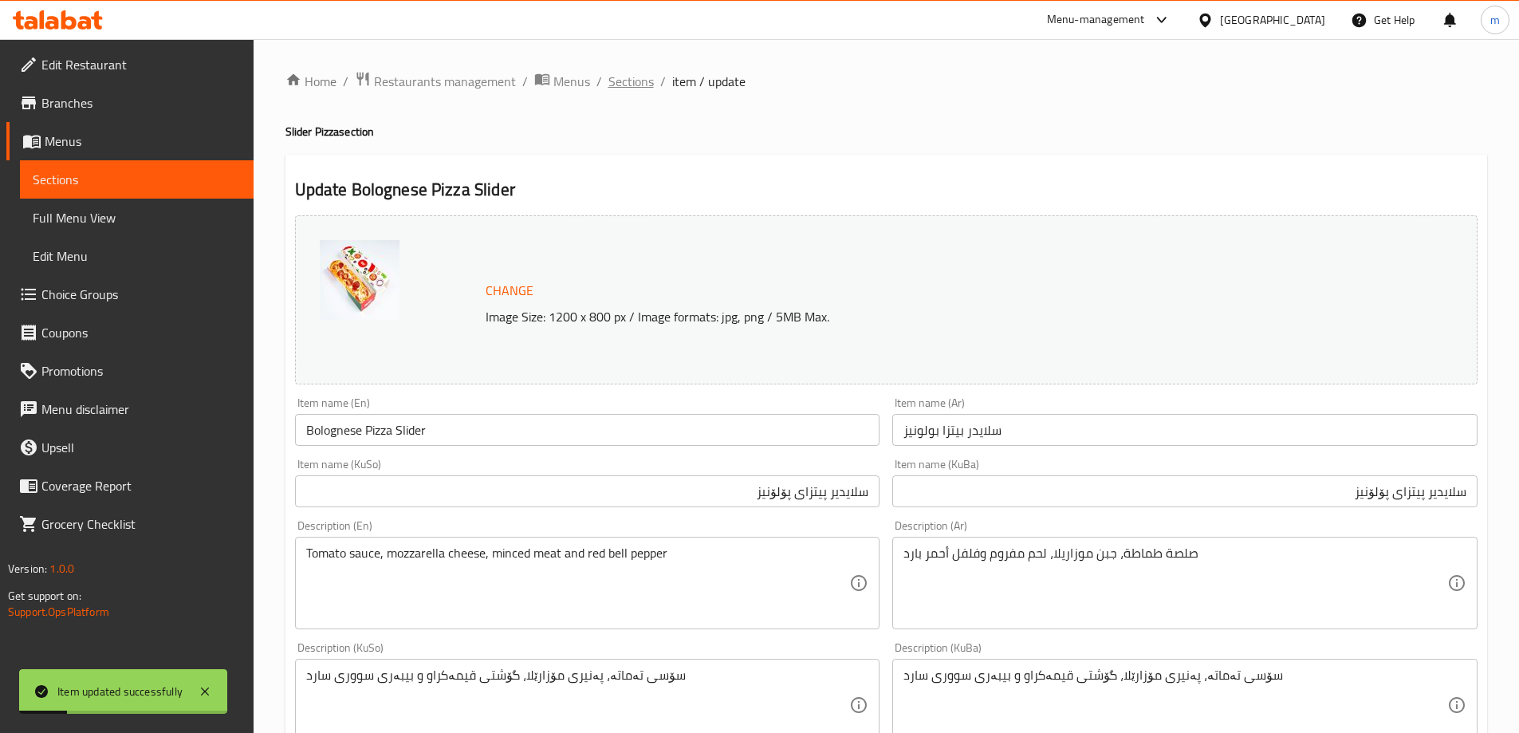
click at [638, 73] on span "Sections" at bounding box center [630, 81] width 45 height 19
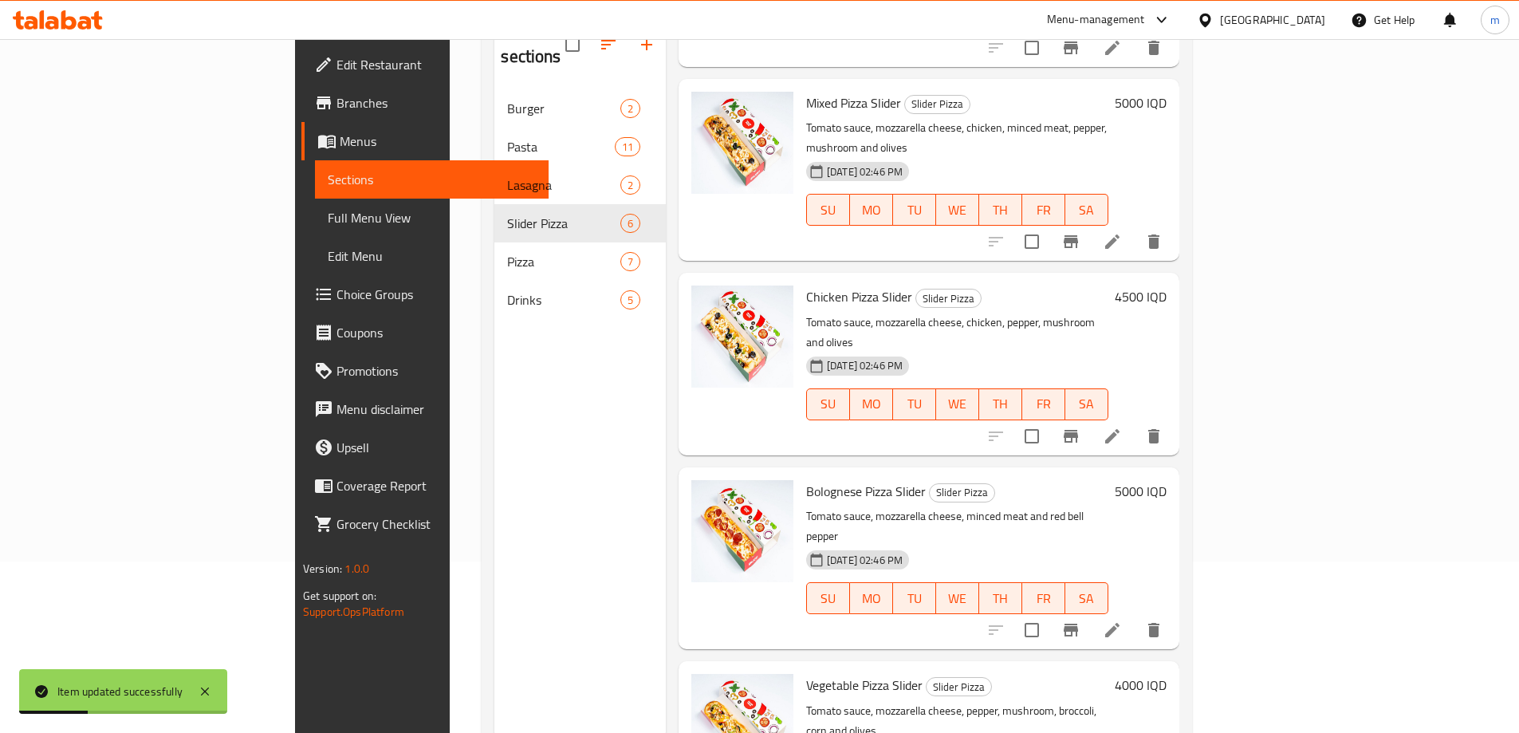
scroll to position [223, 0]
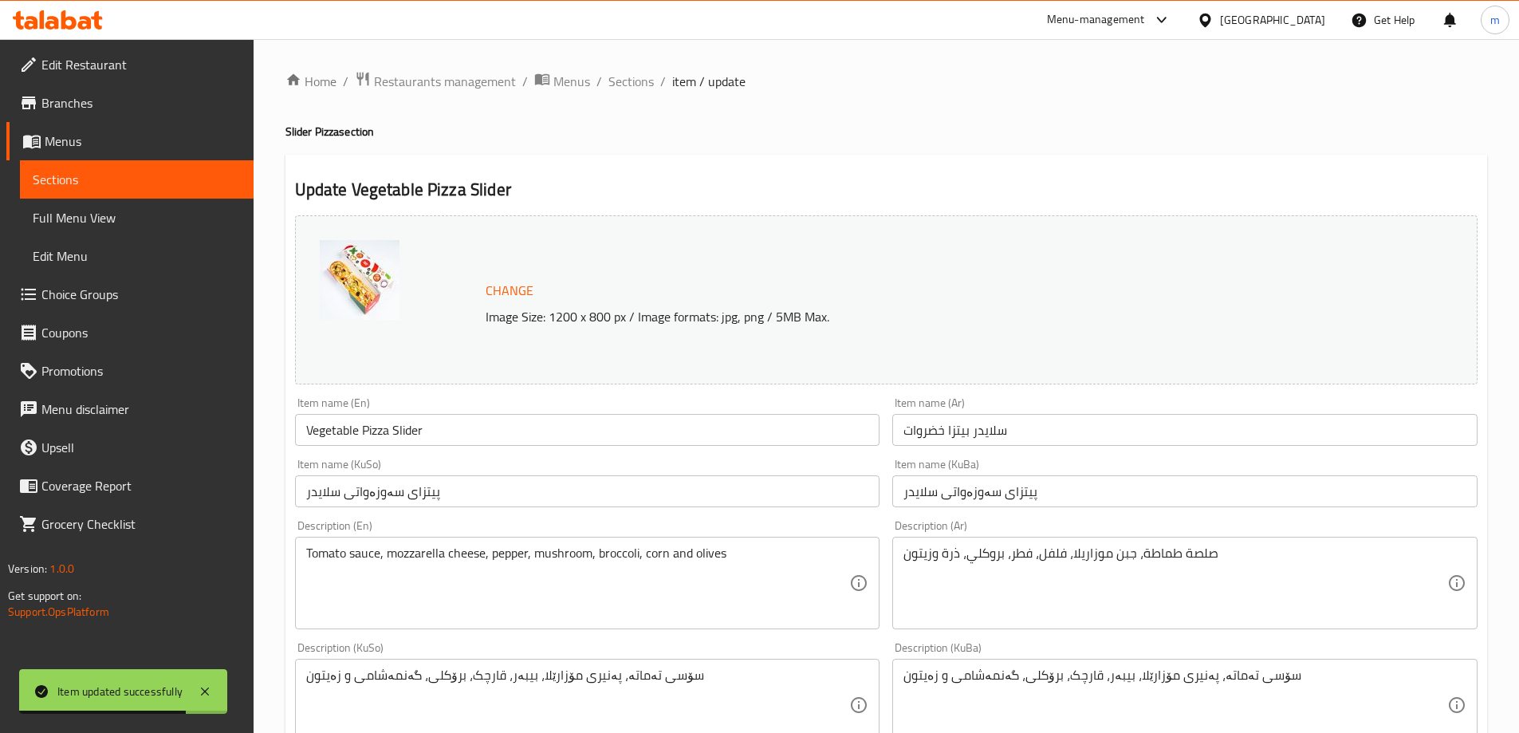
click at [1065, 495] on input "پیتزای سەوزەواتی سلایدر" at bounding box center [1184, 491] width 585 height 32
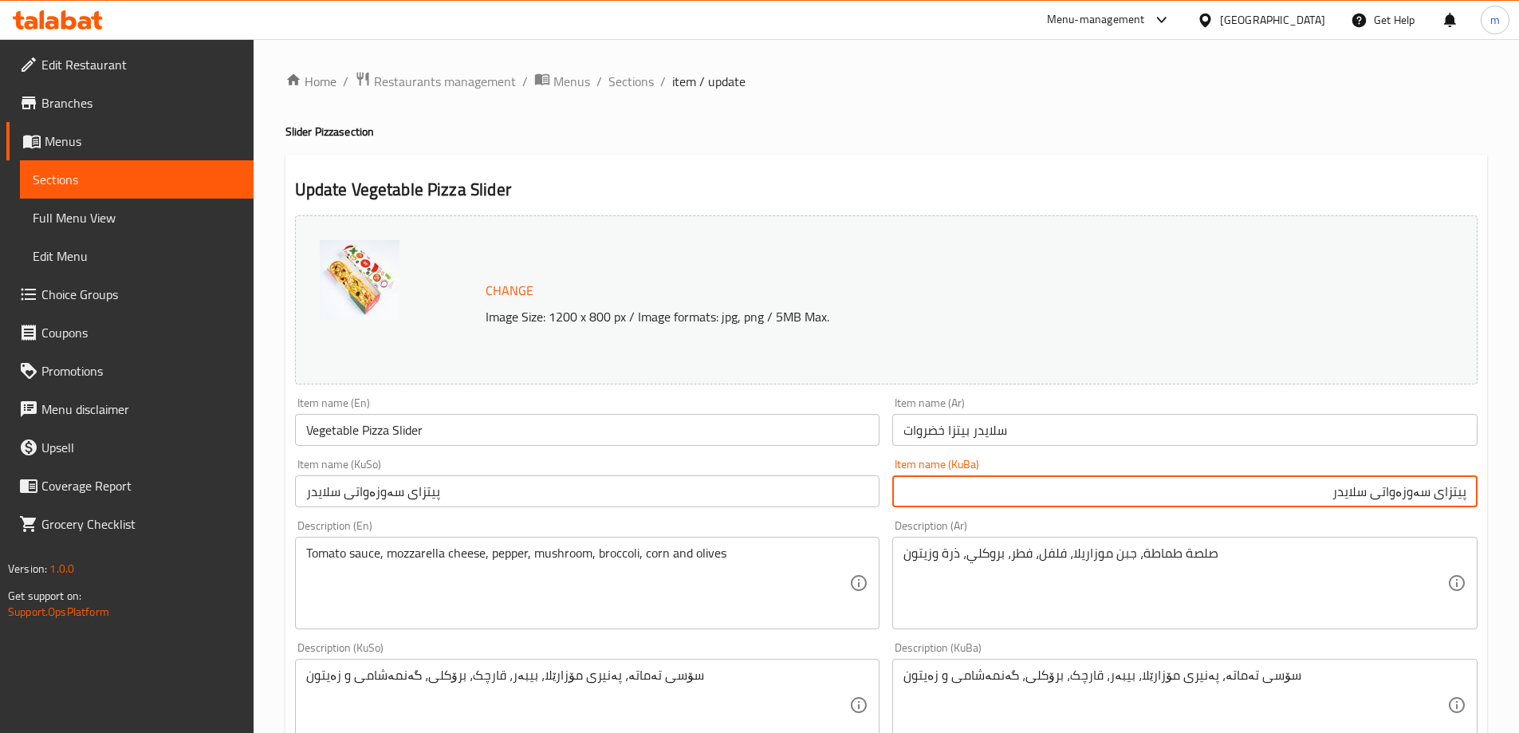
drag, startPoint x: 1381, startPoint y: 494, endPoint x: 1246, endPoint y: 490, distance: 134.8
click at [1225, 493] on input "پیتزای سەوزەواتی سلایدر" at bounding box center [1184, 491] width 585 height 32
click at [1386, 494] on input "پیتزای سەوزەواتی سلایدر" at bounding box center [1184, 491] width 585 height 32
drag, startPoint x: 1386, startPoint y: 494, endPoint x: 1288, endPoint y: 470, distance: 101.0
click at [1288, 470] on div "Item name (KuBa) پیتزای سەوزەواتی سلایدر Item name (KuBa)" at bounding box center [1184, 483] width 585 height 49
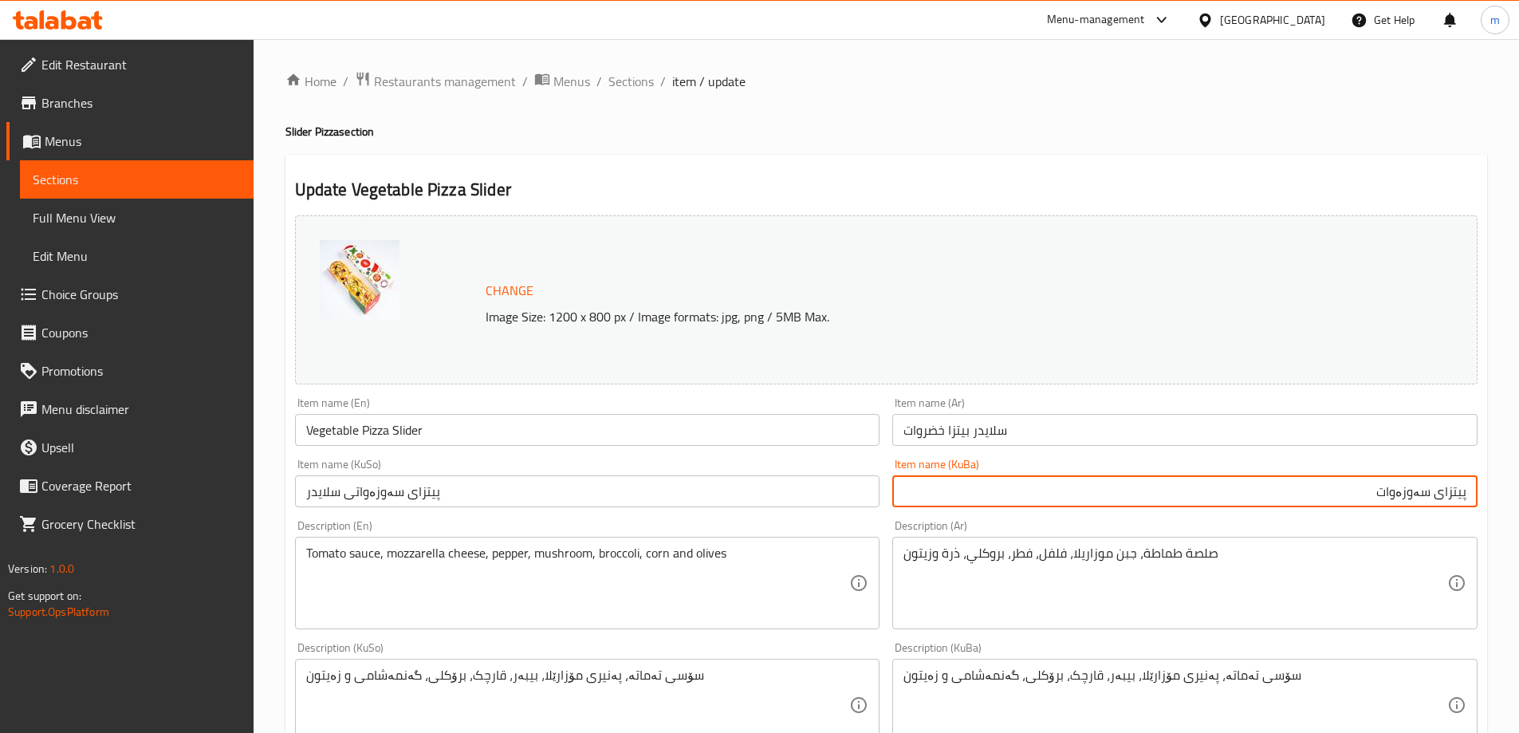
click at [1466, 492] on input "پیتزای سەوزەوات" at bounding box center [1184, 491] width 585 height 32
paste input "سلایدیر"
type input "سلایدیر پیتزای سەوزەوات"
click at [797, 498] on input "پیتزای سەوزەواتی سلایدر" at bounding box center [587, 491] width 585 height 32
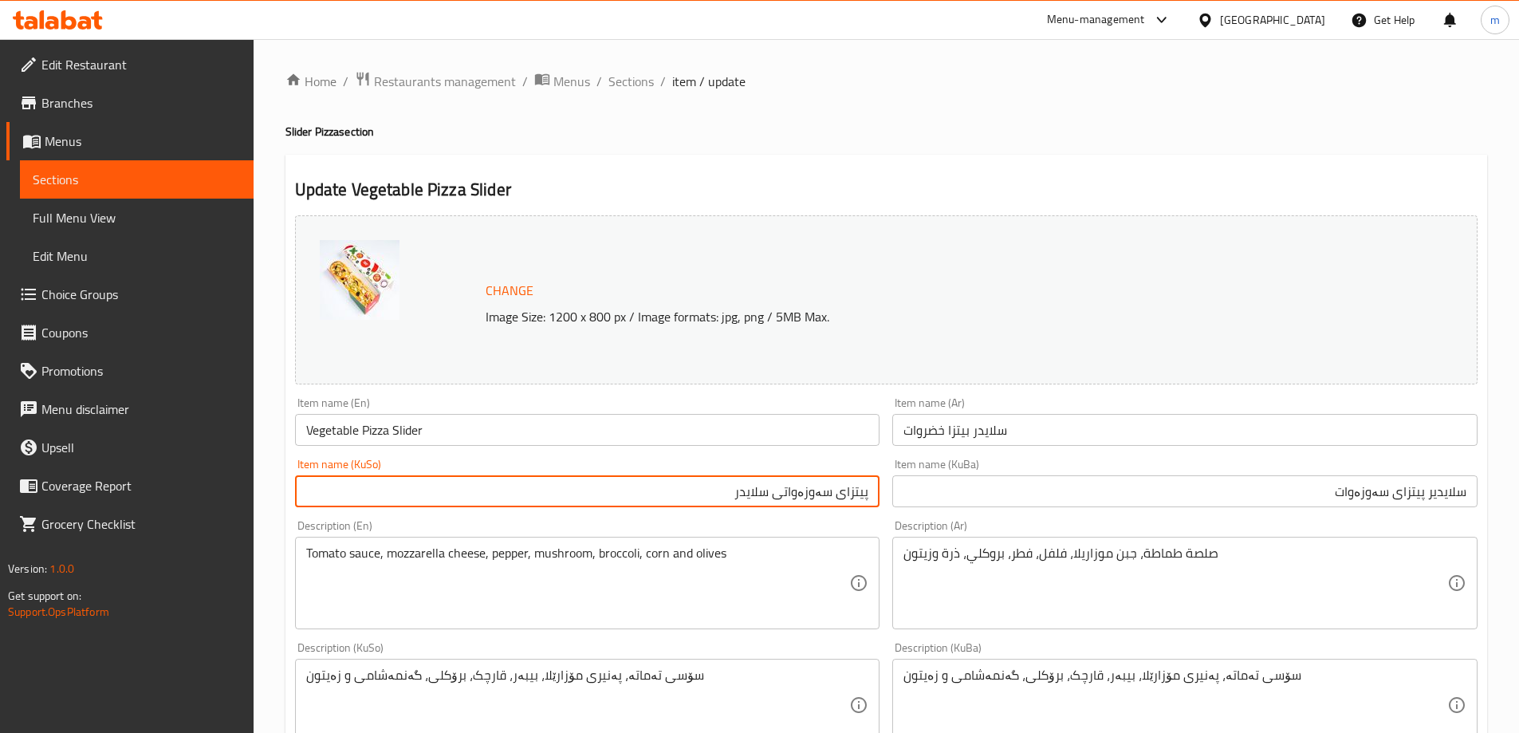
click at [870, 490] on input "پیتزای سەوزەواتی سلایدر" at bounding box center [587, 491] width 585 height 32
paste input "سلایدیر"
click at [717, 499] on input "سلایدیر پیتزای سەوزەواتی سلایدر" at bounding box center [587, 491] width 585 height 32
drag, startPoint x: 730, startPoint y: 496, endPoint x: 597, endPoint y: 496, distance: 132.4
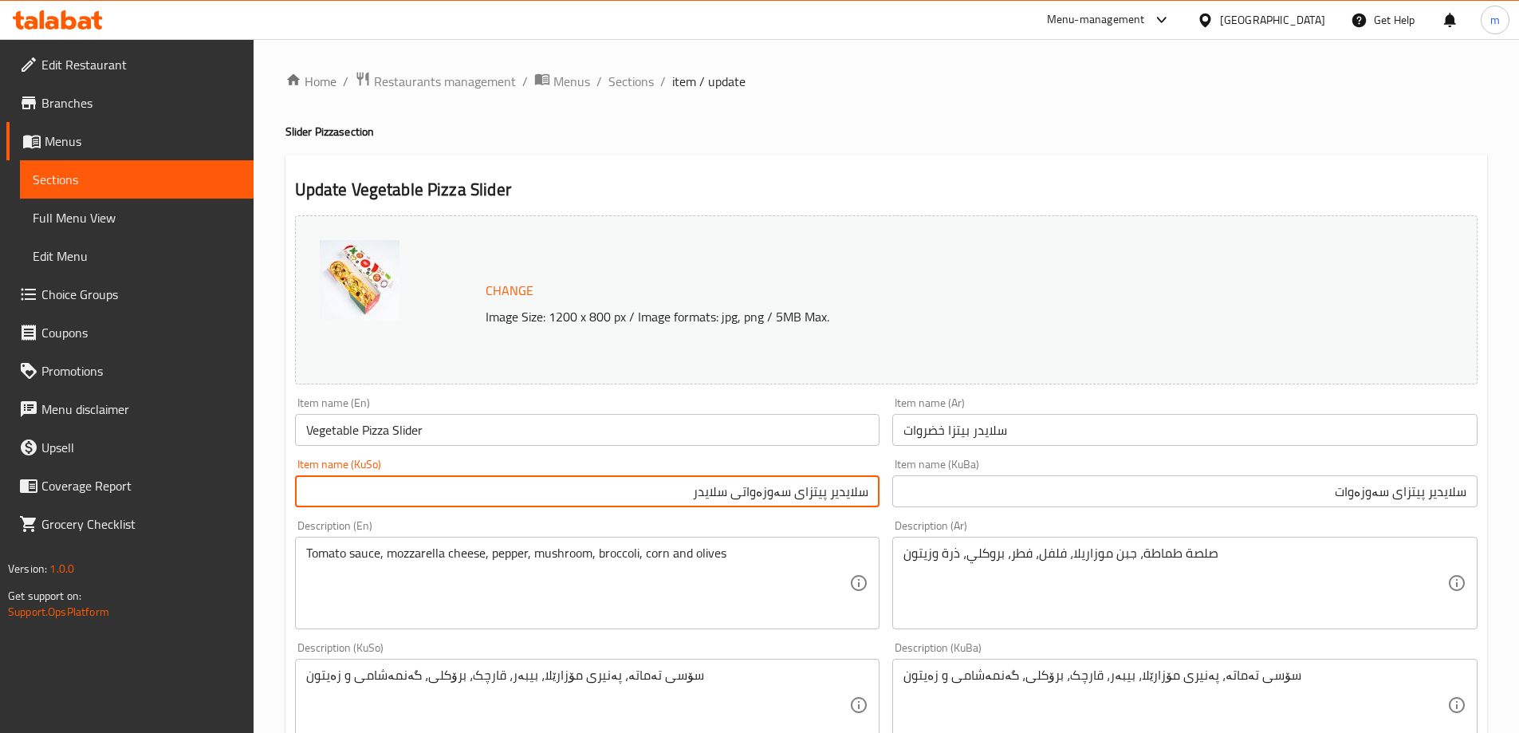
click at [597, 496] on input "سلایدیر پیتزای سەوزەواتی سلایدر" at bounding box center [587, 491] width 585 height 32
click at [693, 482] on input "سلایدیر پیتزای سەوزەواتی سلایدر" at bounding box center [587, 491] width 585 height 32
click at [749, 493] on input "سلایدیر پیتزای سەوزەواتی سلایدر" at bounding box center [587, 491] width 585 height 32
click at [746, 500] on input "سلایدیر پیتزای سەوزەواتی سلایدر" at bounding box center [587, 491] width 585 height 32
drag, startPoint x: 746, startPoint y: 497, endPoint x: 615, endPoint y: 500, distance: 130.8
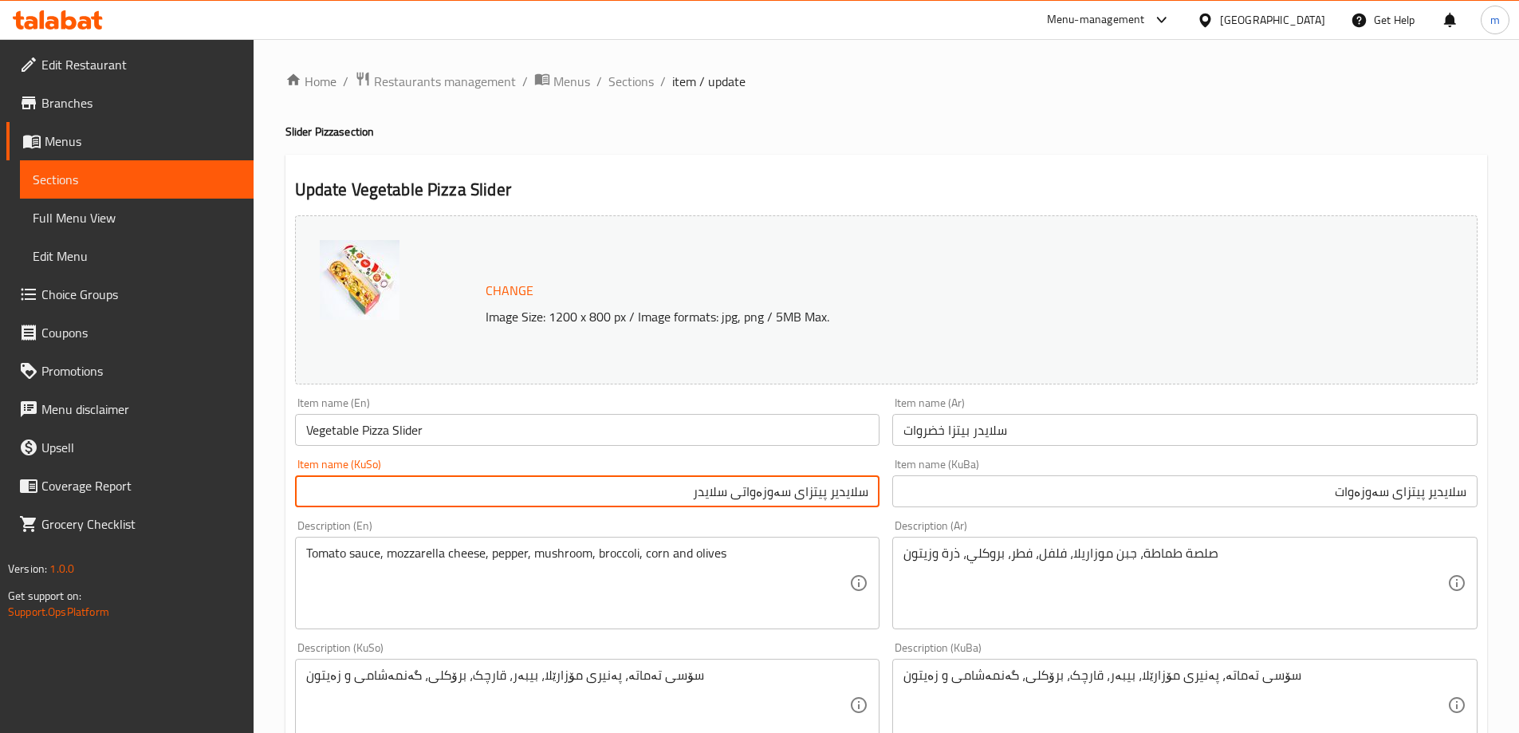
click at [615, 500] on input "سلایدیر پیتزای سەوزەواتی سلایدر" at bounding box center [587, 491] width 585 height 32
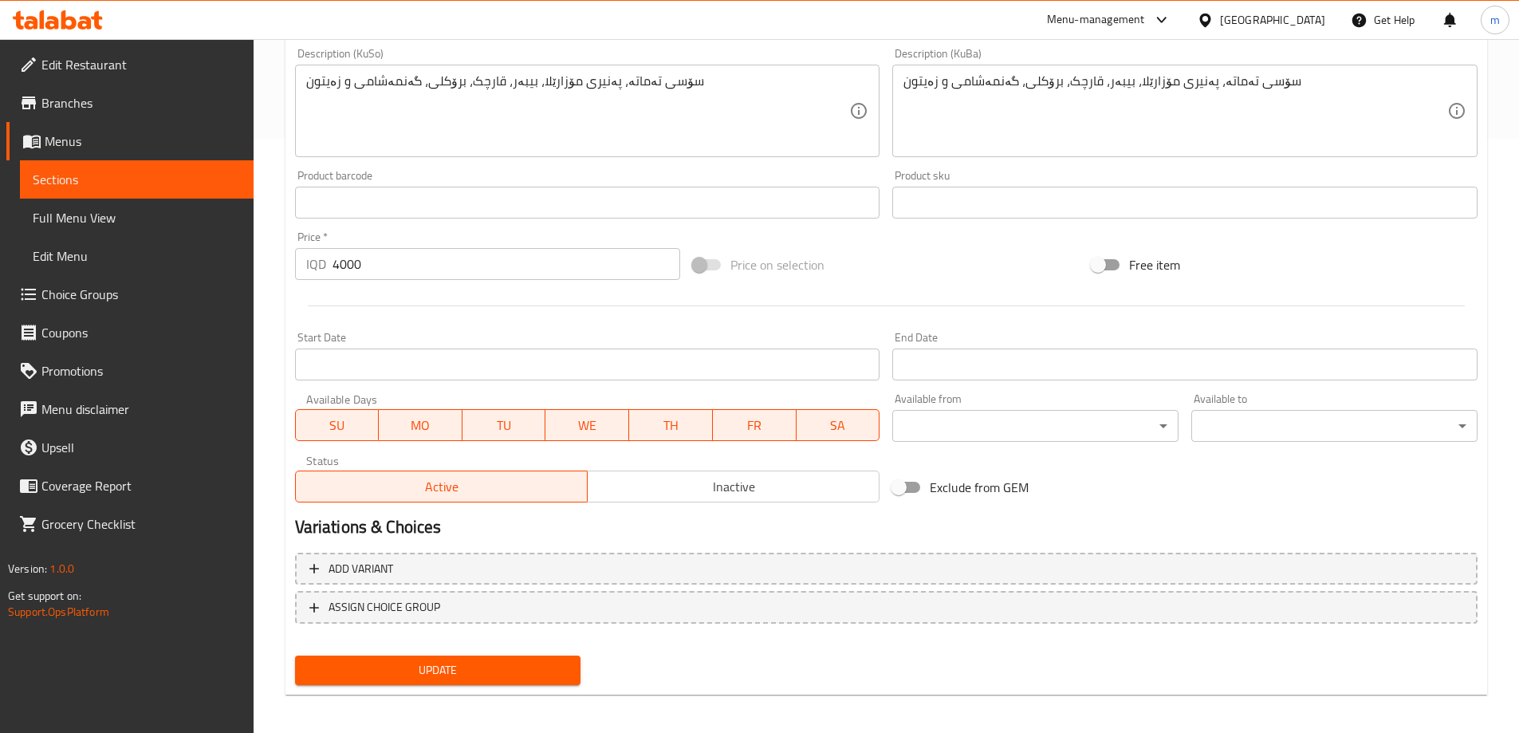
scroll to position [600, 0]
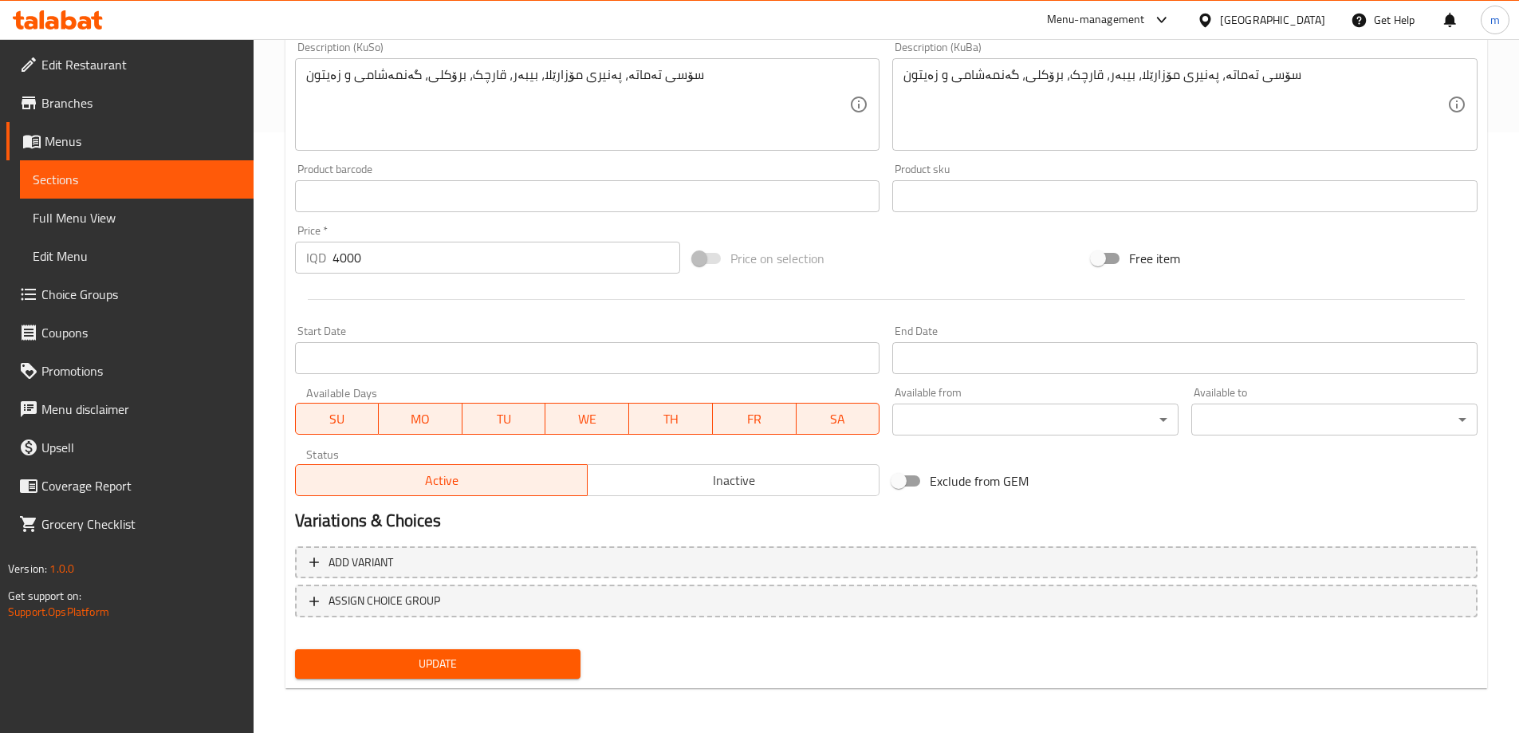
type input "سلایدیر پیتزای سەوزەوات"
click at [469, 653] on button "Update" at bounding box center [438, 664] width 286 height 30
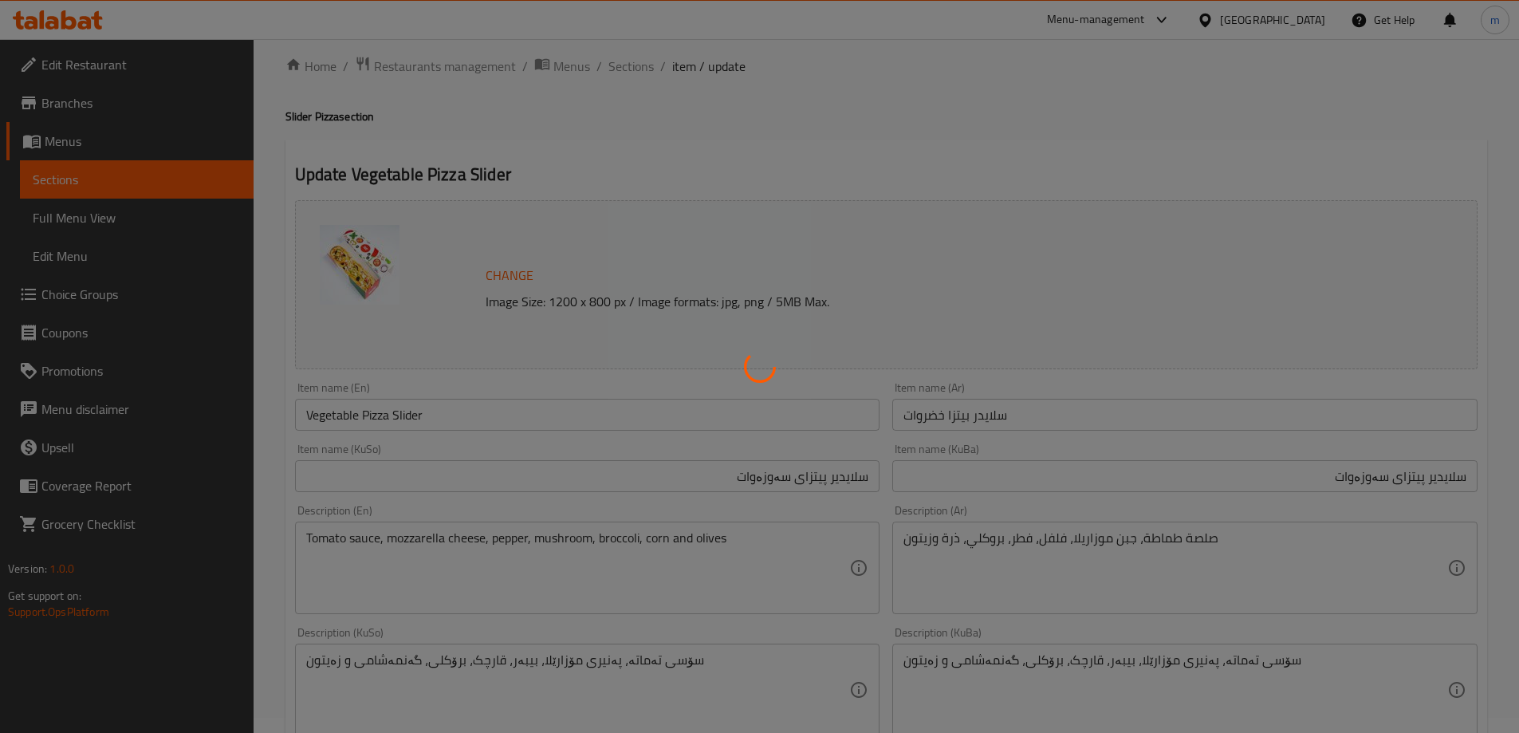
scroll to position [0, 0]
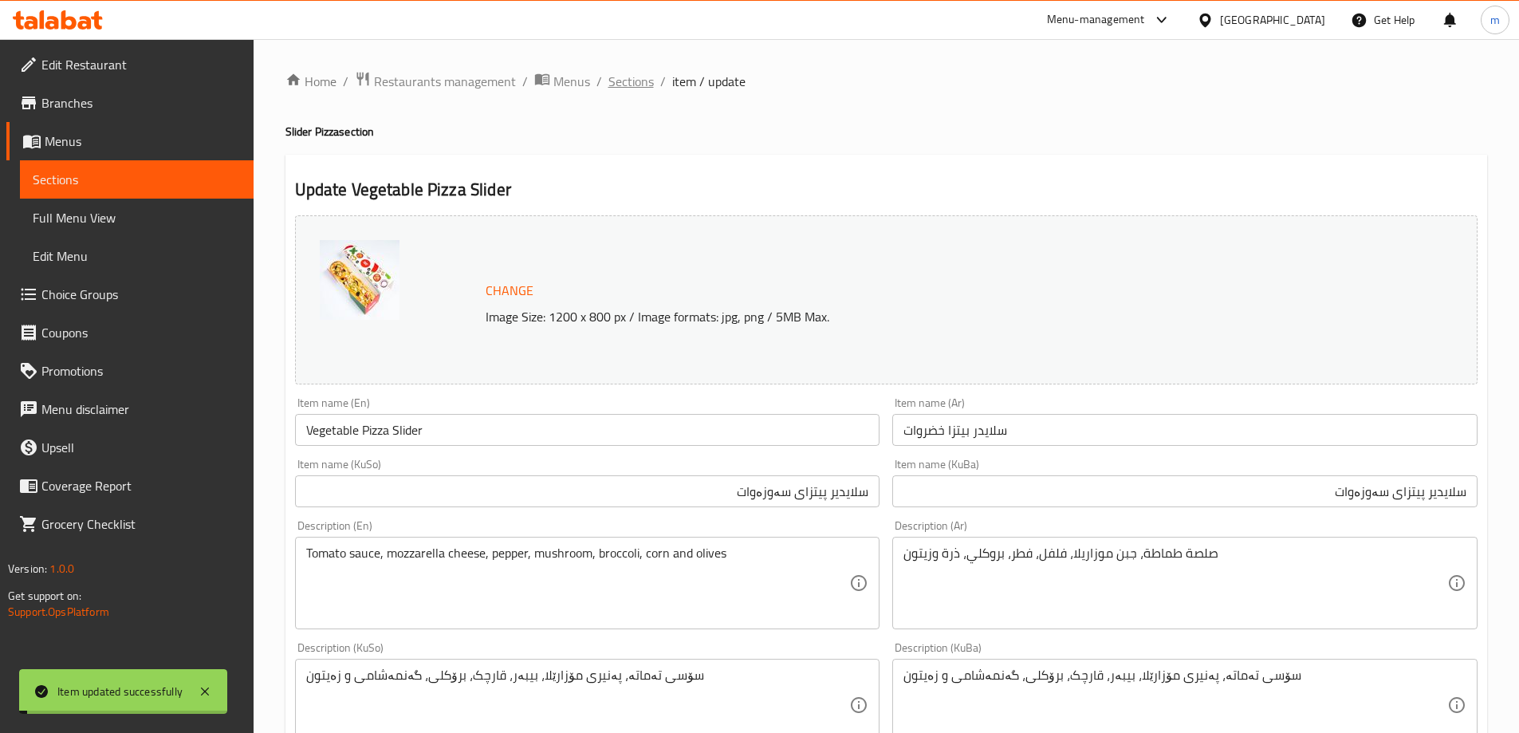
click at [632, 77] on span "Sections" at bounding box center [630, 81] width 45 height 19
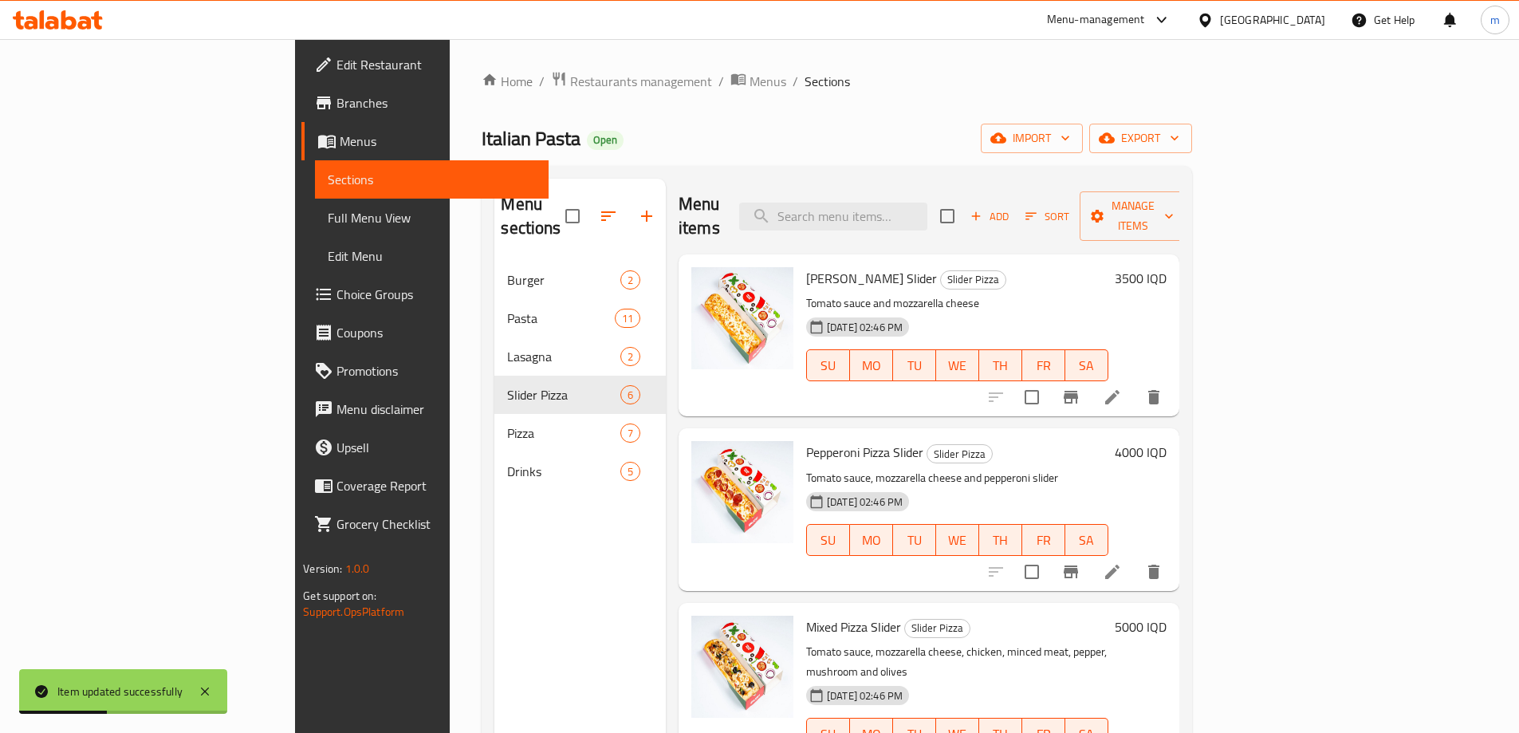
click at [1020, 160] on div "Home / Restaurants management / Menus / Sections Italian Pasta Open import expo…" at bounding box center [837, 497] width 710 height 853
click at [927, 203] on input "search" at bounding box center [833, 217] width 188 height 28
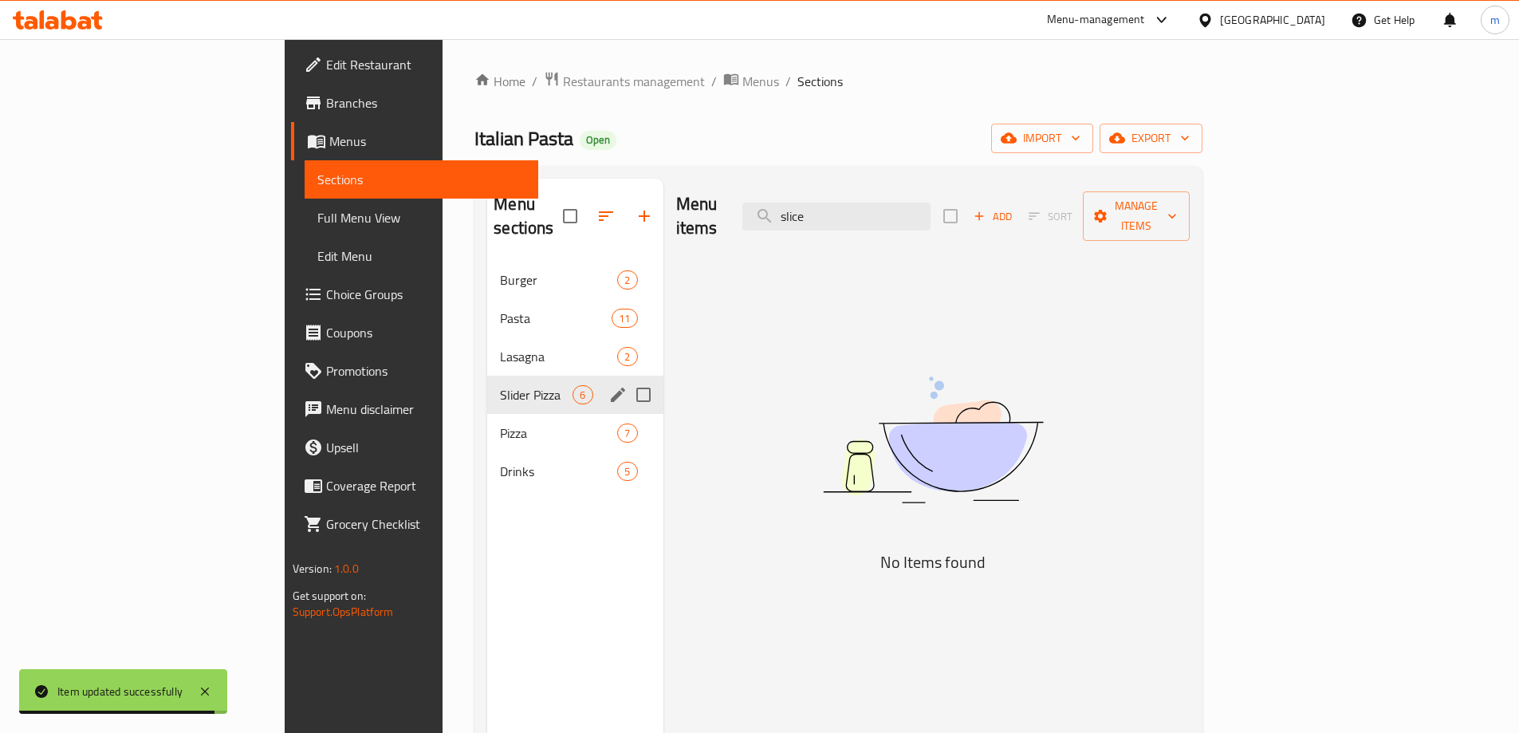
type input "slice"
click at [627, 378] on input "Menu sections" at bounding box center [643, 394] width 33 height 33
checkbox input "true"
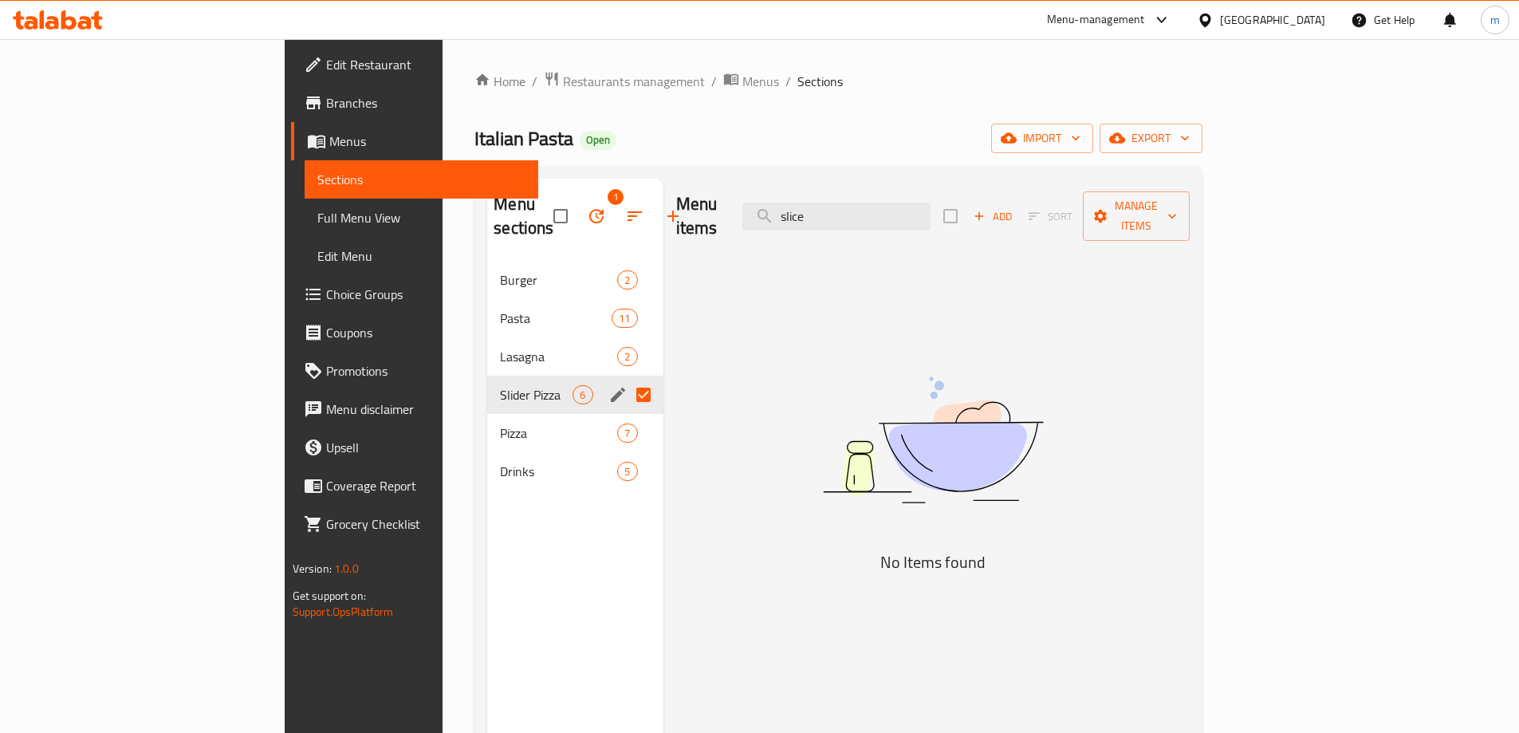
click at [611, 388] on icon "edit" at bounding box center [618, 395] width 14 height 14
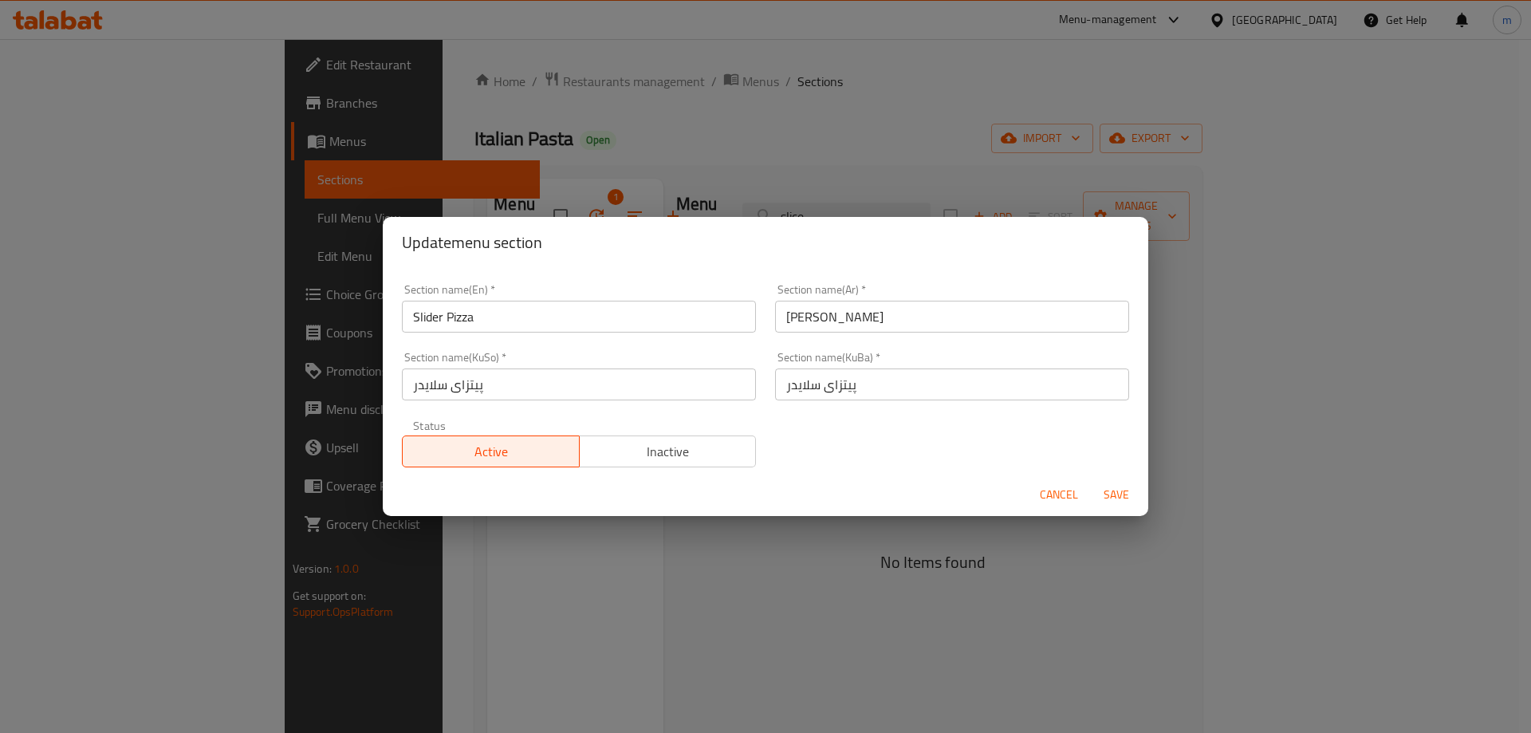
click at [510, 389] on input "پیتزای سلایدر" at bounding box center [579, 384] width 354 height 32
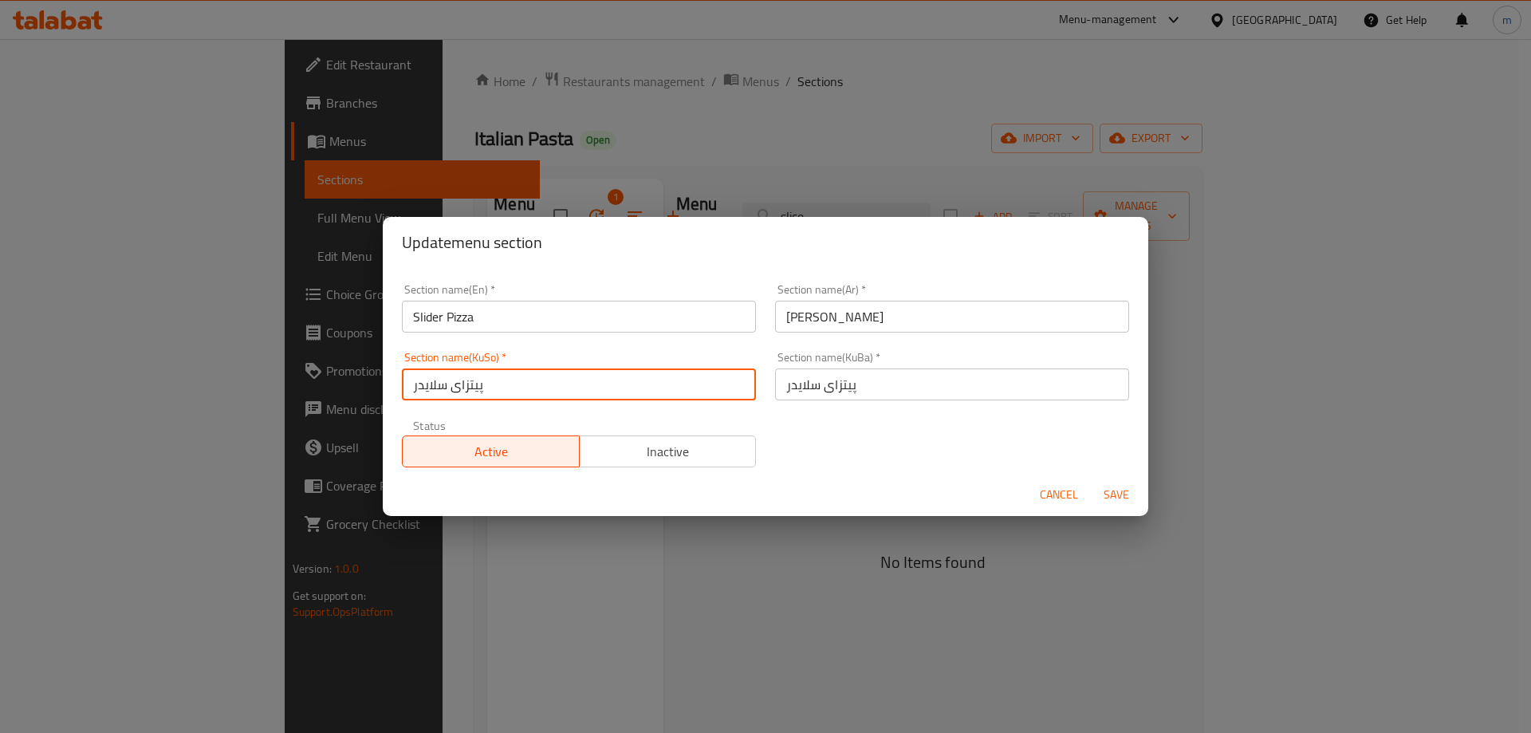
click at [421, 388] on input "پیتزای سلایدر" at bounding box center [579, 384] width 354 height 32
paste input "یر"
type input "پیتزای سلایدیر"
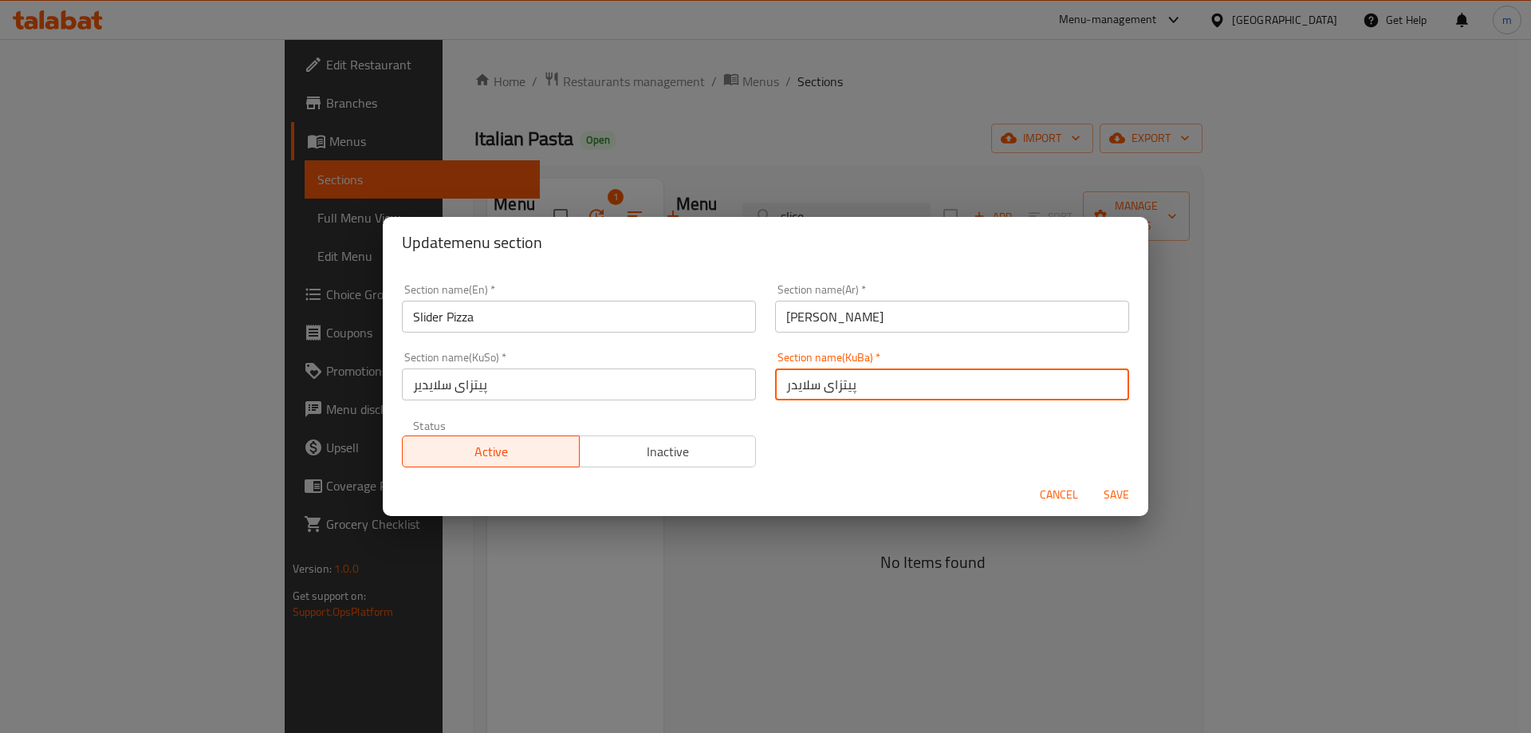
click at [798, 394] on input "پیتزای سلایدر" at bounding box center [952, 384] width 354 height 32
paste input "یر"
type input "پیتزای سلایدیر"
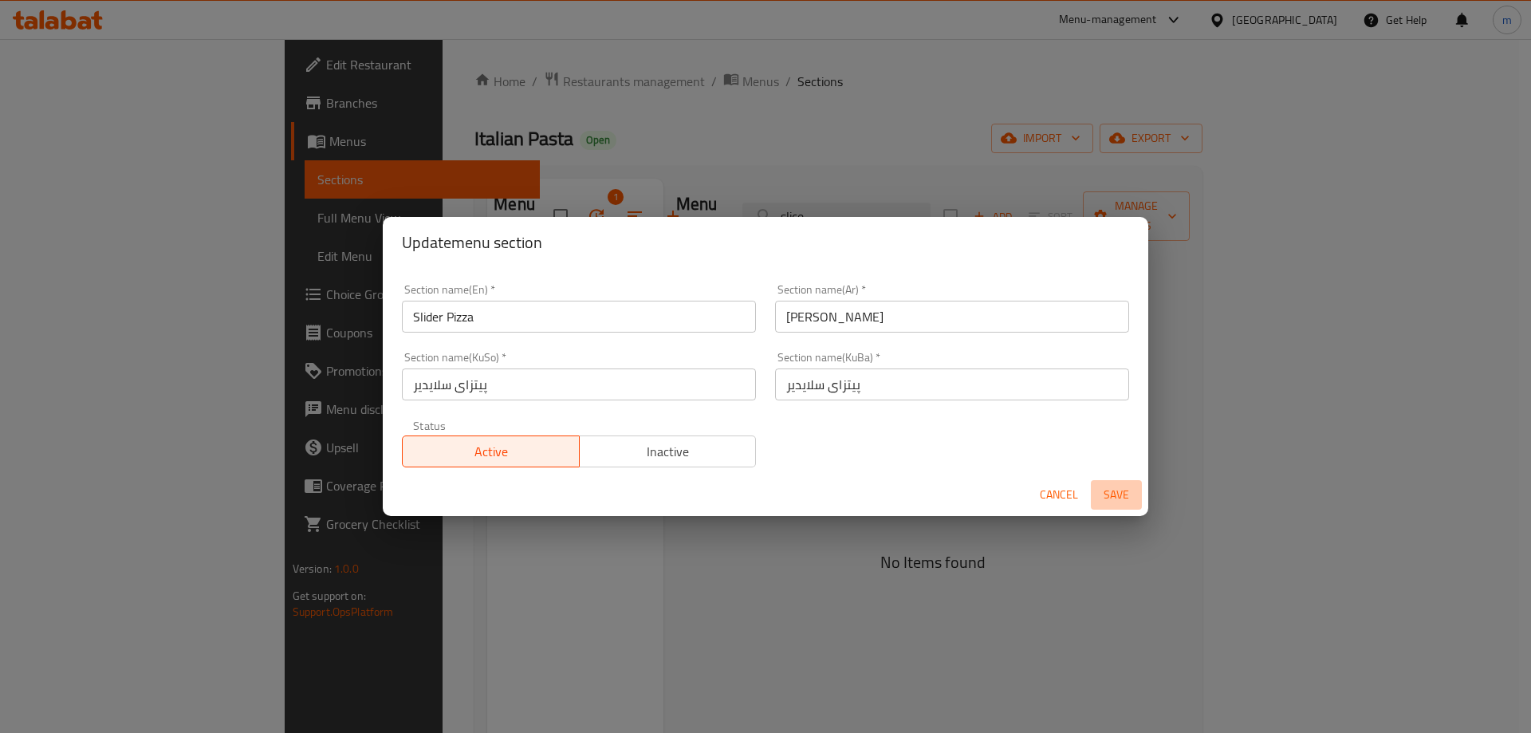
click at [1108, 493] on span "Save" at bounding box center [1116, 495] width 38 height 20
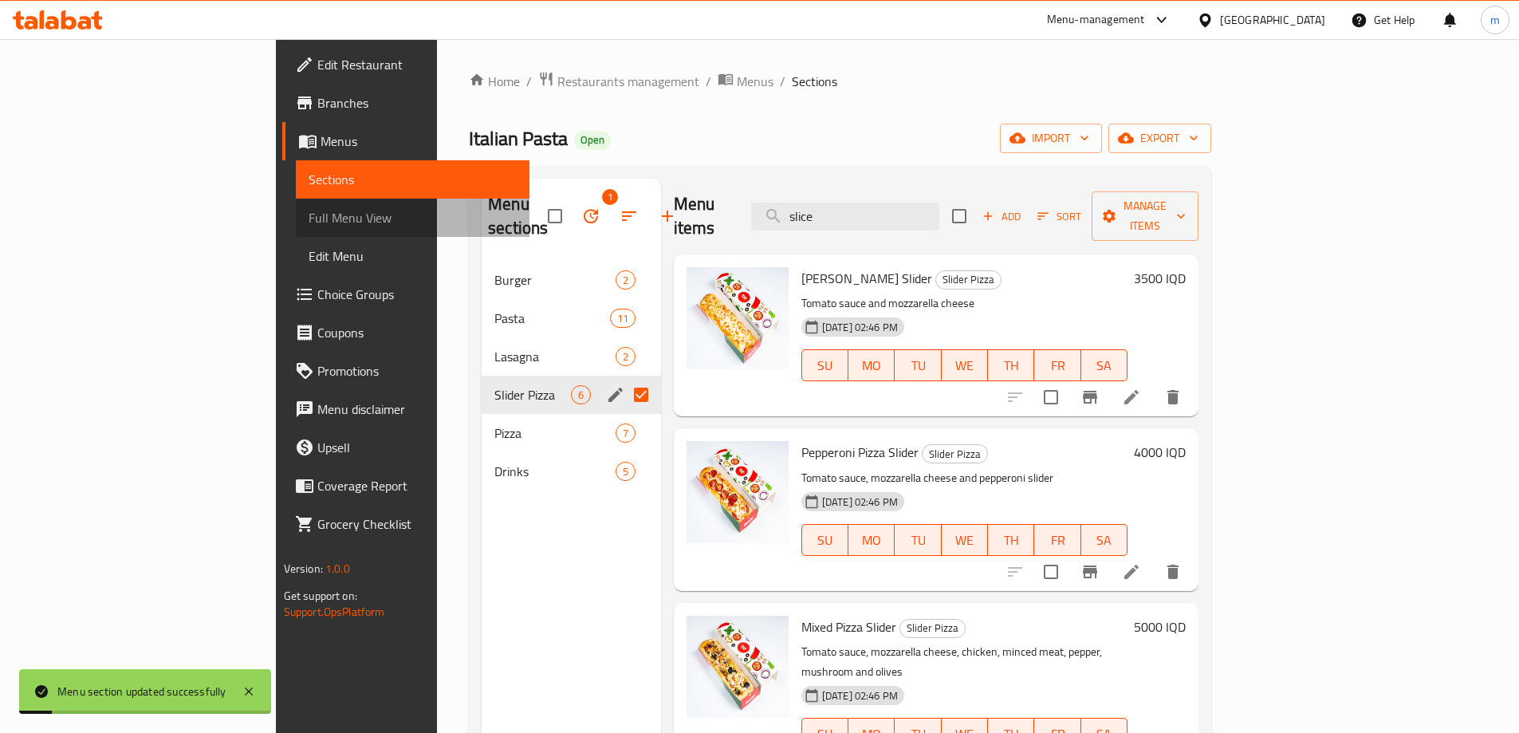
click at [296, 233] on link "Full Menu View" at bounding box center [413, 218] width 234 height 38
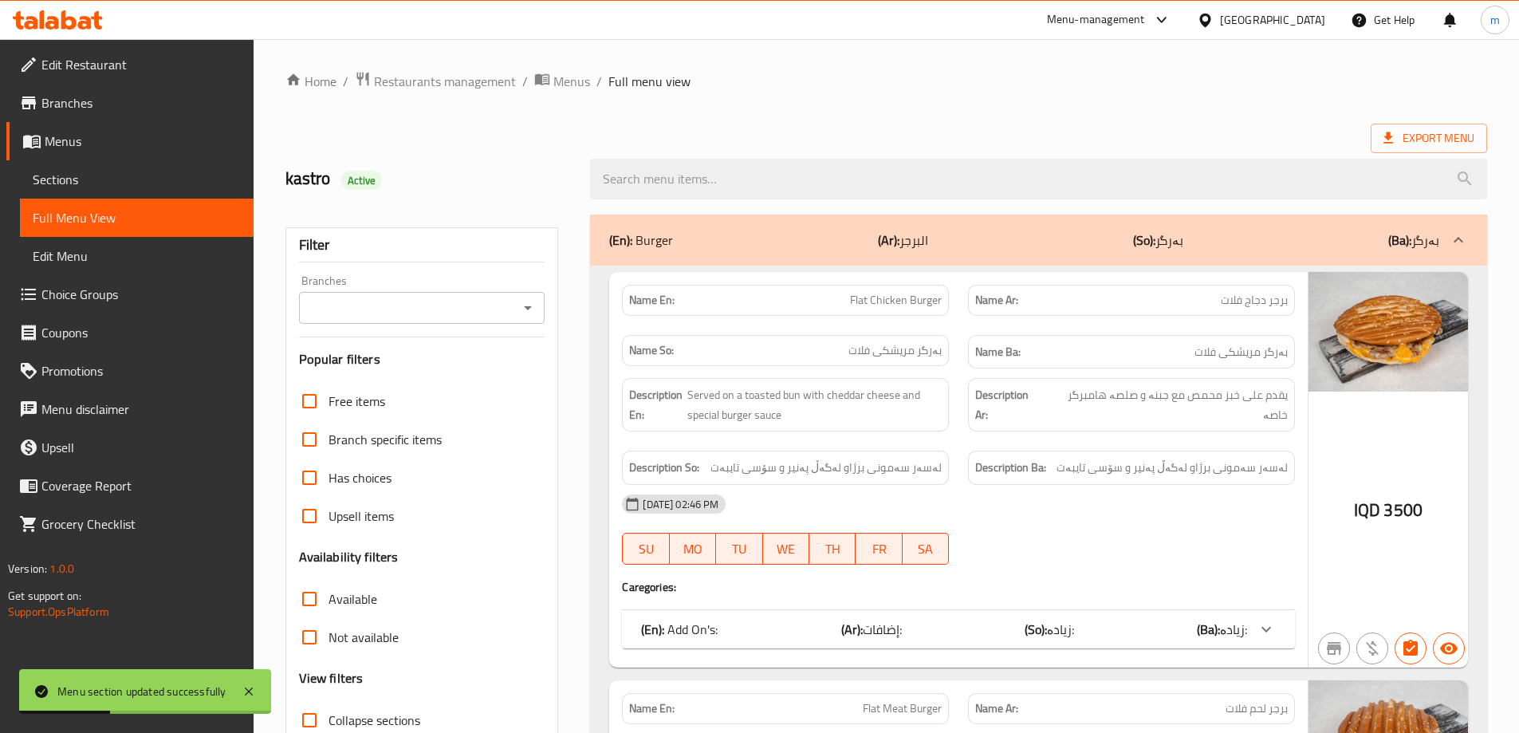
click at [531, 310] on icon "Open" at bounding box center [527, 307] width 19 height 19
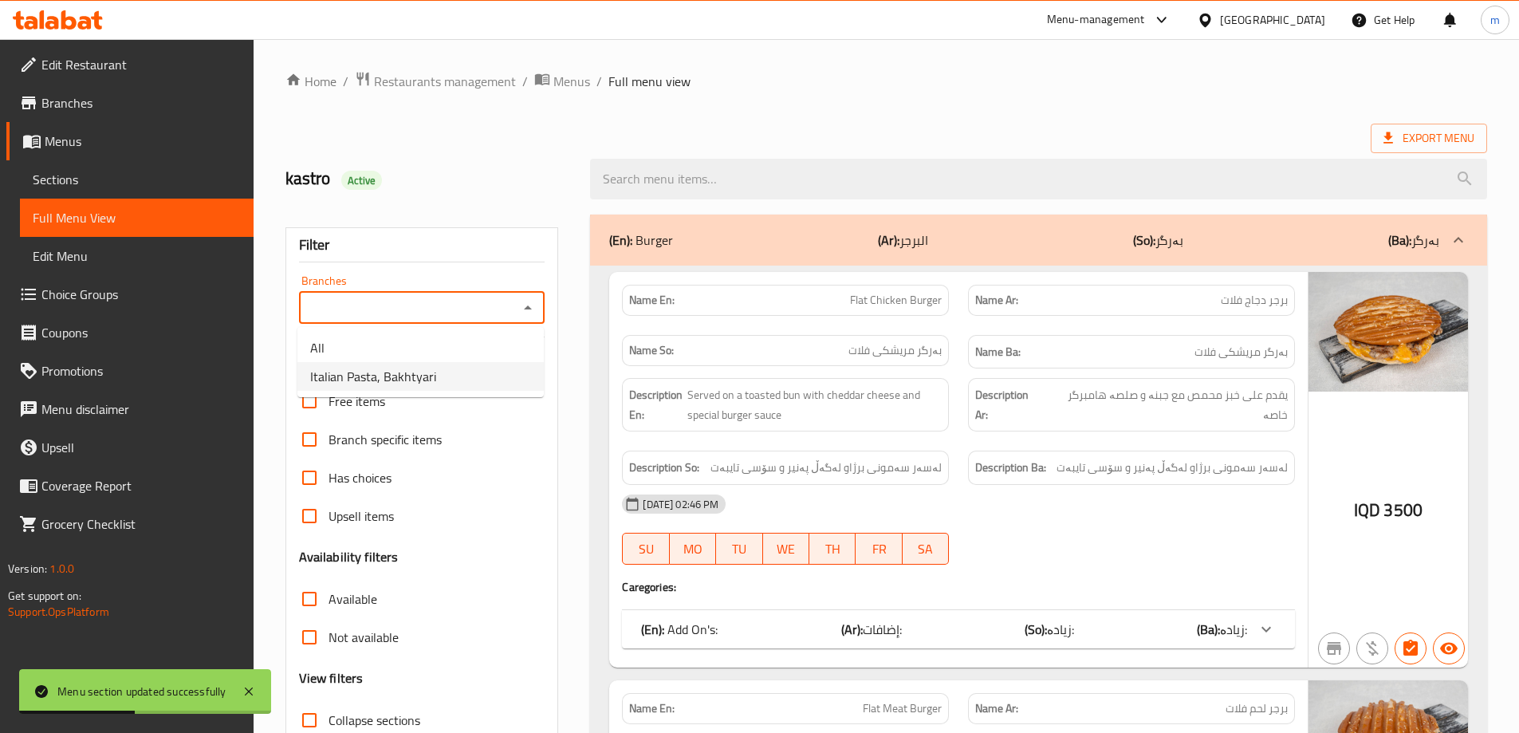
click at [411, 378] on span "Italian Pasta, Bakhtyari" at bounding box center [373, 376] width 126 height 19
type input "Italian Pasta, Bakhtyari"
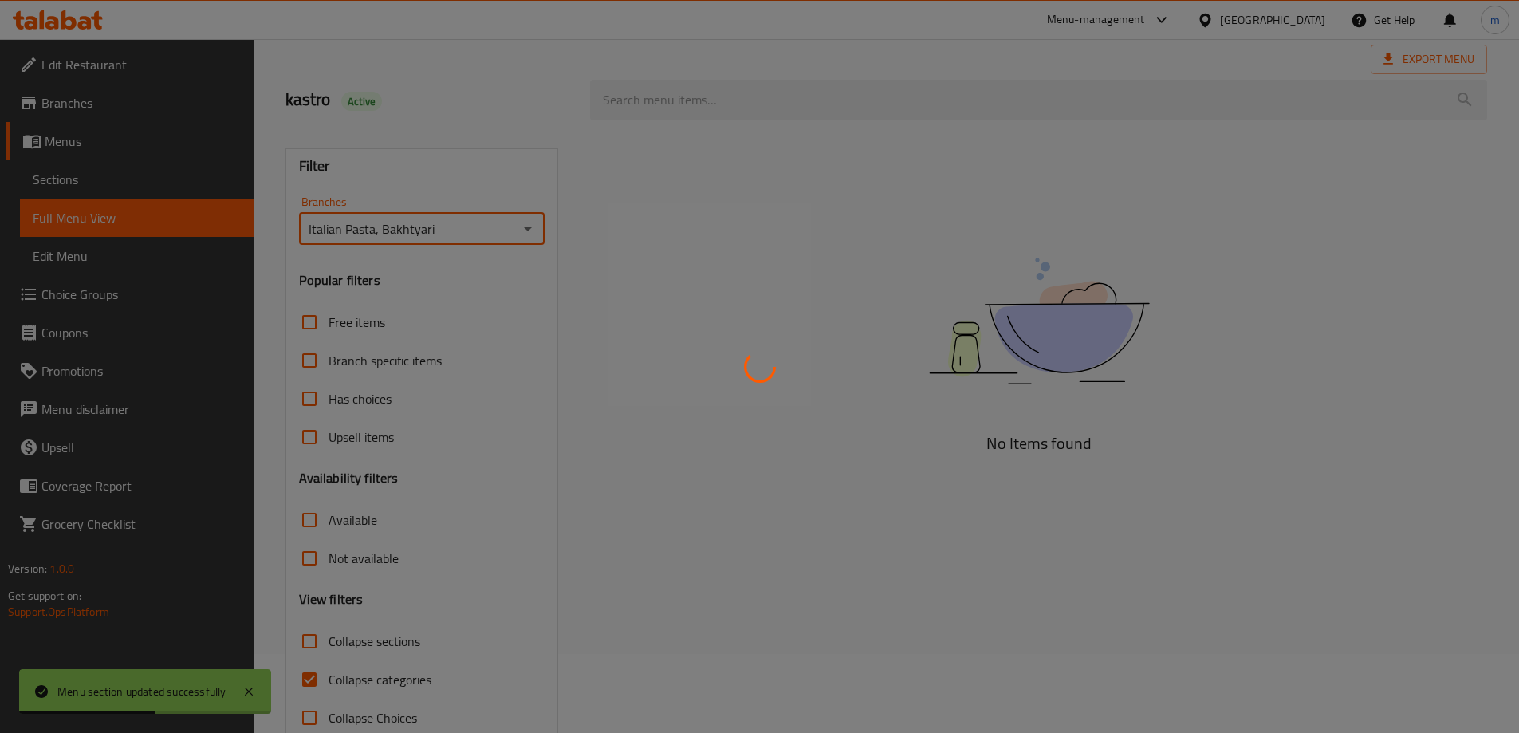
scroll to position [116, 0]
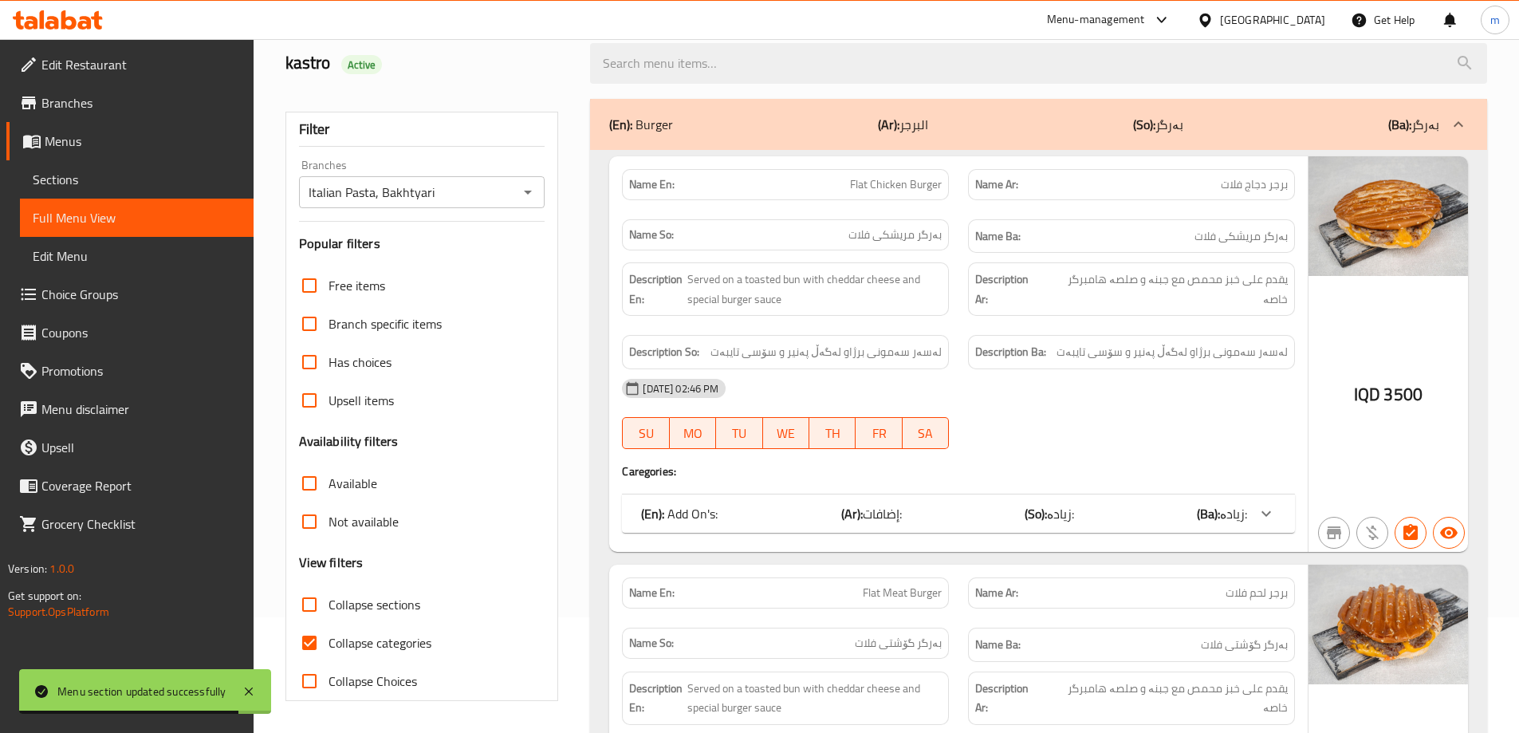
click at [376, 644] on span "Collapse categories" at bounding box center [380, 642] width 103 height 19
click at [329, 644] on input "Collapse categories" at bounding box center [309, 643] width 38 height 38
checkbox input "false"
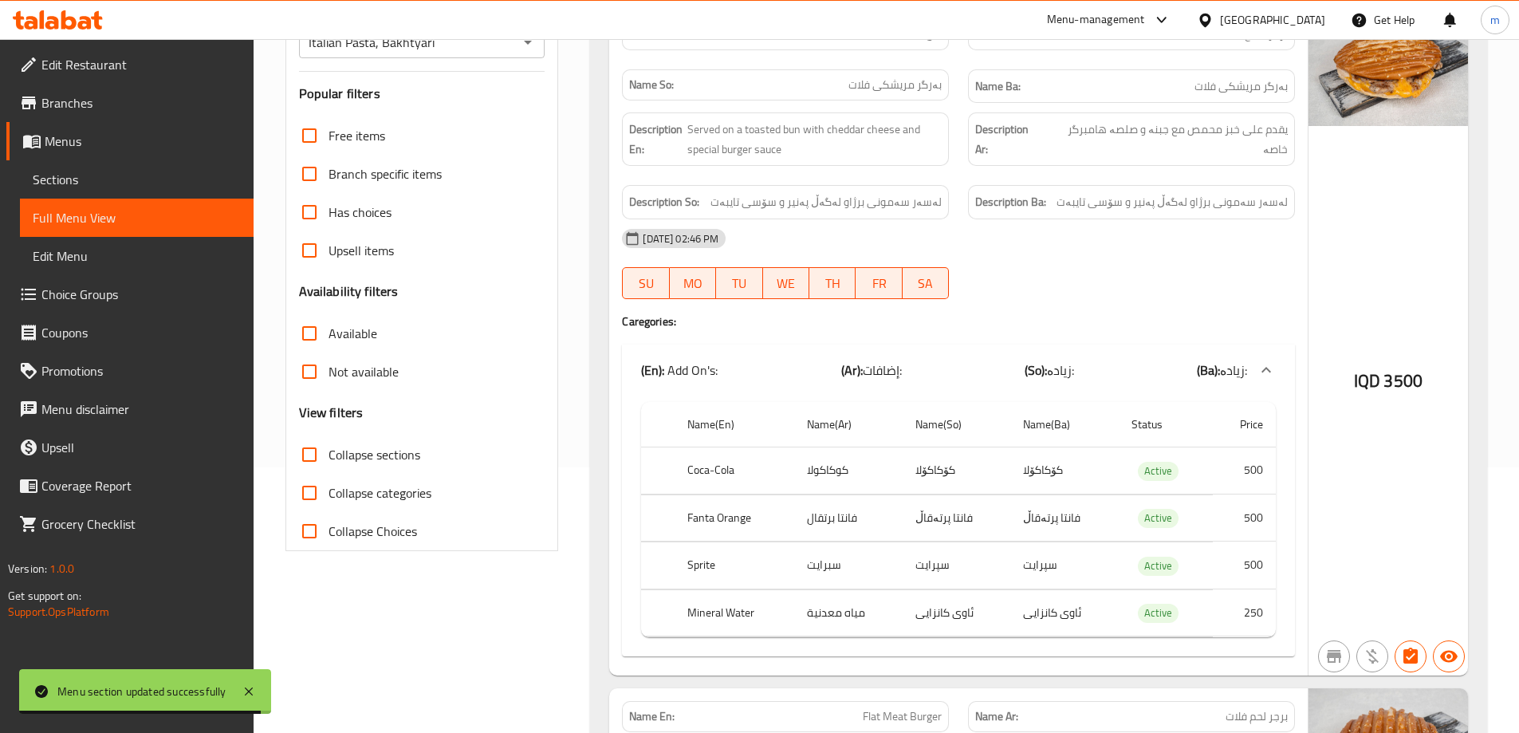
scroll to position [301, 0]
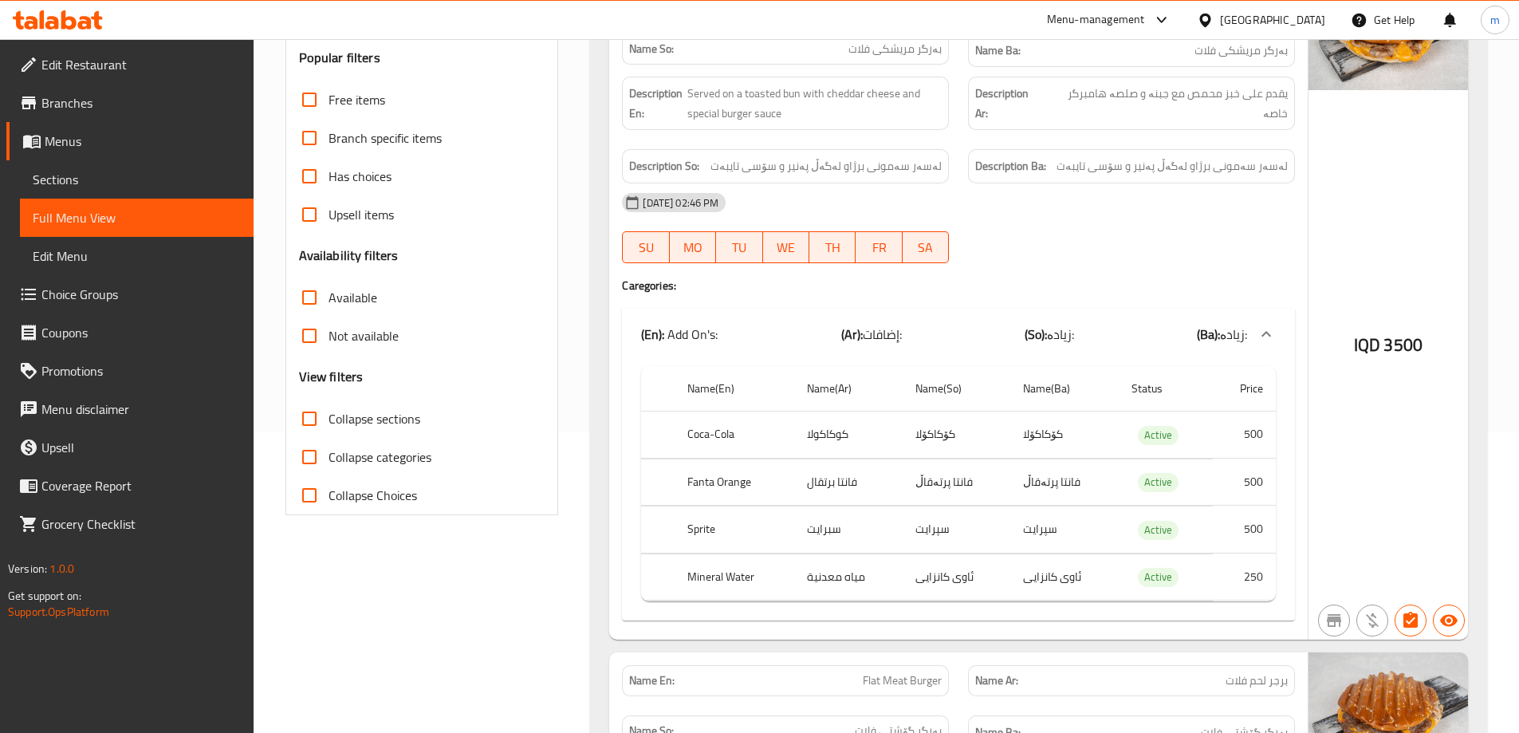
click at [769, 334] on div "(En): Add On's: (Ar): إضافات: (So): زیادە: (Ba): زیادە:" at bounding box center [944, 334] width 606 height 19
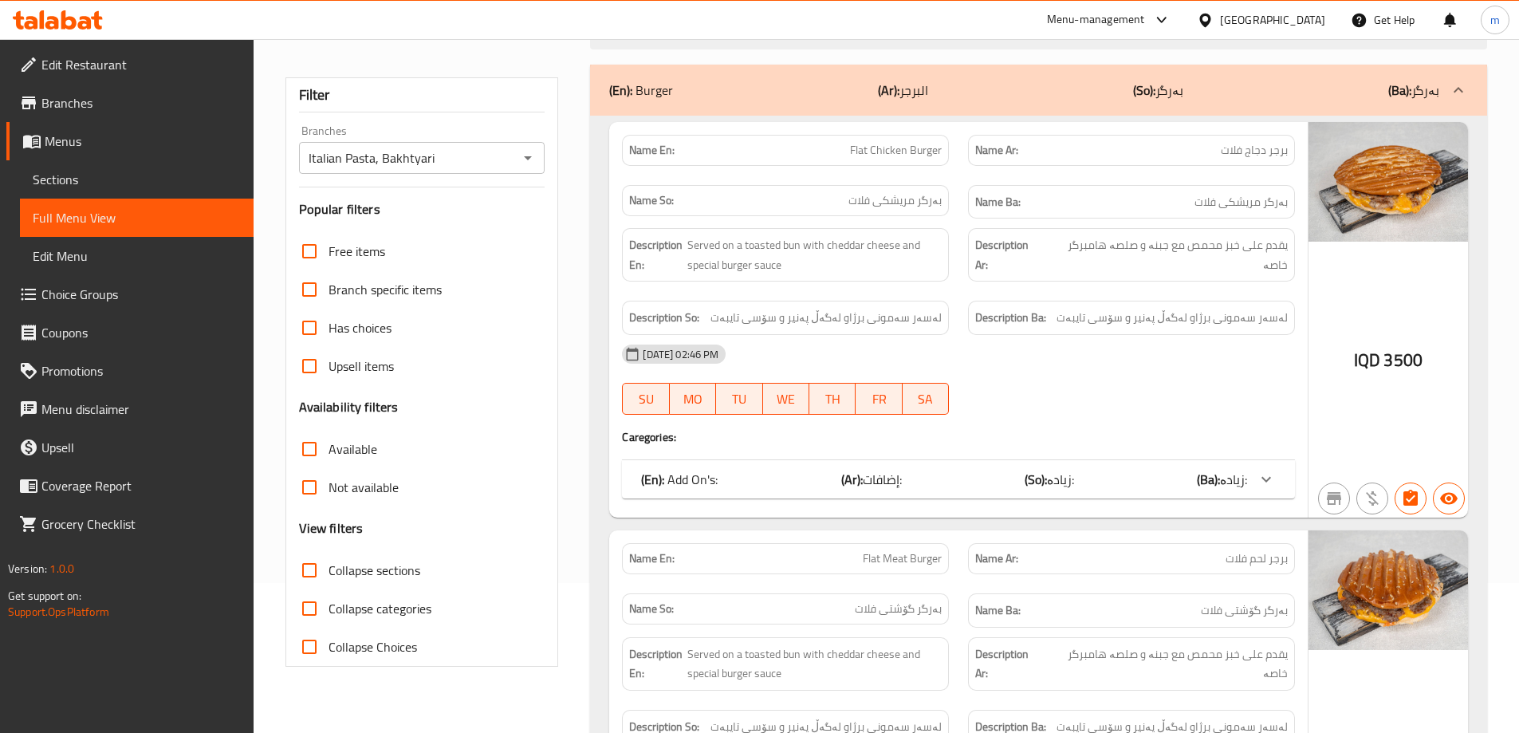
scroll to position [186, 0]
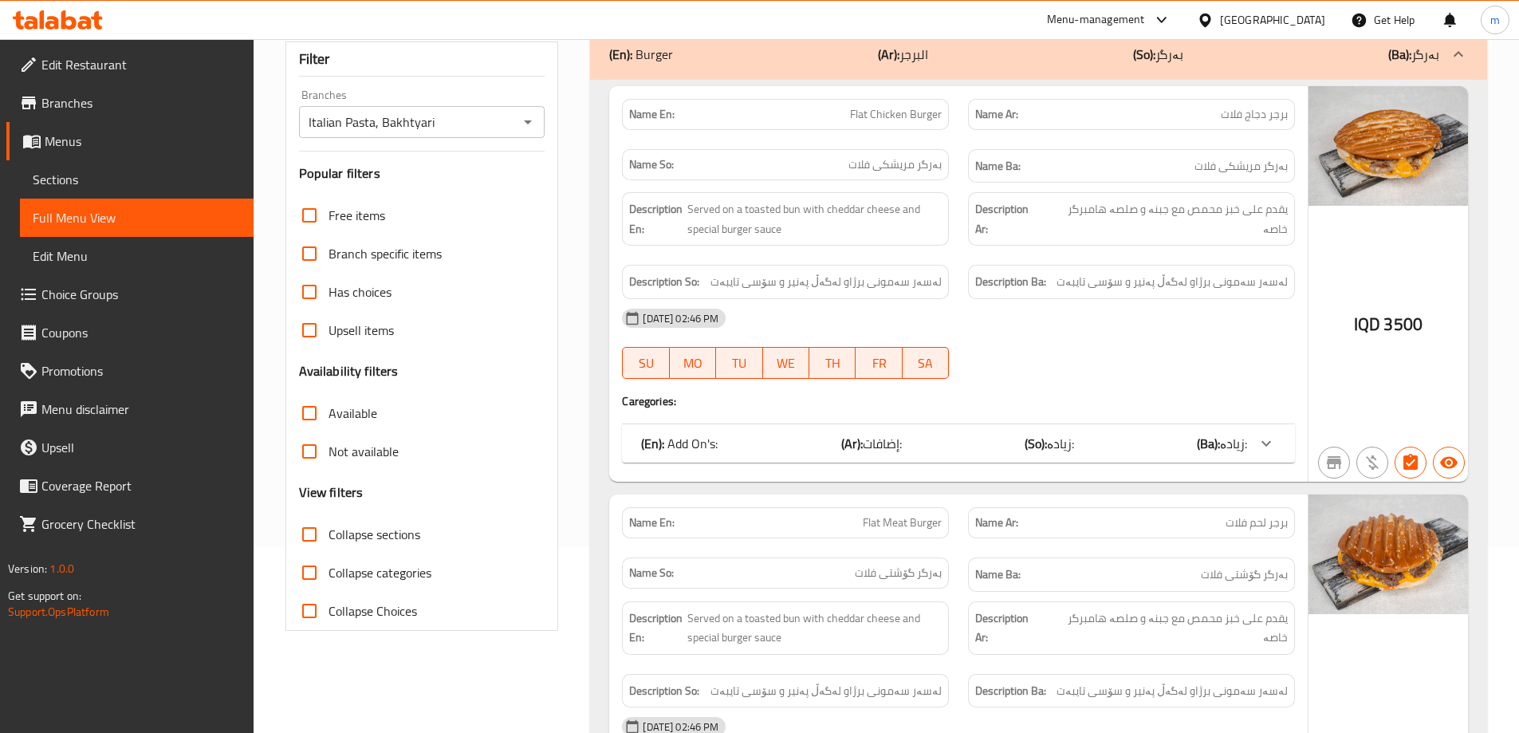
click at [372, 530] on span "Collapse sections" at bounding box center [375, 534] width 92 height 19
click at [329, 530] on input "Collapse sections" at bounding box center [309, 534] width 38 height 38
checkbox input "true"
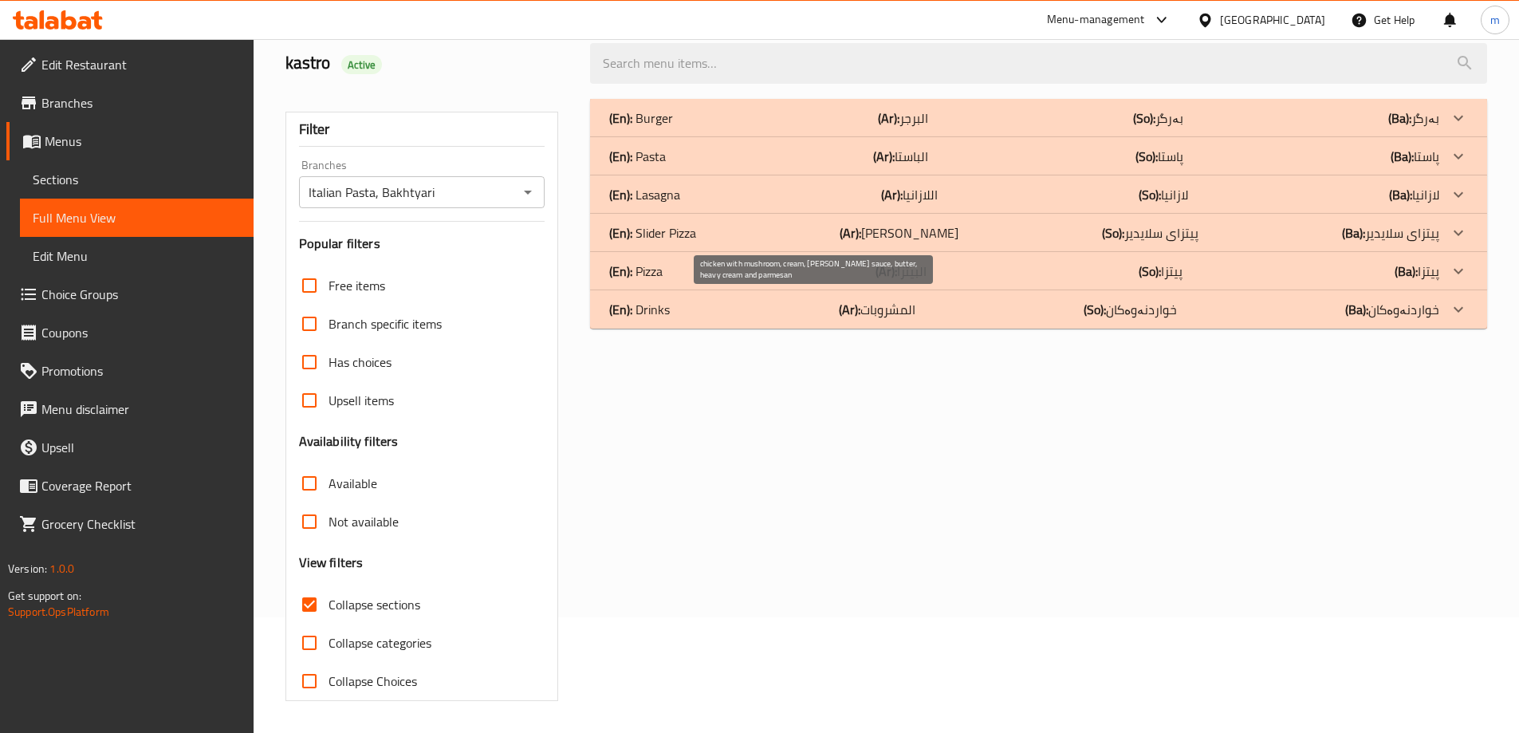
scroll to position [116, 0]
click at [677, 235] on p "(En): Slider Pizza" at bounding box center [652, 232] width 87 height 19
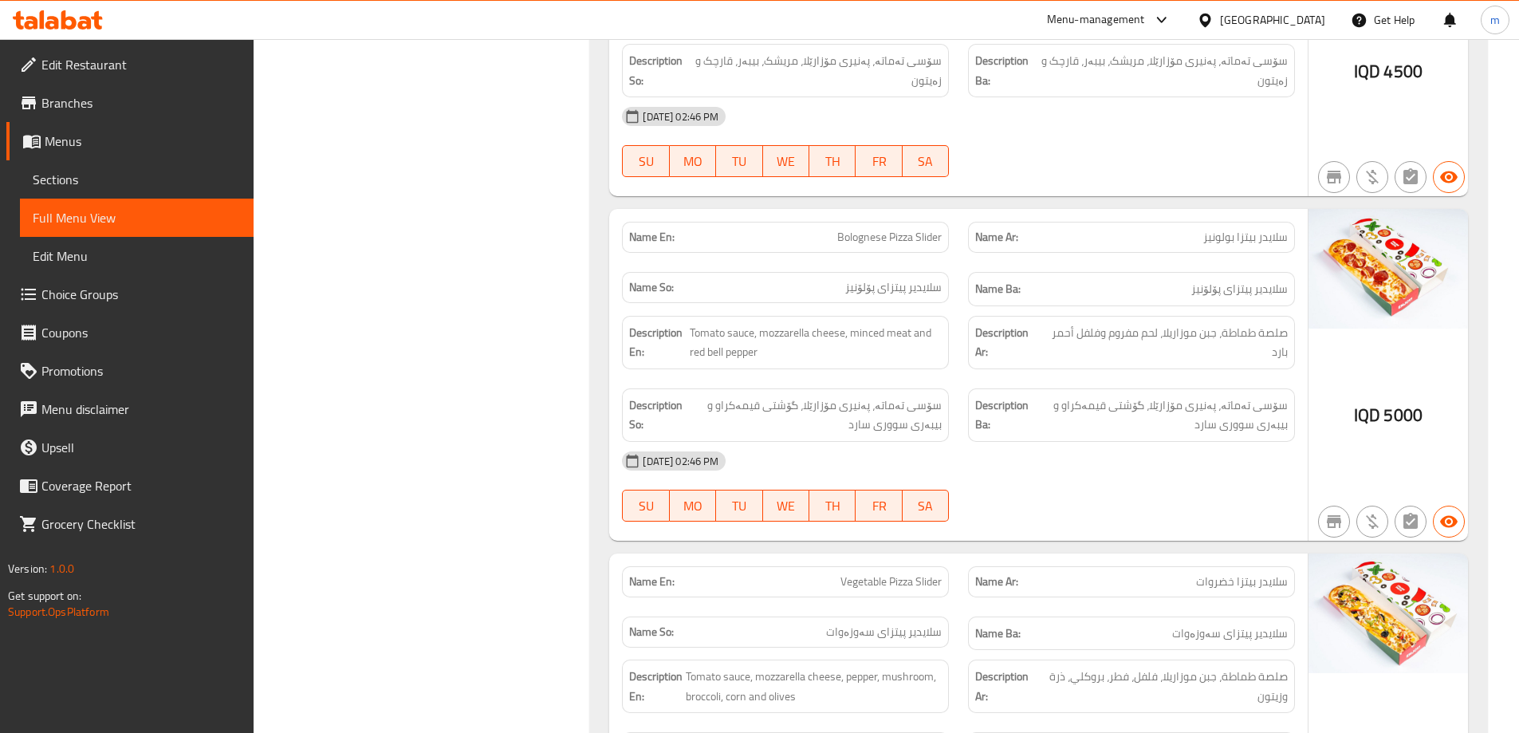
scroll to position [1440, 0]
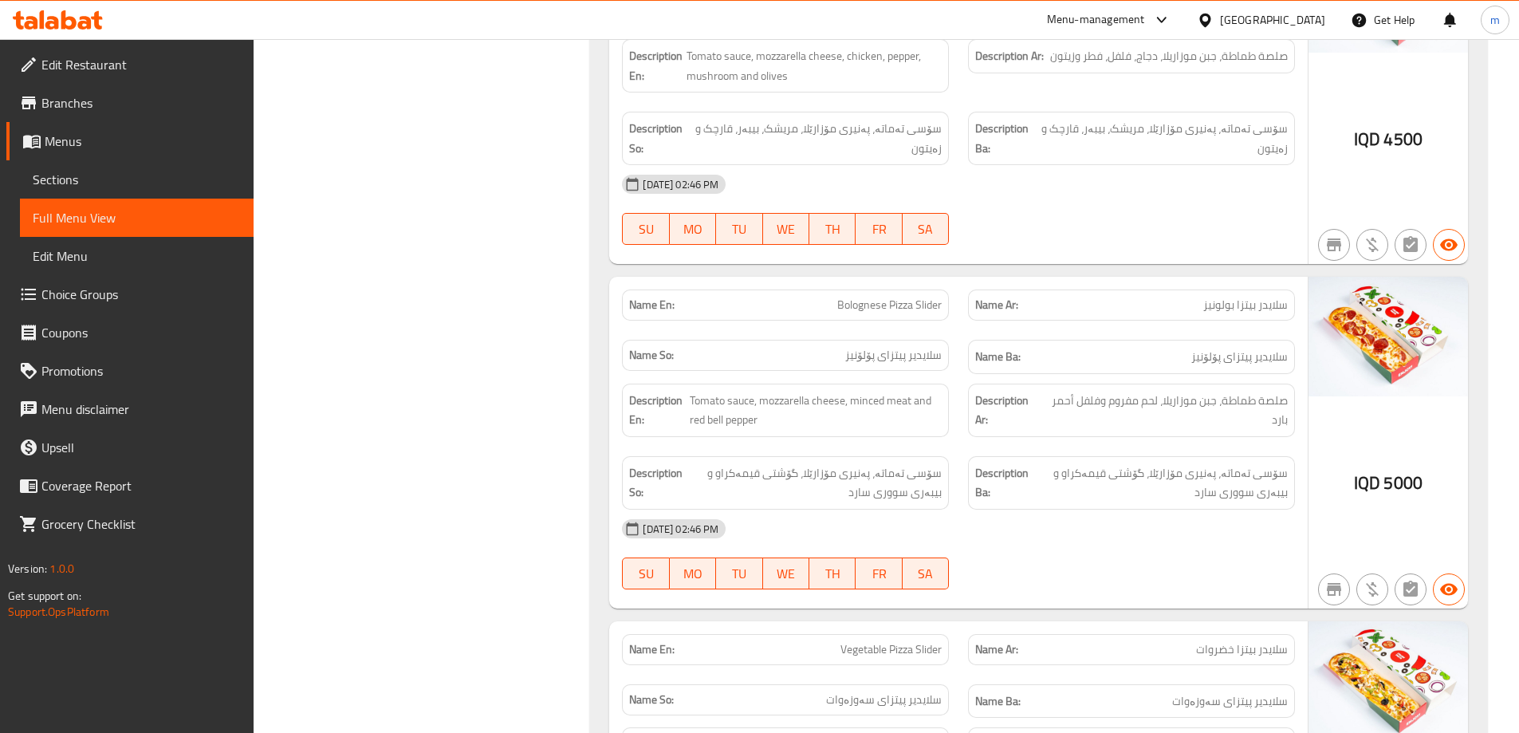
click at [53, 172] on span "Sections" at bounding box center [137, 179] width 208 height 19
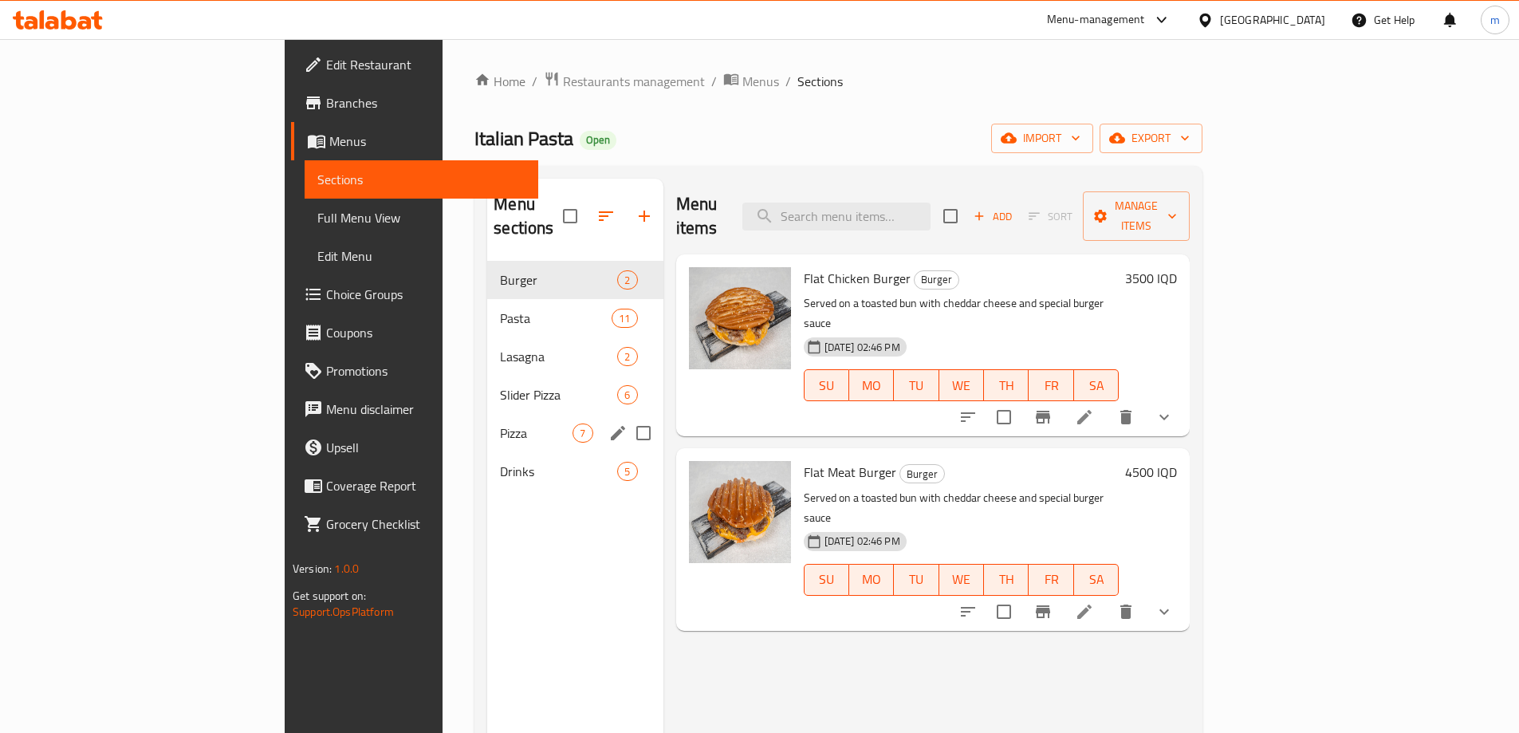
click at [500, 423] on span "Pizza" at bounding box center [536, 432] width 73 height 19
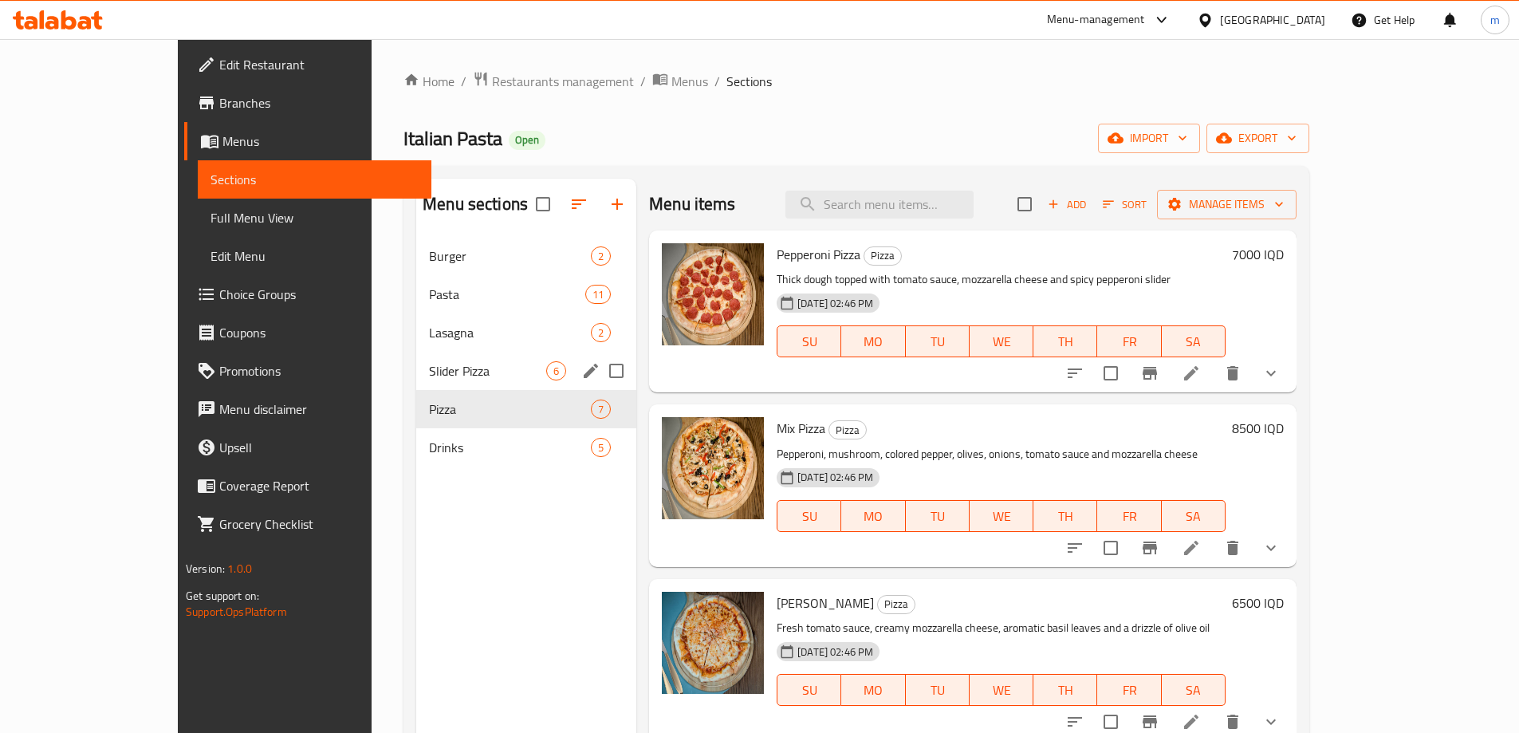
click at [429, 372] on span "Slider Pizza" at bounding box center [487, 370] width 117 height 19
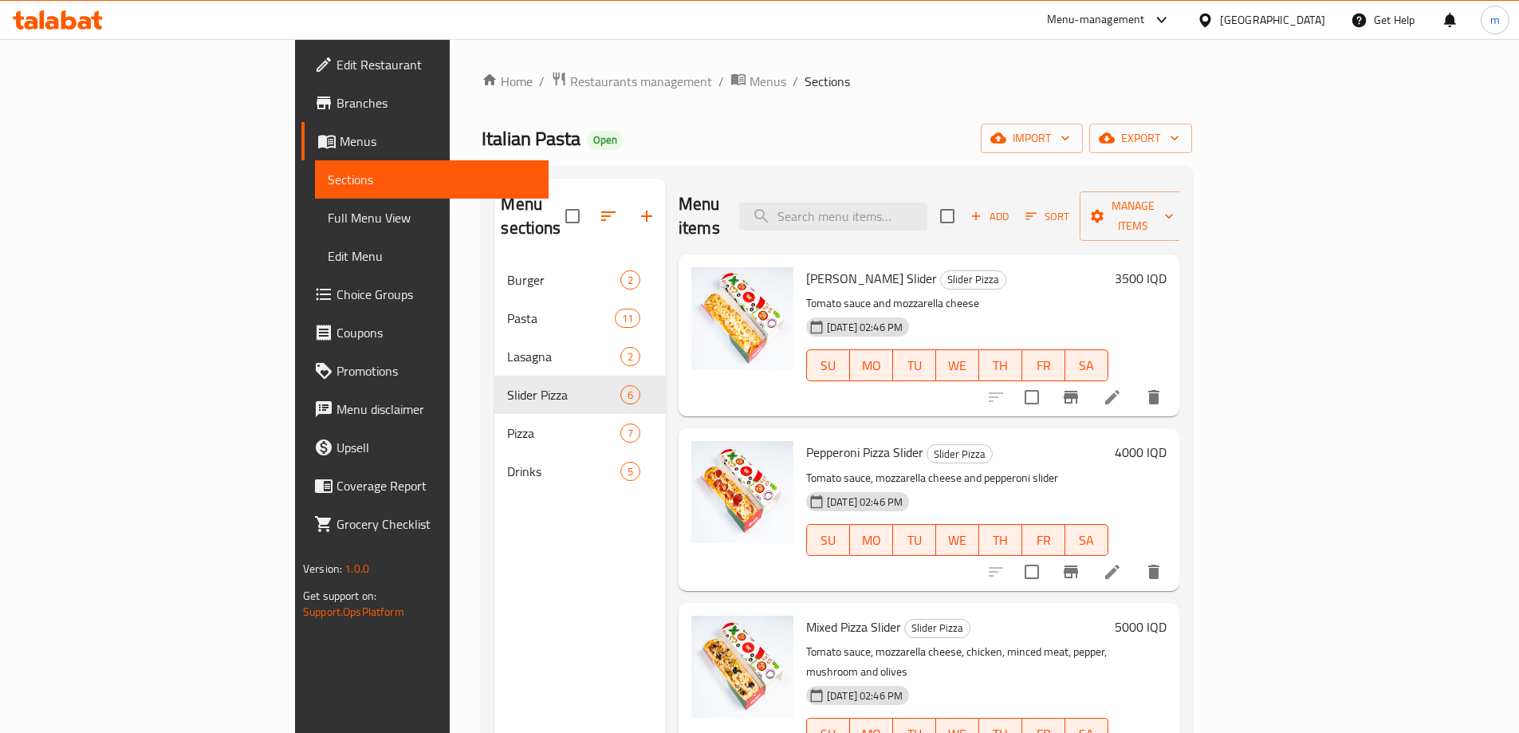
click at [1173, 563] on div at bounding box center [1075, 572] width 196 height 38
click at [1120, 565] on icon at bounding box center [1112, 572] width 14 height 14
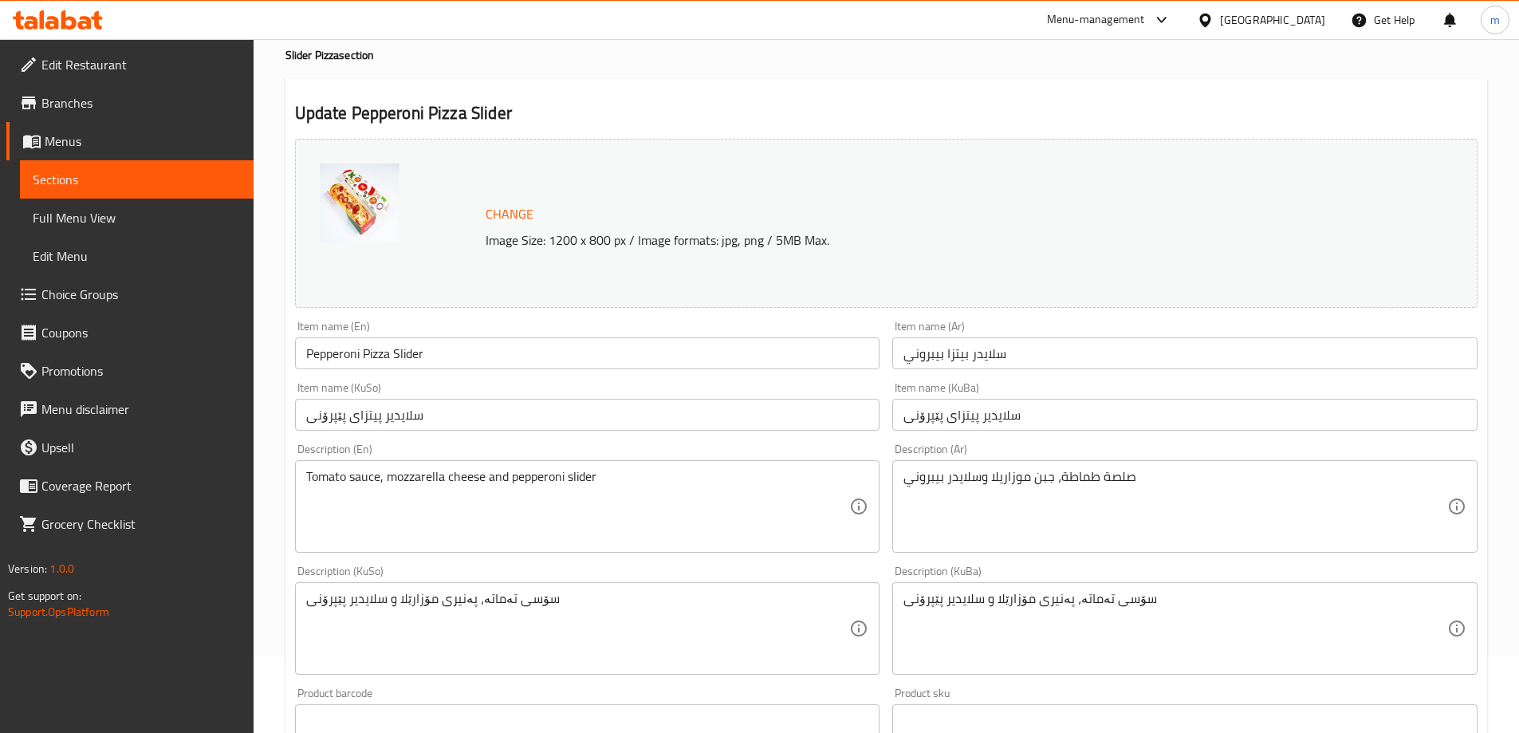
scroll to position [120, 0]
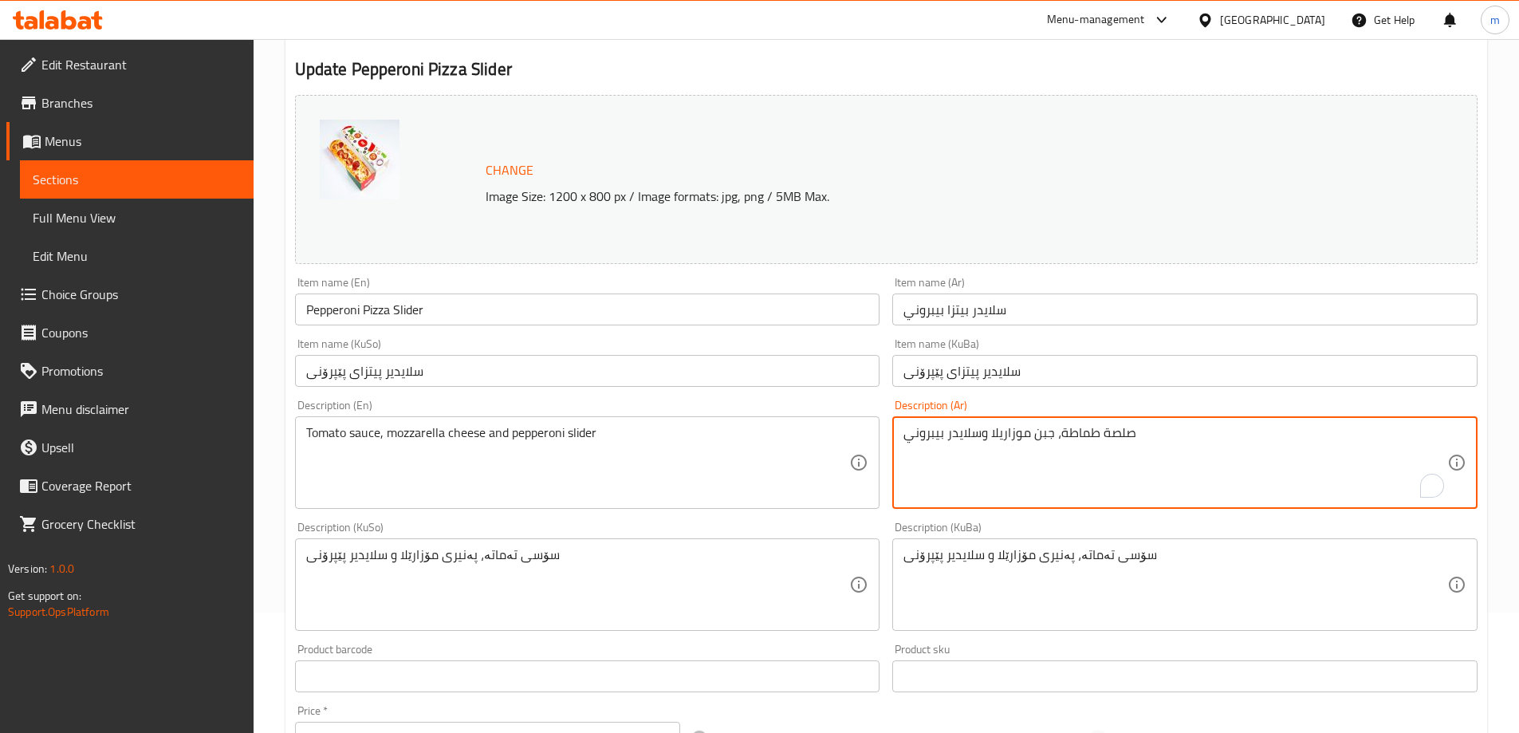
click at [970, 435] on textarea "صلصة طماطة، جبن موزاريلا وسلايدر بيبروني" at bounding box center [1176, 463] width 544 height 76
click at [967, 426] on textarea "صلصة طماطة، جبن موزاريلا وسلايدر بيبروني" at bounding box center [1176, 463] width 544 height 76
drag, startPoint x: 982, startPoint y: 441, endPoint x: 947, endPoint y: 431, distance: 35.8
click at [947, 431] on textarea "صلصة طماطة، جبن موزاريلا وسلايدر بيبروني" at bounding box center [1176, 463] width 544 height 76
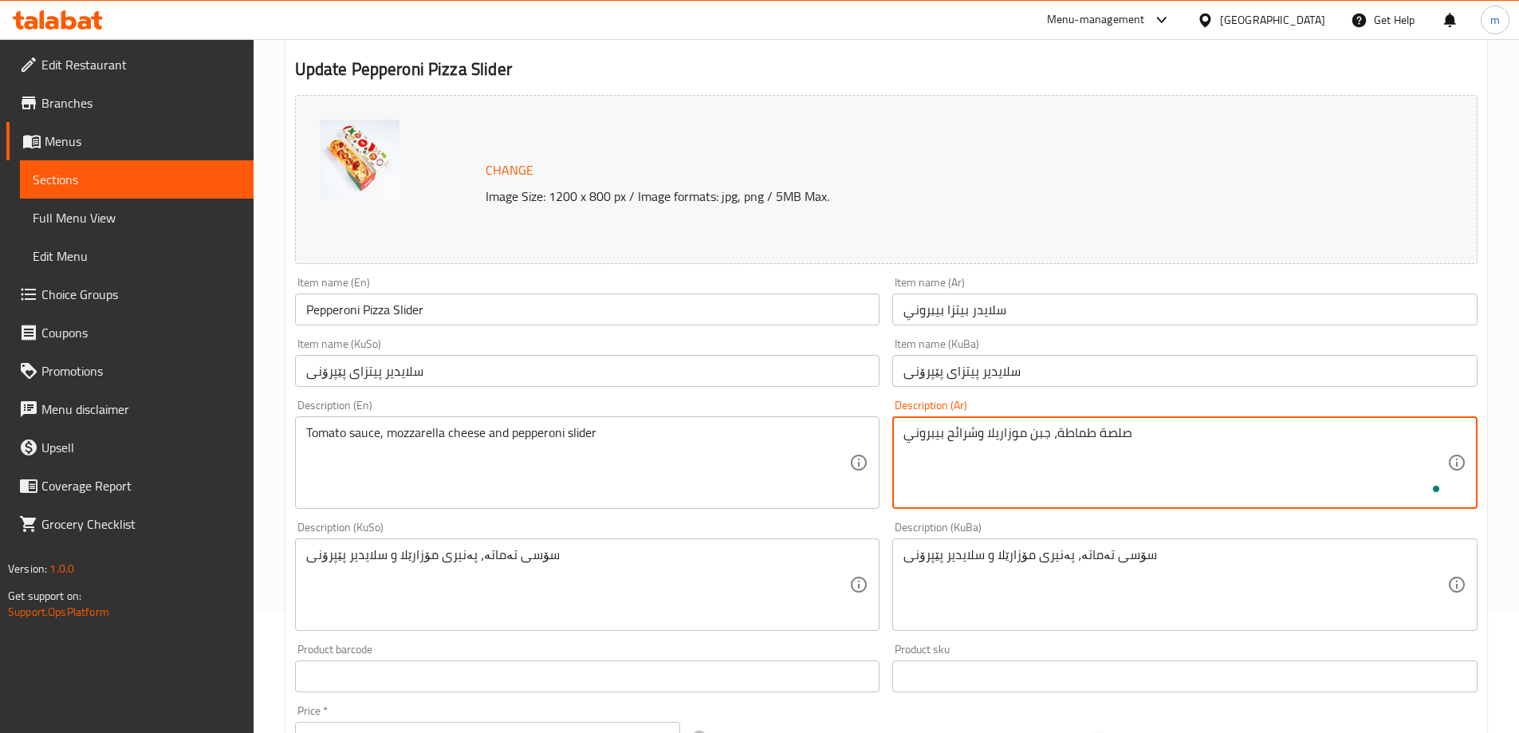
scroll to position [242, 0]
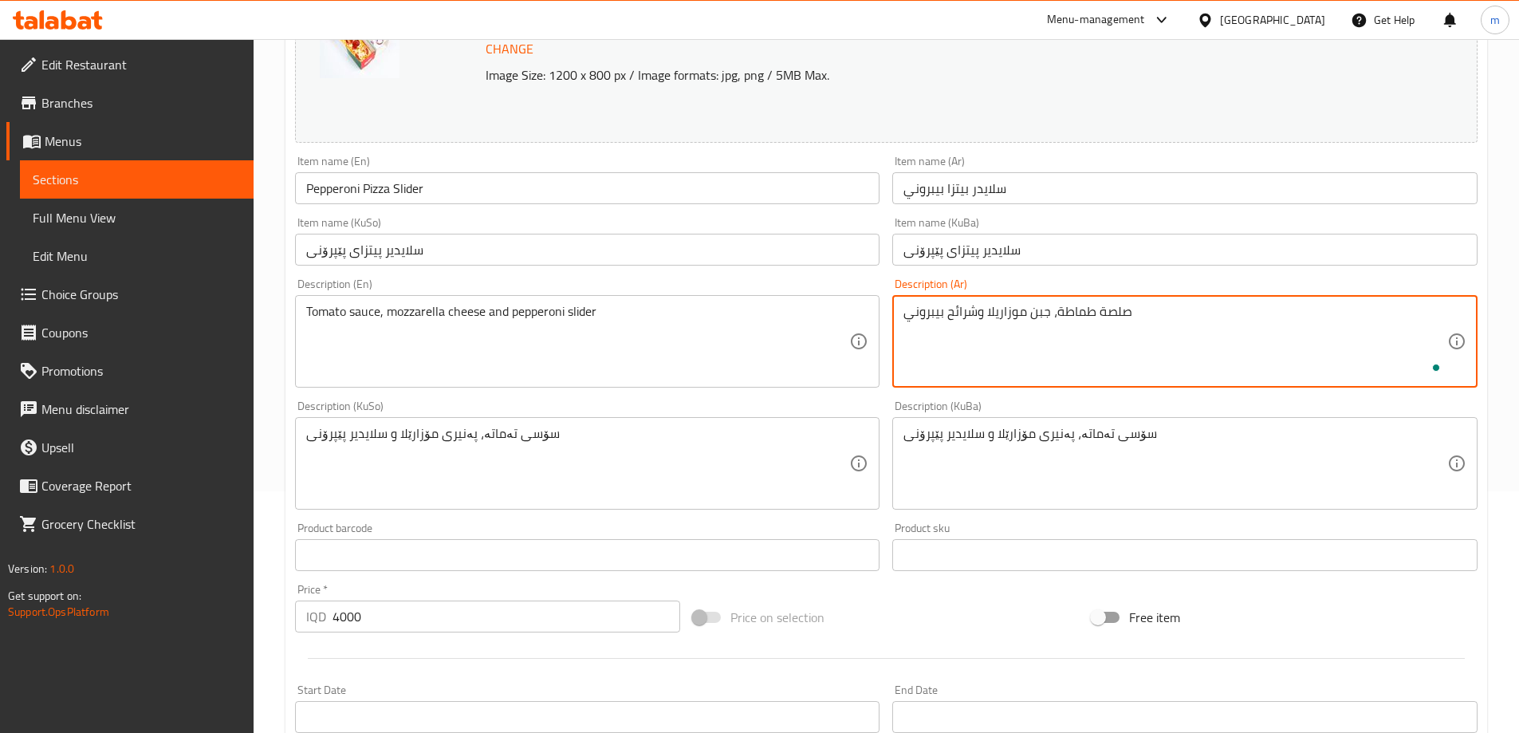
type textarea "صلصة طماطة، جبن موزاريلا وشرائح بيبروني"
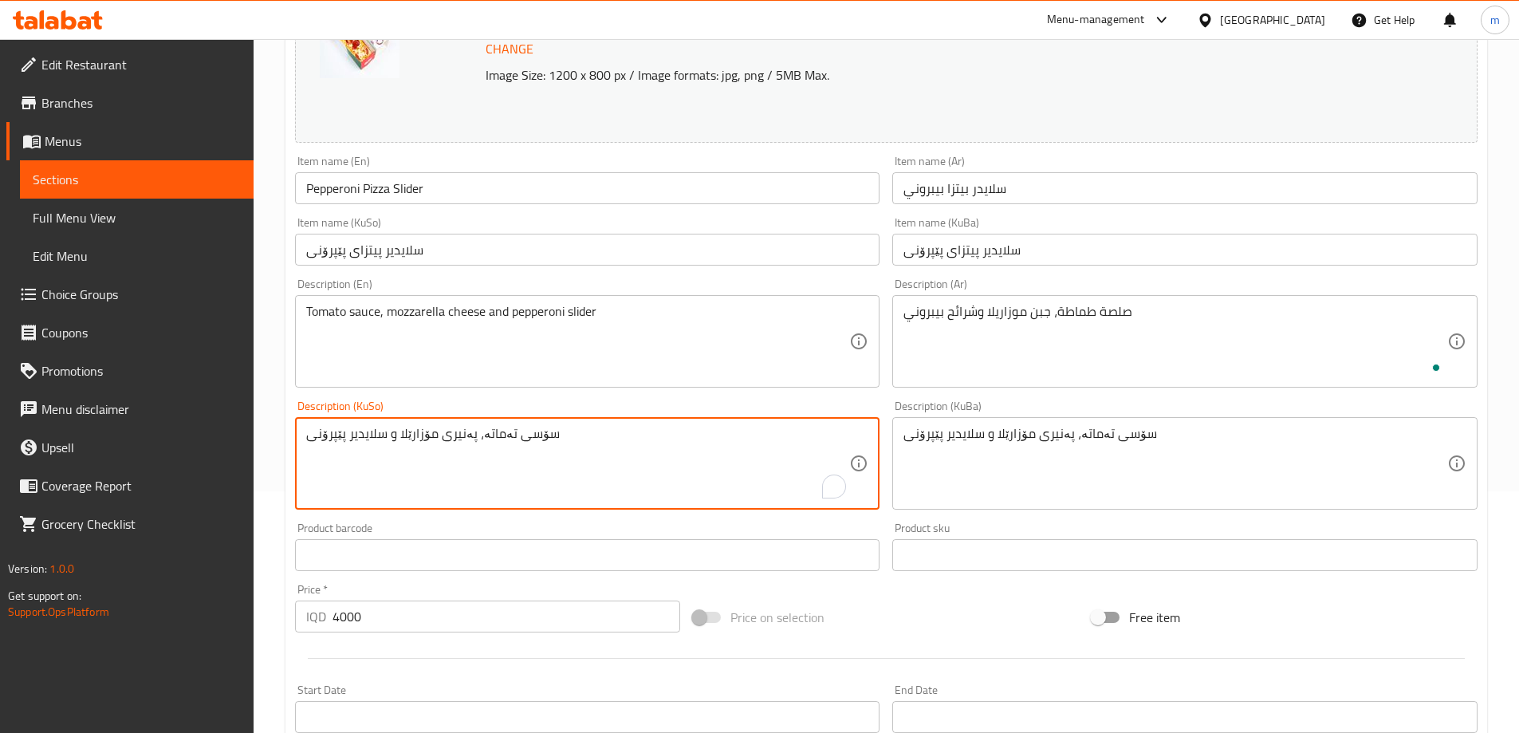
click at [645, 447] on textarea "سۆسی تەماتە، پەنیری مۆزارێلا و سلایدیر پێپرۆنی" at bounding box center [578, 464] width 544 height 76
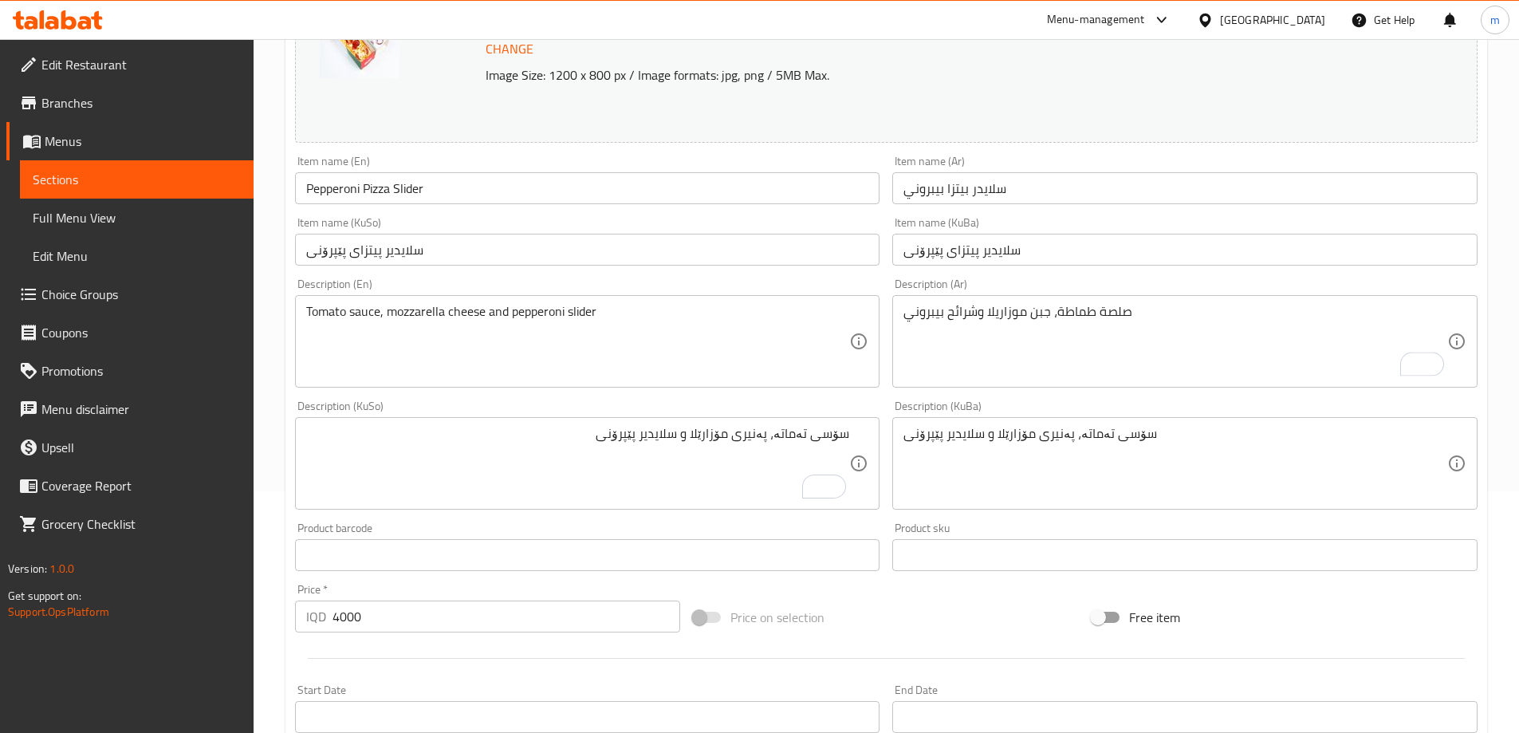
click at [679, 424] on div "سۆسی تەماتە، پەنیری مۆزارێلا و سلایدیر پێپرۆنی Description (KuSo)" at bounding box center [587, 463] width 585 height 93
click at [679, 426] on textarea "سۆسی تەماتە، پەنیری مۆزارێلا و سلایدیر پێپرۆنی" at bounding box center [578, 464] width 544 height 76
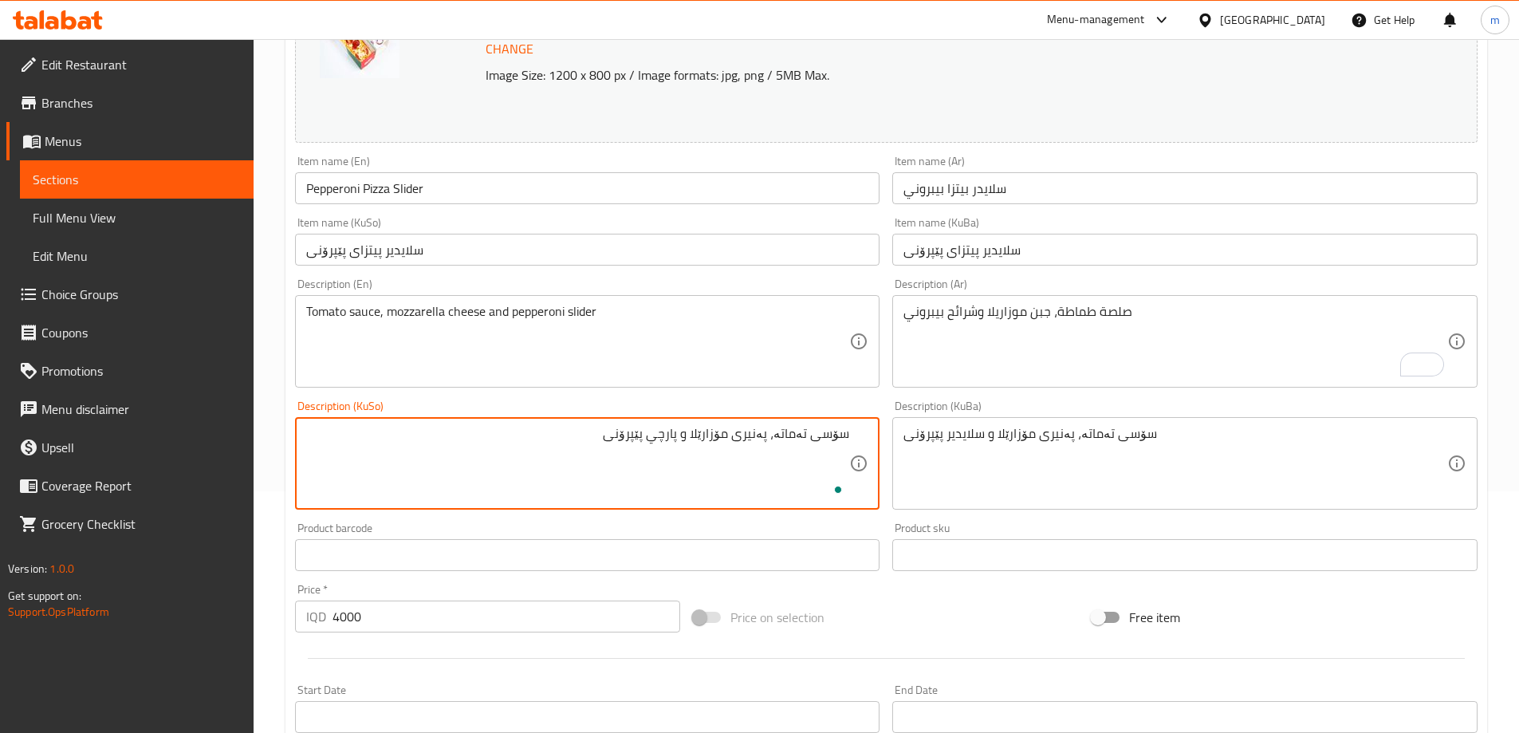
click at [674, 437] on textarea "سۆسی تەماتە، پەنیری مۆزارێلا و پارچي پێپرۆنی" at bounding box center [578, 464] width 544 height 76
click at [675, 435] on textarea "سۆسی تەماتە، پەنیری مۆزارێلا و پارچي پێپرۆنی" at bounding box center [578, 464] width 544 height 76
click at [669, 435] on textarea "سۆسی تەماتە، پەنیری مۆزارێلا و پارچي پێپرۆنی" at bounding box center [578, 464] width 544 height 76
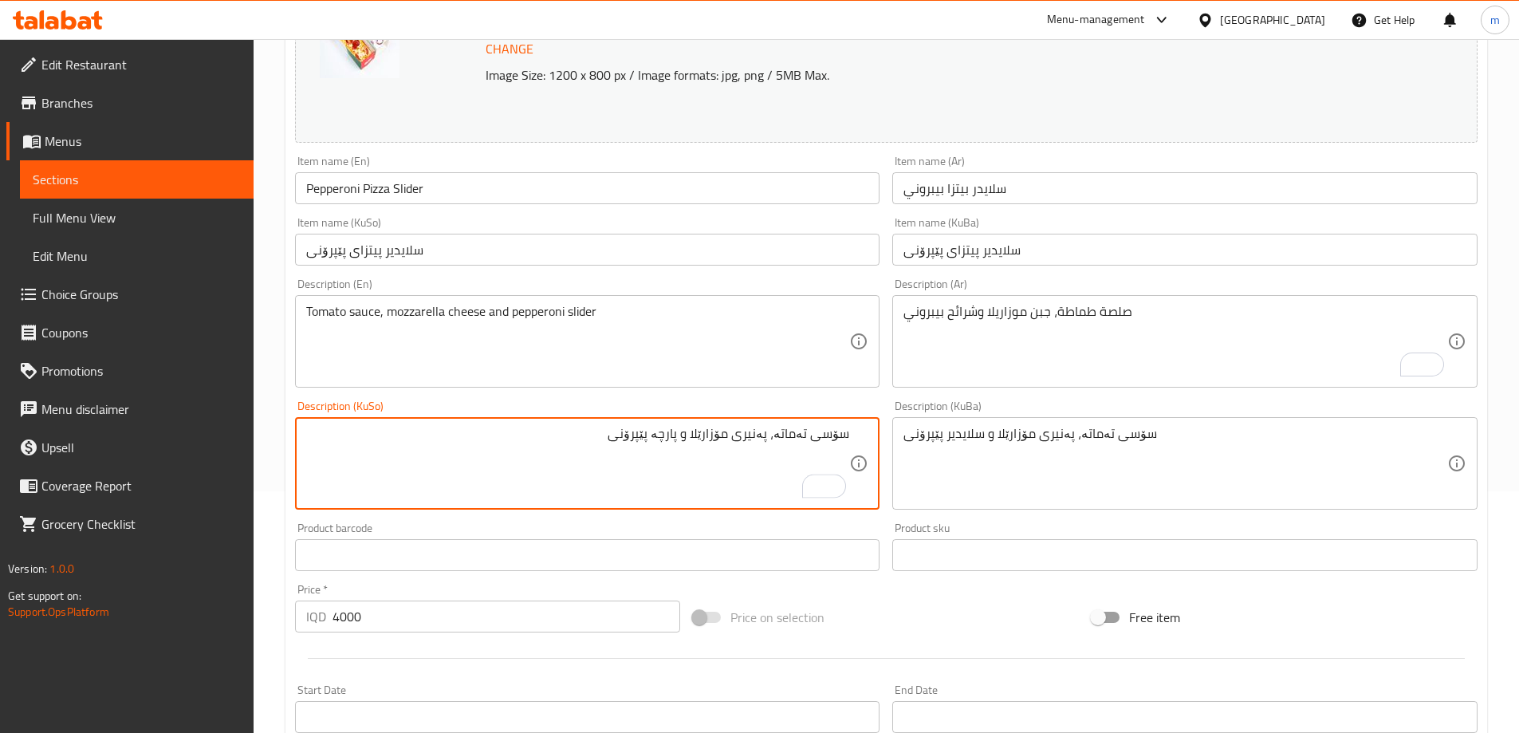
click at [703, 436] on textarea "سۆسی تەماتە، پەنیری مۆزارێلا و پارچە پێپرۆنی" at bounding box center [578, 464] width 544 height 76
type textarea "سۆسی تەماتە، پەنیری مۆزارێلا و پارچە پێپرۆنی"
click at [967, 432] on textarea "سۆسی تەماتە، پەنیری مۆزارێلا و سلایدیر پێپرۆنی" at bounding box center [1176, 464] width 544 height 76
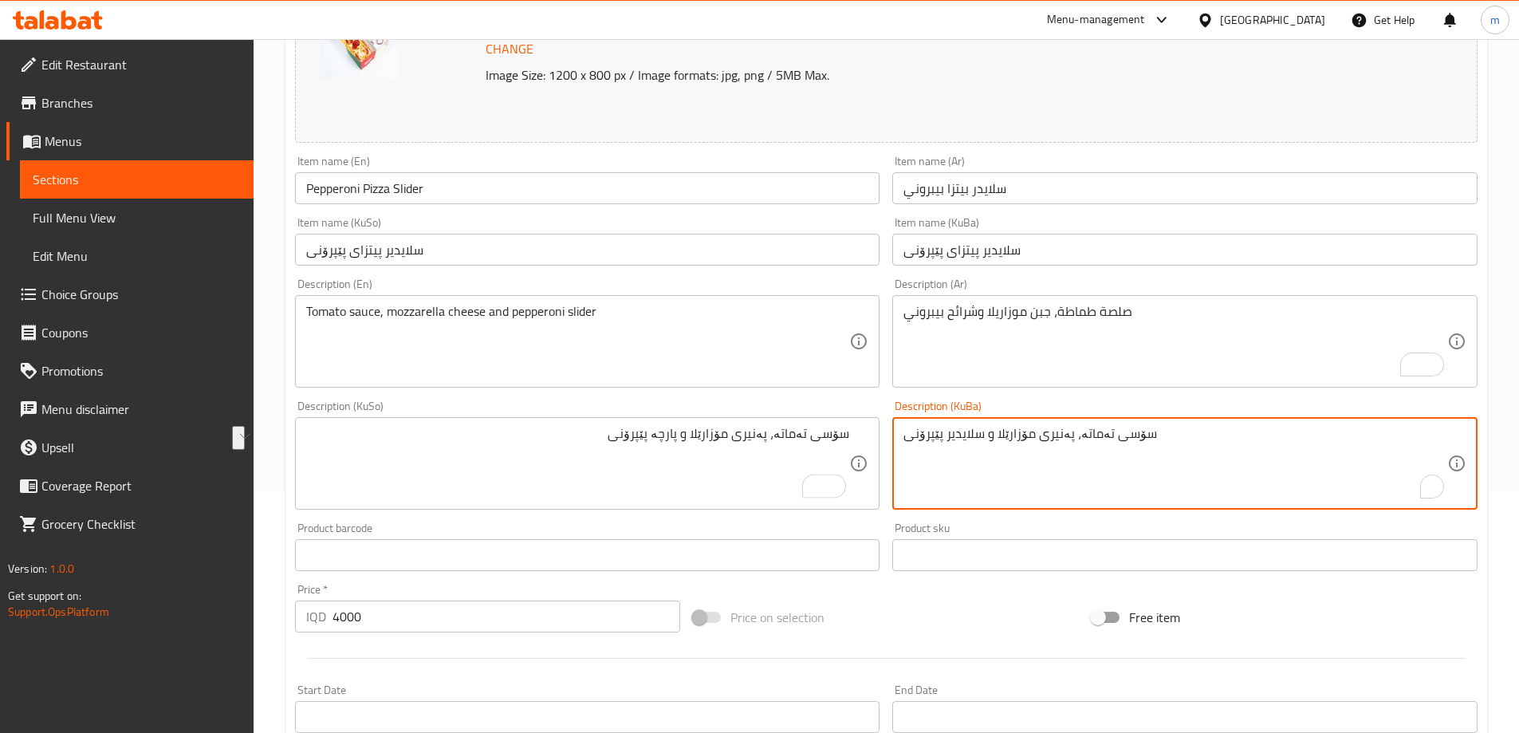
click at [967, 432] on textarea "سۆسی تەماتە، پەنیری مۆزارێلا و سلایدیر پێپرۆنی" at bounding box center [1176, 464] width 544 height 76
paste textarea "پارچە"
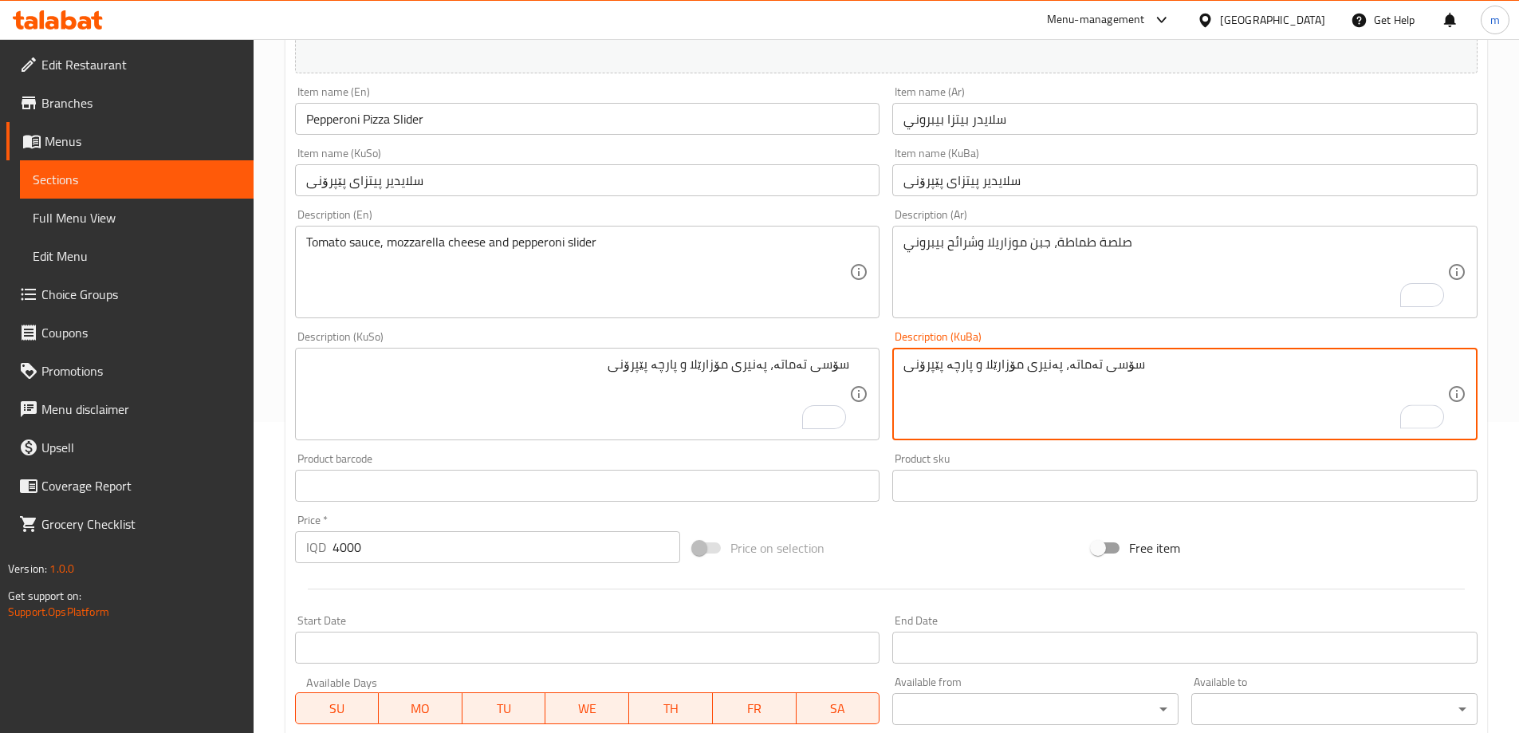
scroll to position [306, 0]
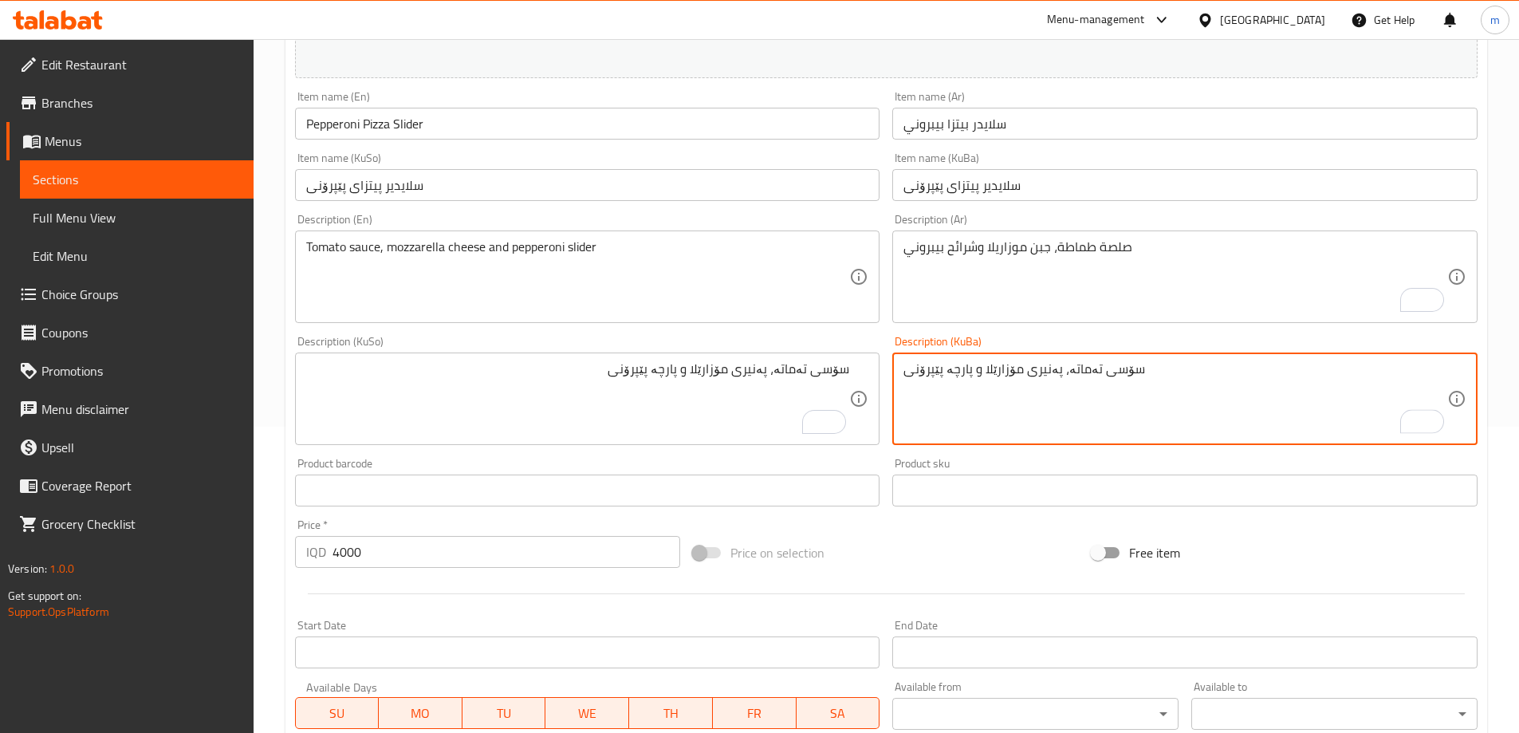
type textarea "سۆسی تەماتە، پەنیری مۆزارێلا و پارچە پێپرۆنی"
click at [575, 242] on textarea "Tomato sauce, mozzarella cheese and pepperoni slider" at bounding box center [578, 277] width 544 height 76
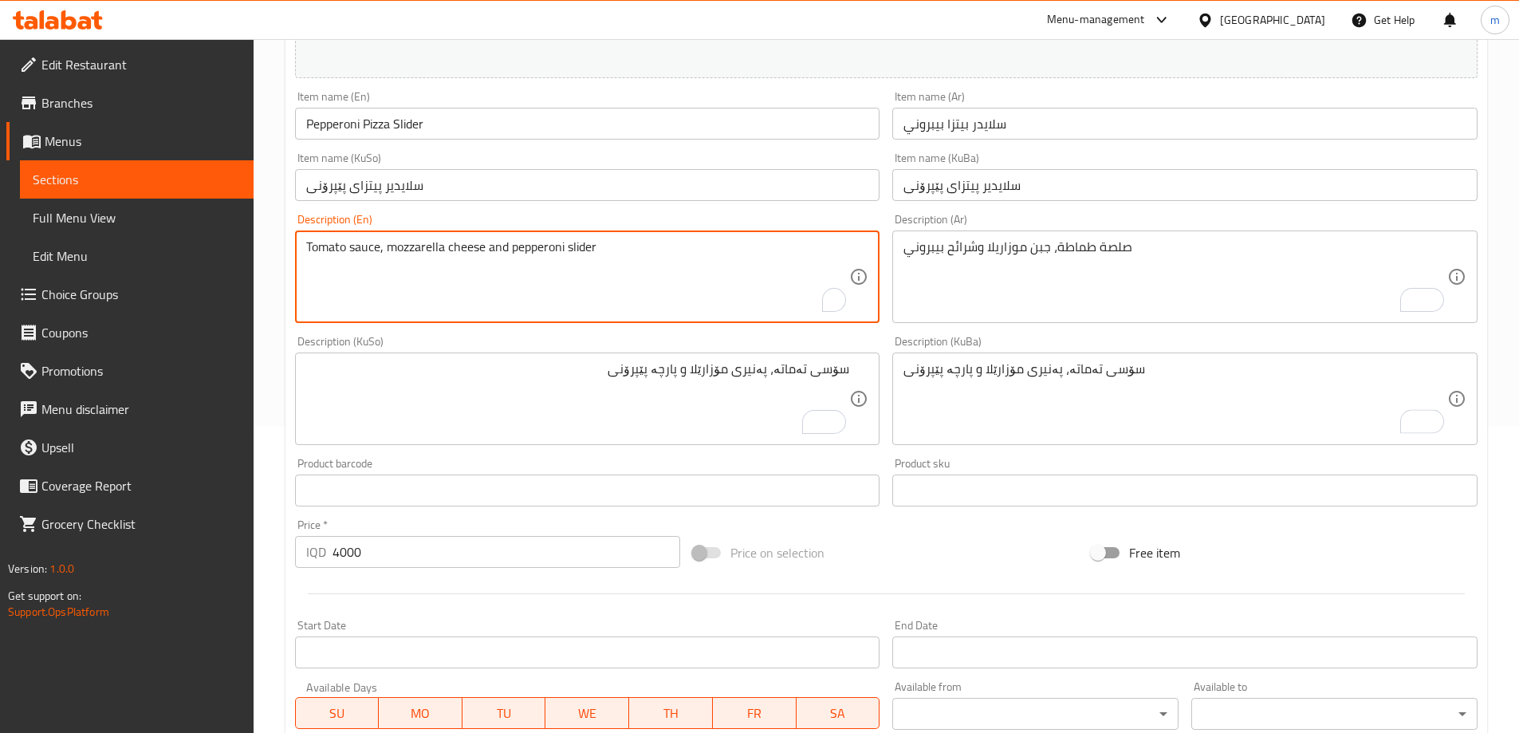
click at [575, 242] on textarea "Tomato sauce, mozzarella cheese and pepperoni slider" at bounding box center [578, 277] width 544 height 76
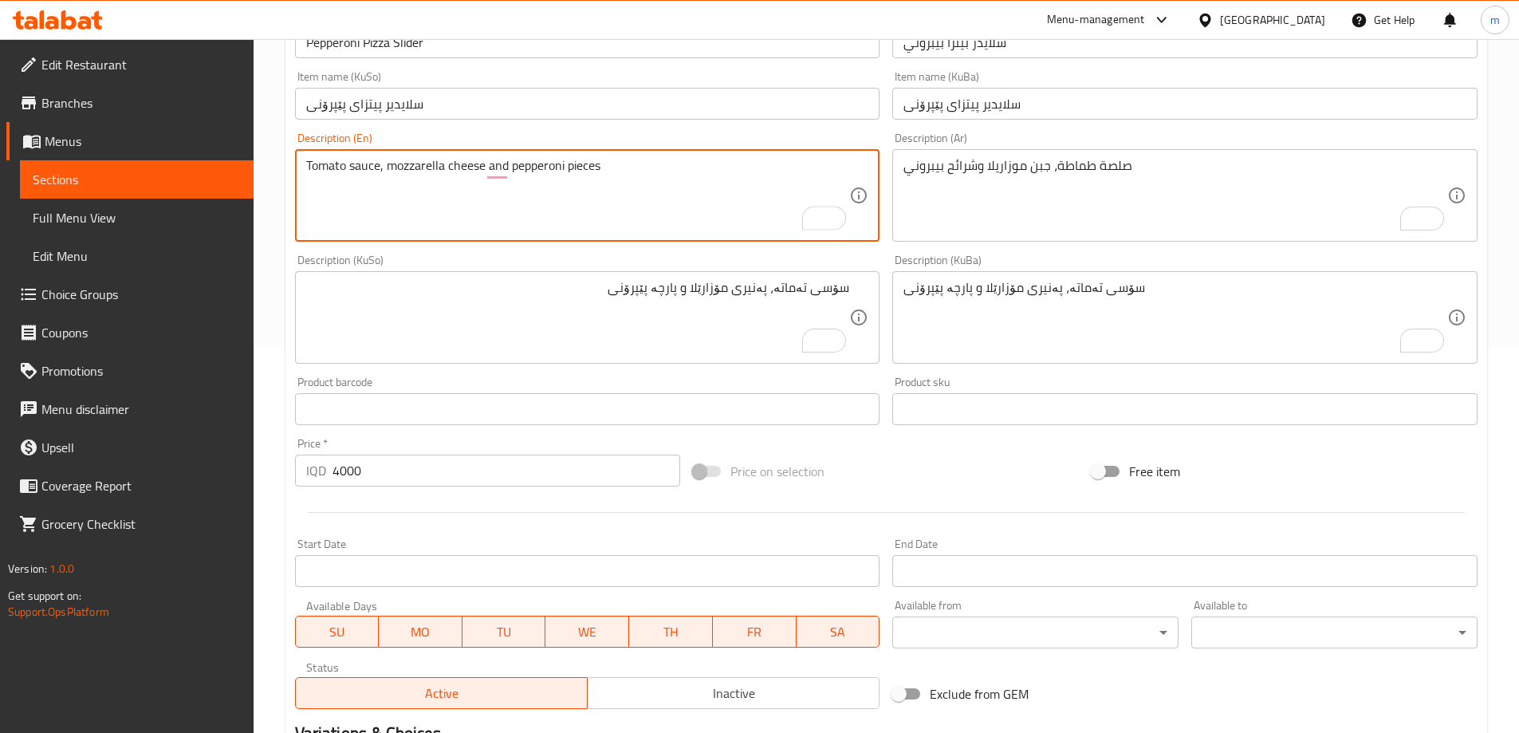
scroll to position [600, 0]
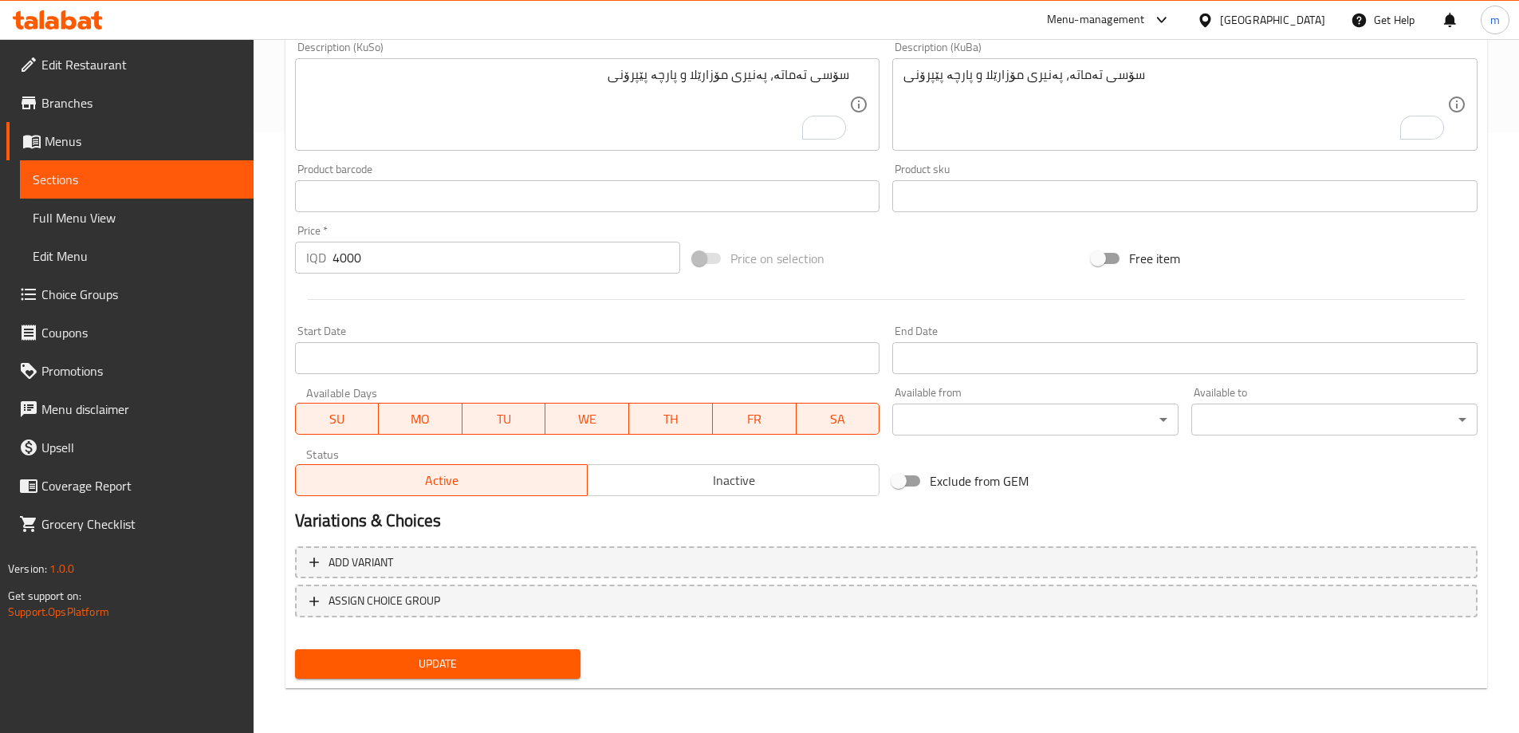
type textarea "Tomato sauce, mozzarella cheese and pepperoni pieces"
click at [522, 659] on span "Update" at bounding box center [438, 664] width 261 height 20
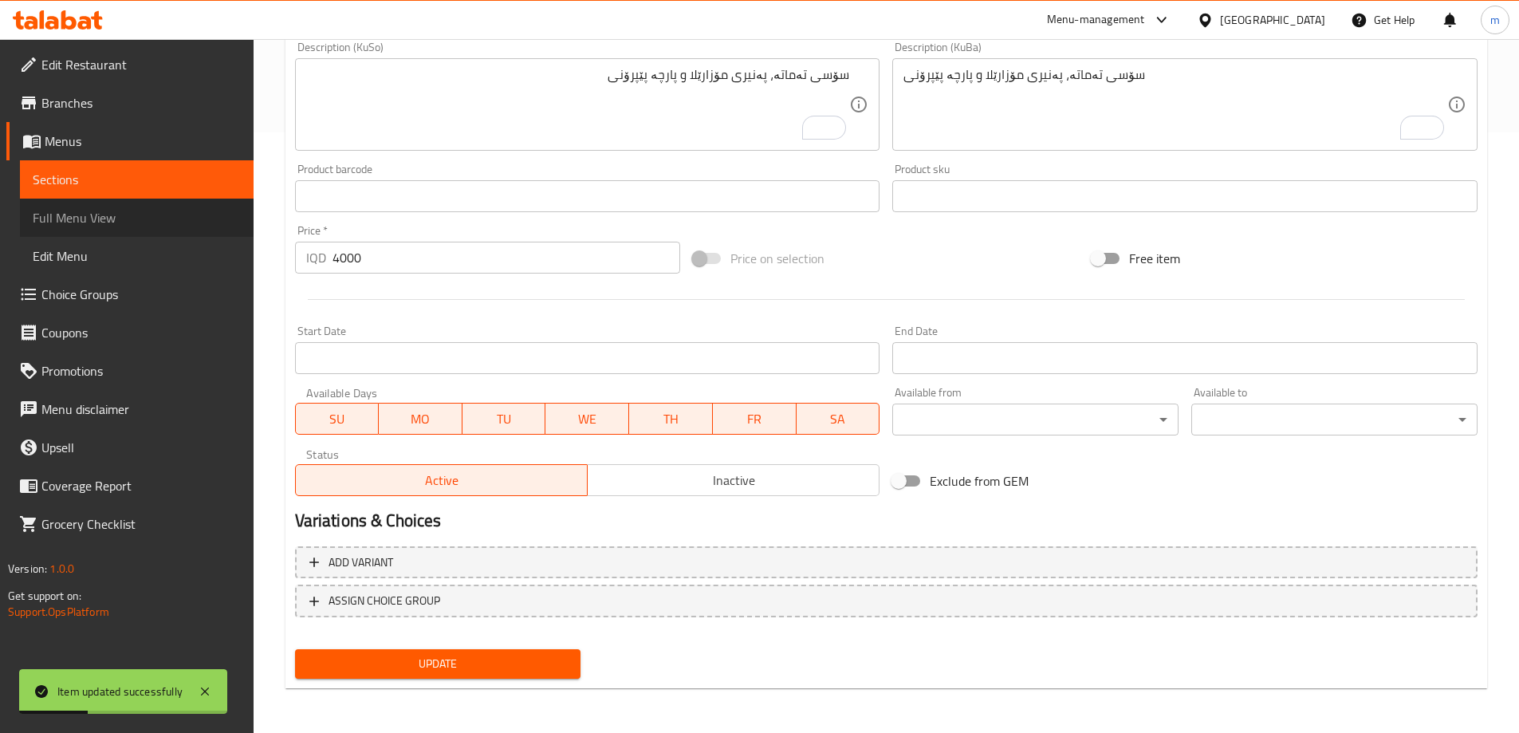
click at [102, 230] on link "Full Menu View" at bounding box center [137, 218] width 234 height 38
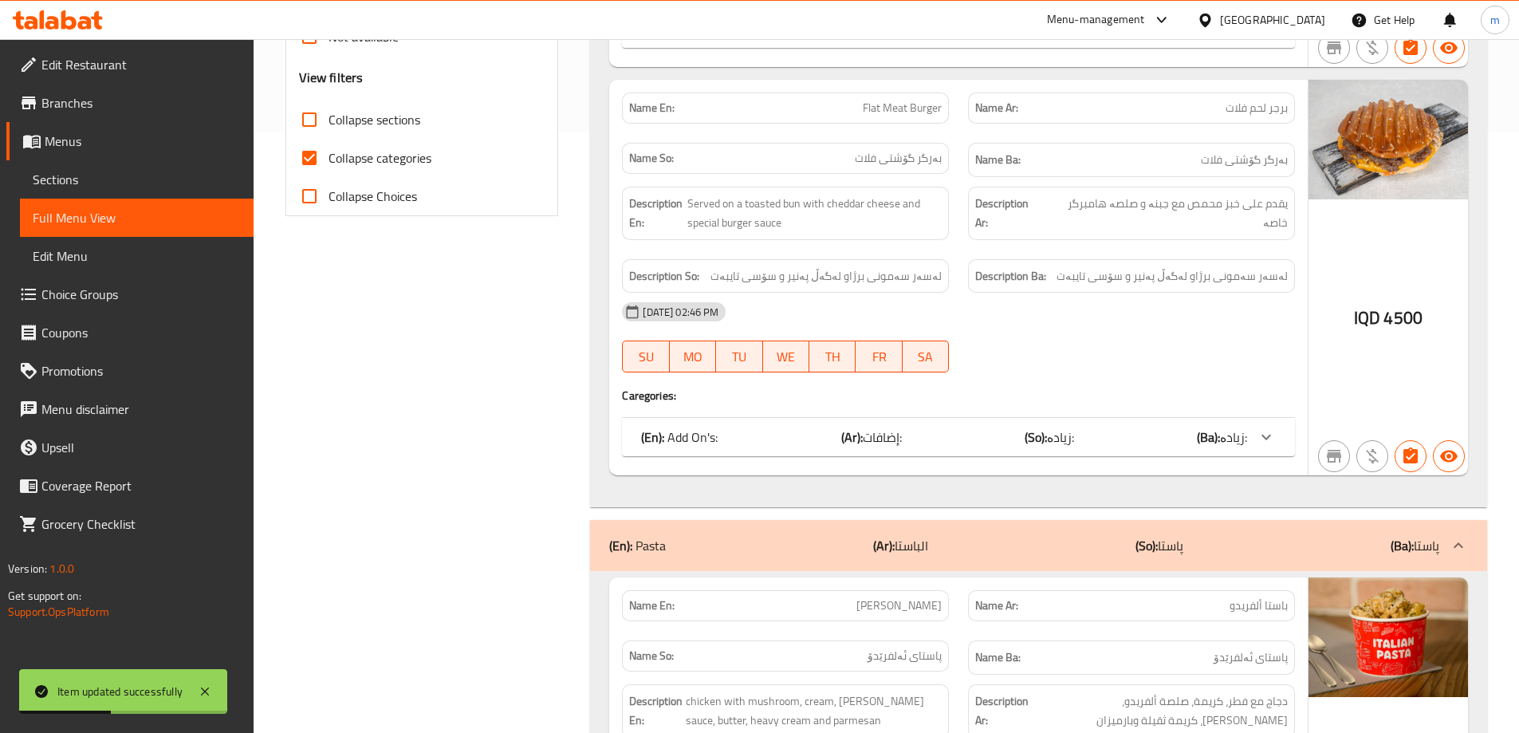
click at [410, 116] on span "Collapse sections" at bounding box center [375, 119] width 92 height 19
click at [329, 116] on input "Collapse sections" at bounding box center [309, 119] width 38 height 38
checkbox input "true"
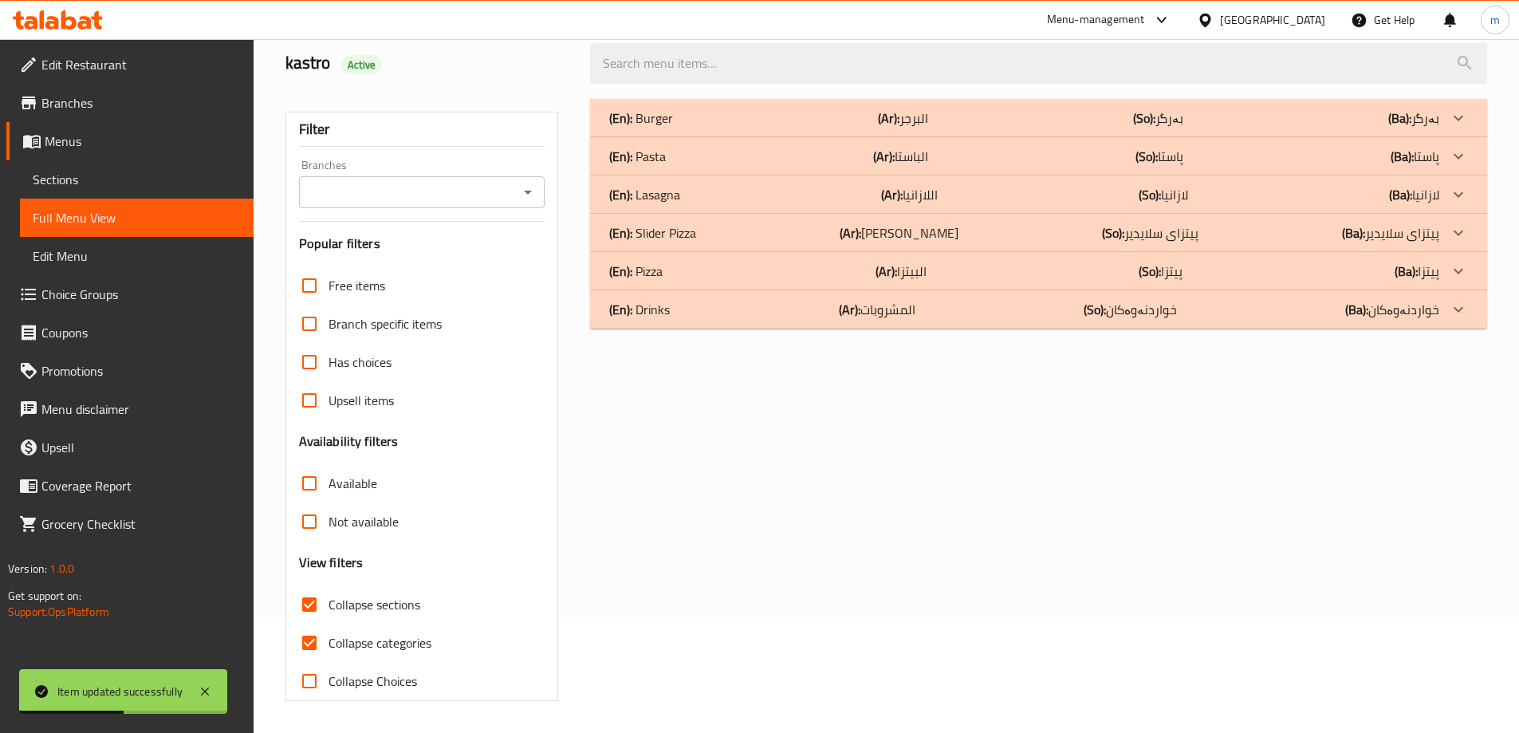
click at [384, 163] on div "Filter Branches Branches Popular filters Free items Branch specific items Has c…" at bounding box center [422, 406] width 274 height 589
click at [533, 194] on icon "Open" at bounding box center [527, 192] width 19 height 19
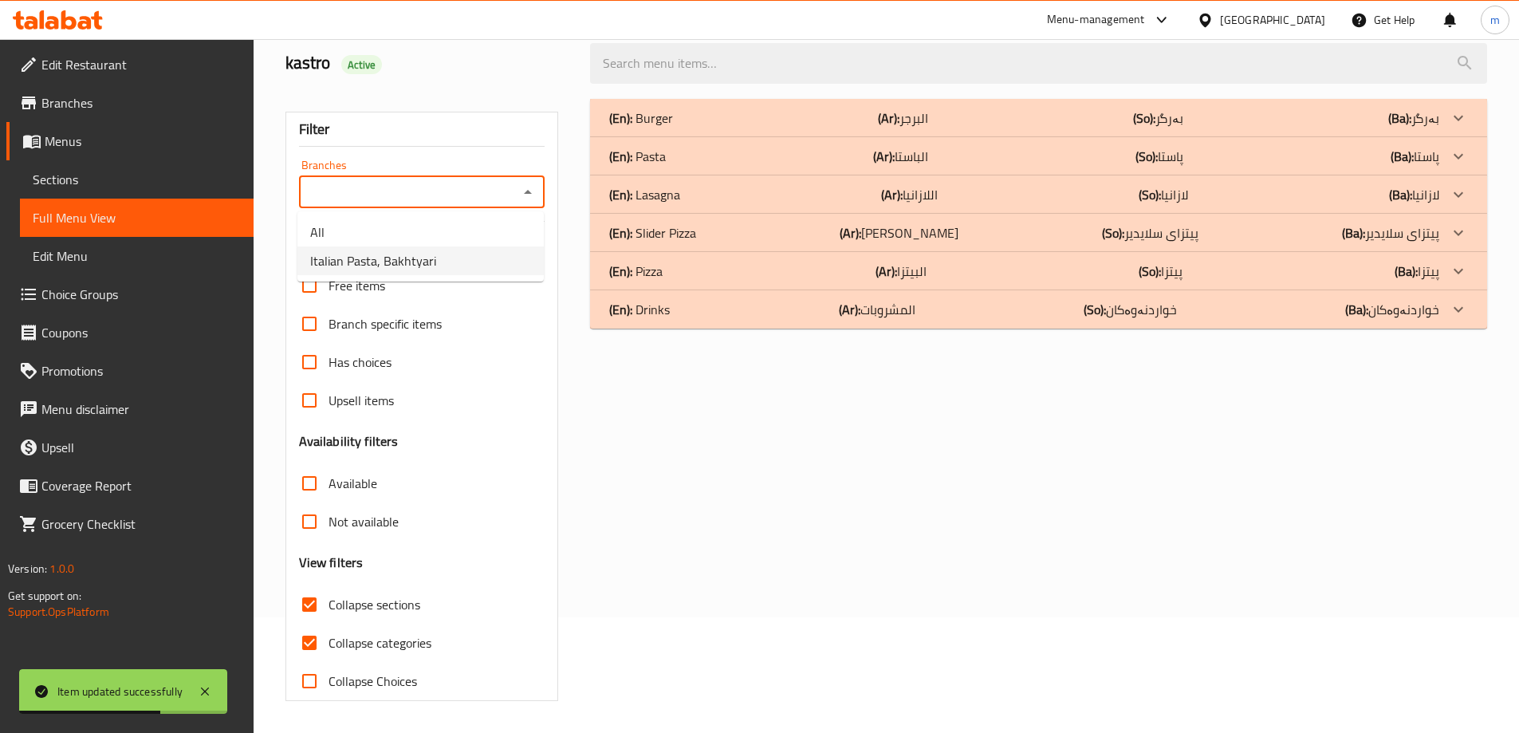
click at [502, 263] on li "Italian Pasta, Bakhtyari" at bounding box center [420, 260] width 246 height 29
type input "Italian Pasta, Bakhtyari"
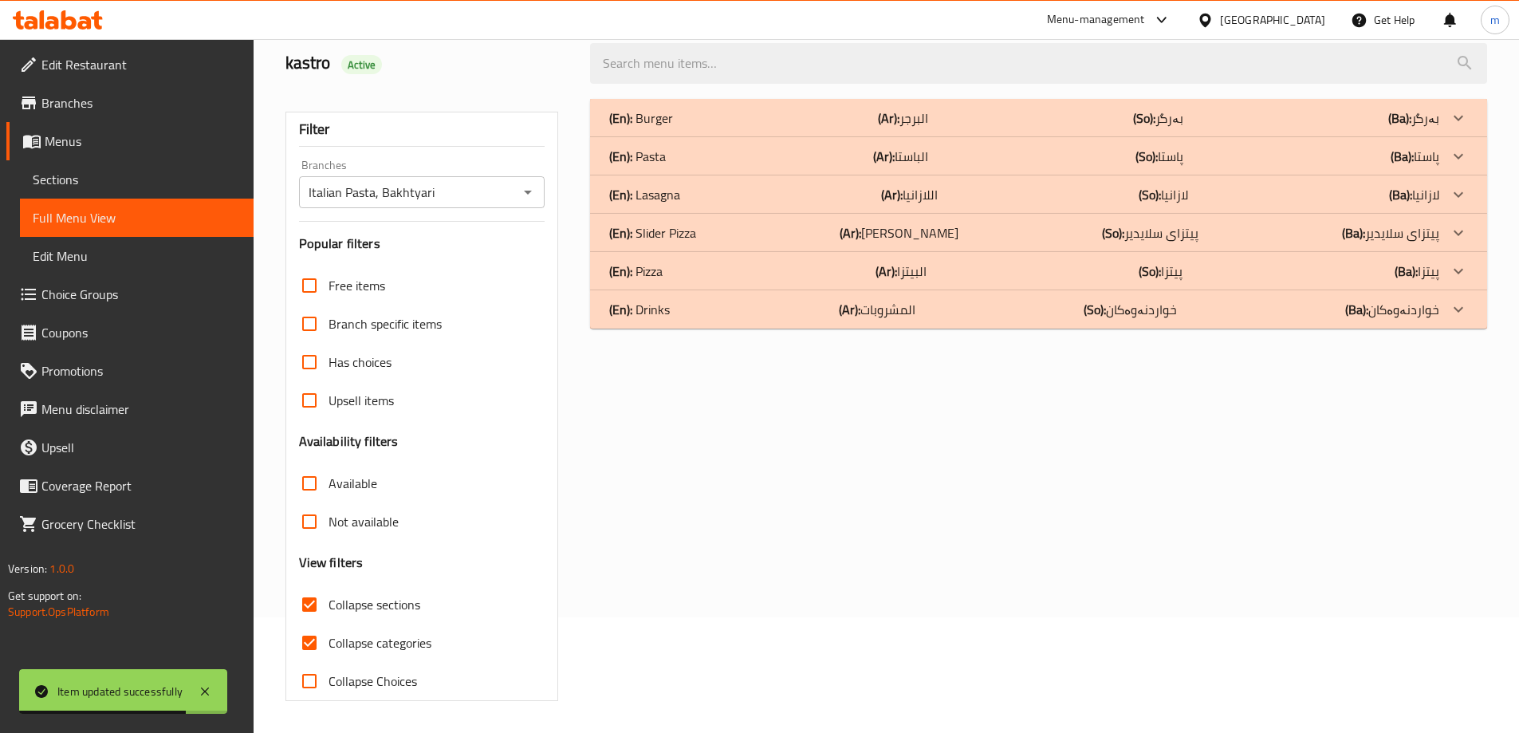
click at [355, 648] on span "Collapse categories" at bounding box center [380, 642] width 103 height 19
click at [329, 648] on input "Collapse categories" at bounding box center [309, 643] width 38 height 38
checkbox input "false"
click at [717, 237] on div "(En): Slider Pizza (Ar): بيتزا سلايدر (So): پیتزای سلایدیر (Ba): پیتزای سلایدیر" at bounding box center [1024, 232] width 830 height 19
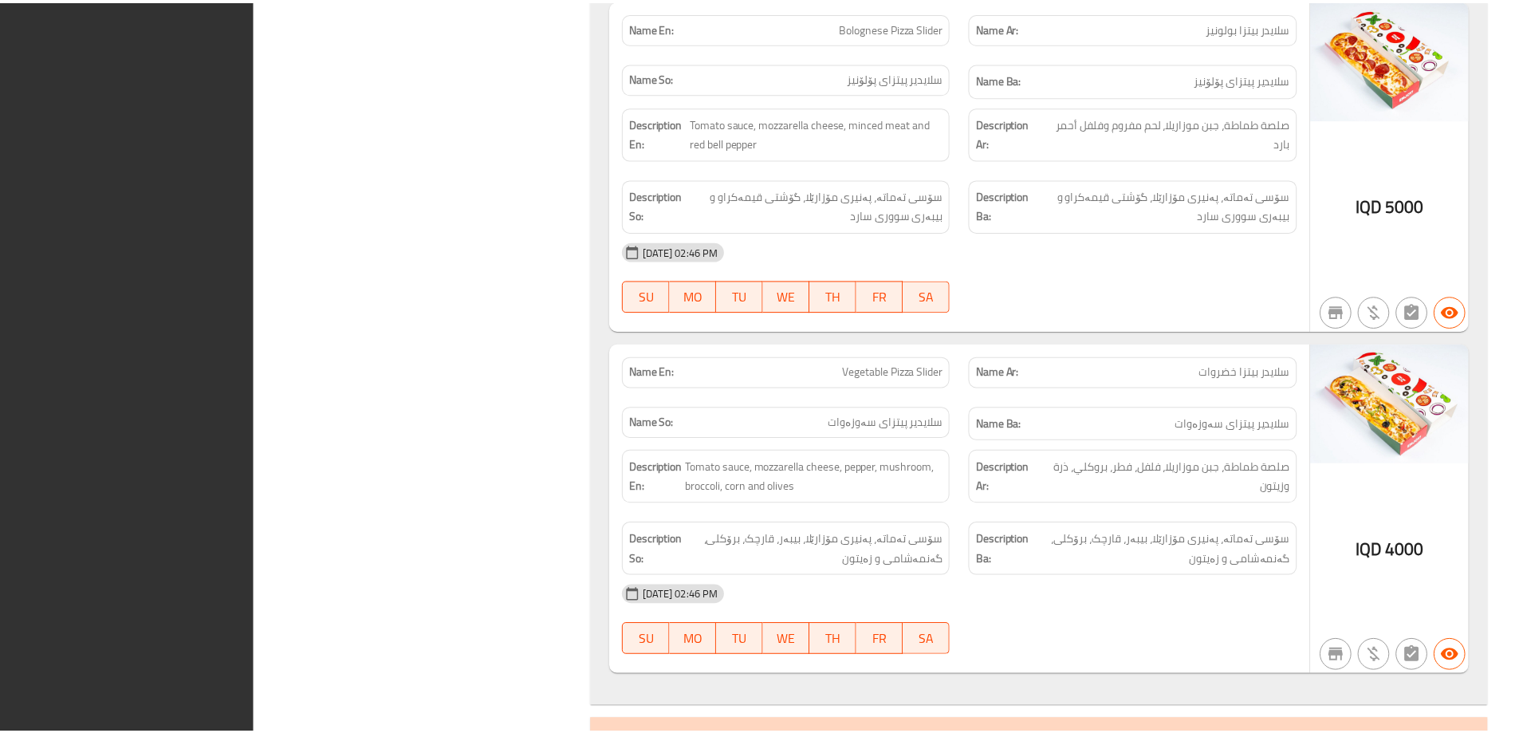
scroll to position [1813, 0]
